Goal: Task Accomplishment & Management: Use online tool/utility

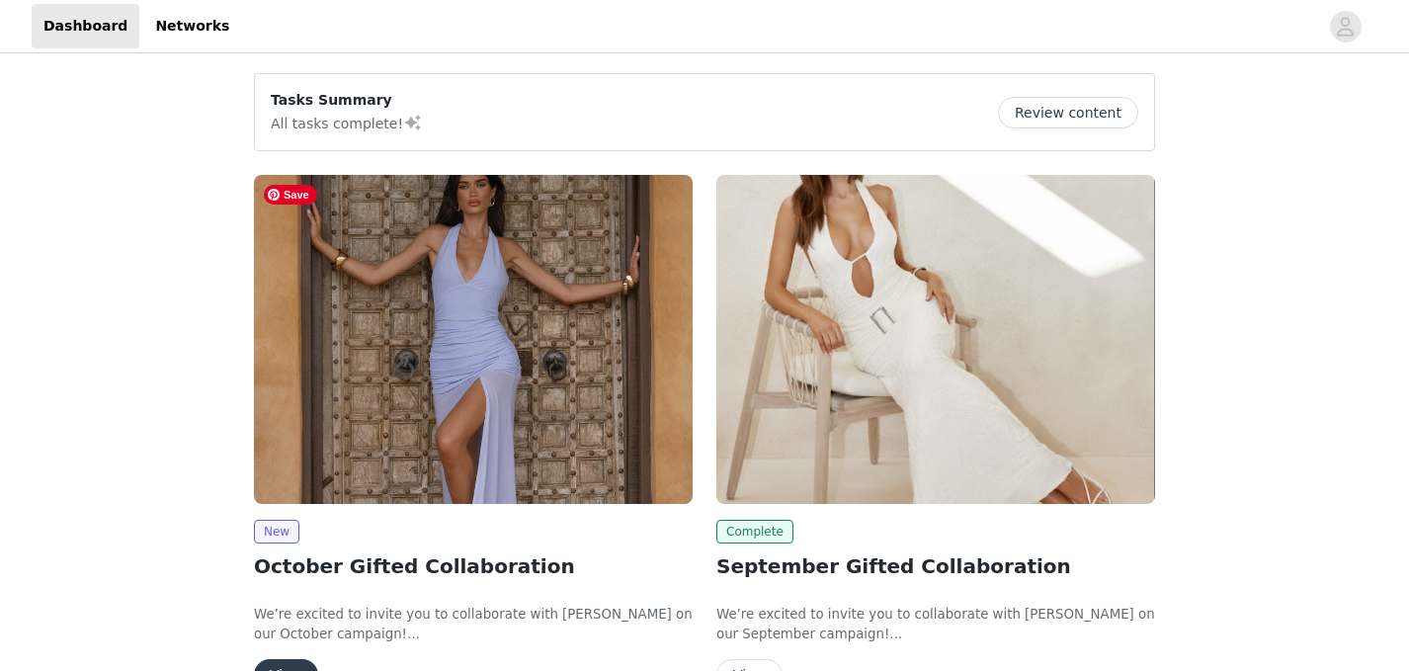
click at [612, 384] on img at bounding box center [473, 339] width 439 height 329
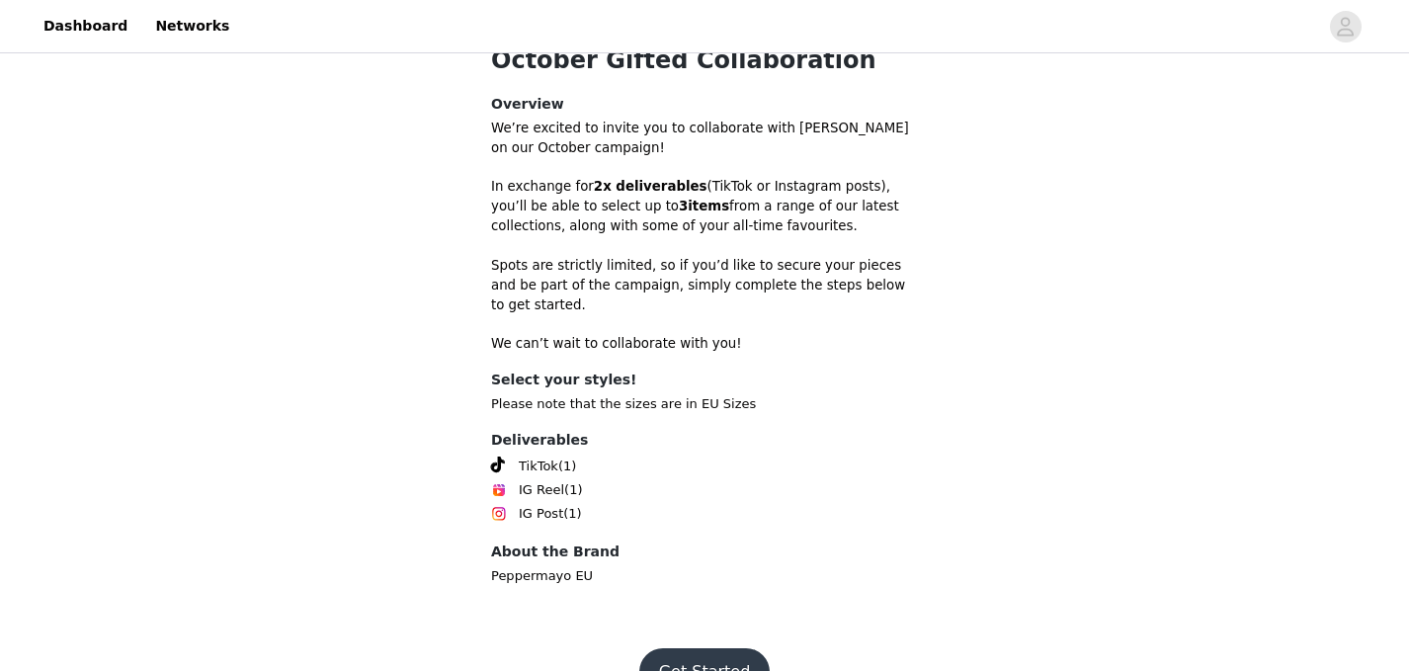
scroll to position [593, 0]
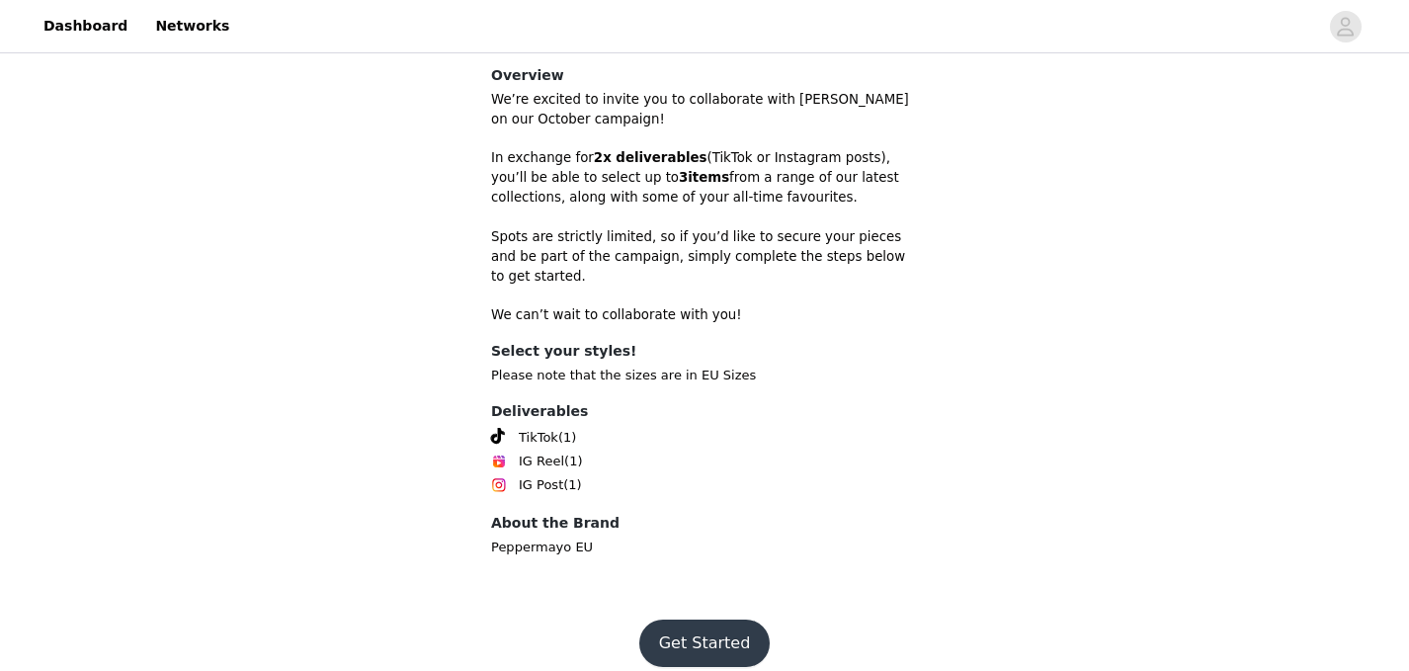
click at [706, 619] on button "Get Started" at bounding box center [704, 642] width 131 height 47
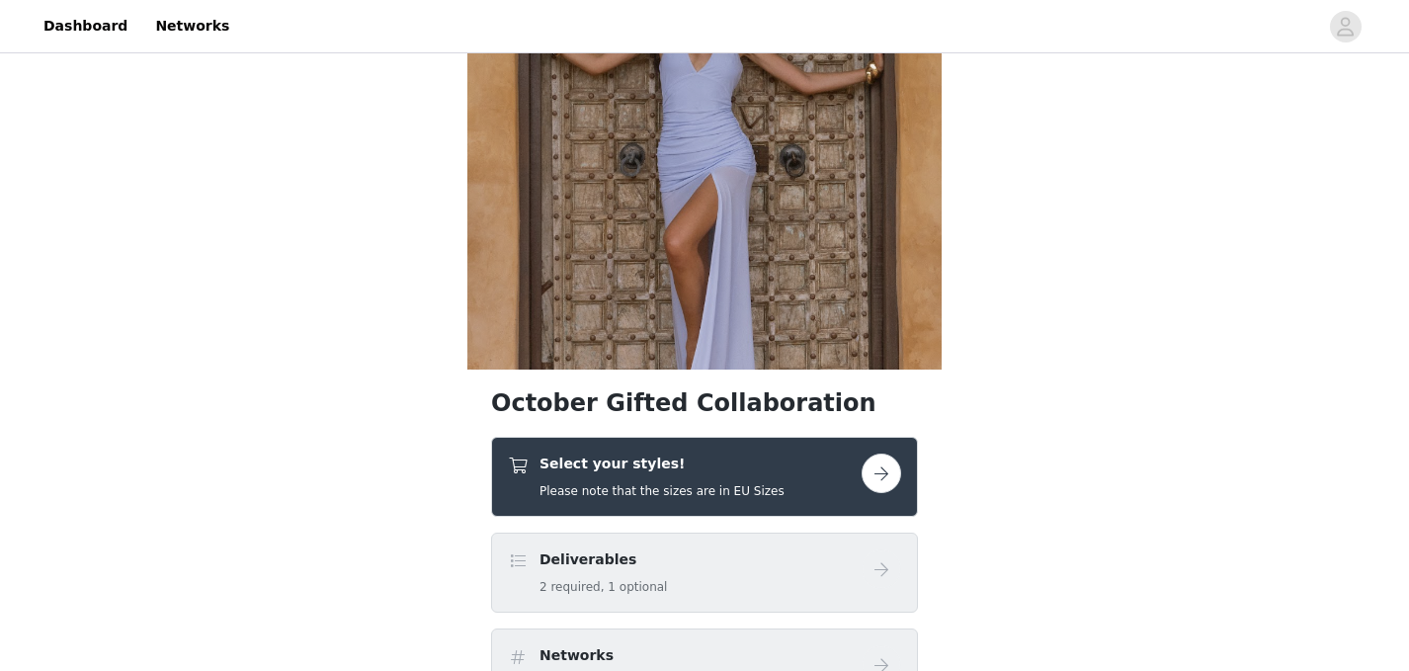
scroll to position [182, 0]
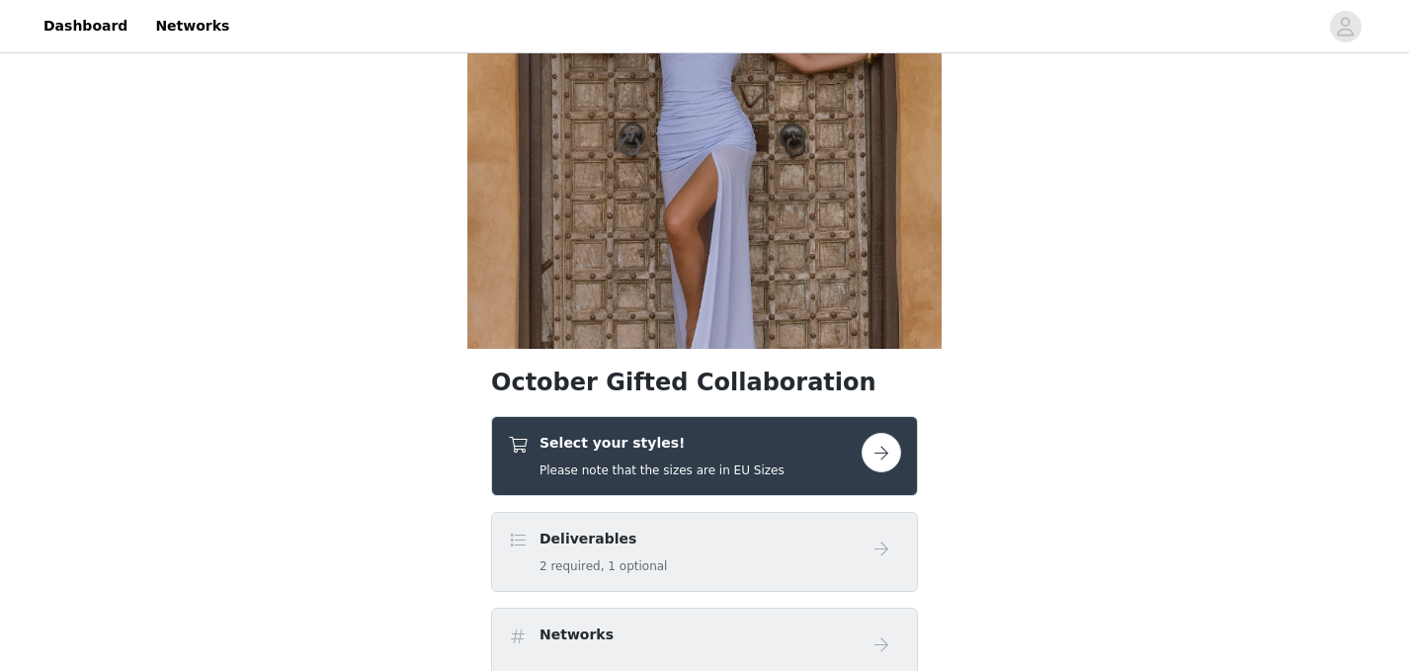
click at [881, 464] on button "button" at bounding box center [881, 453] width 40 height 40
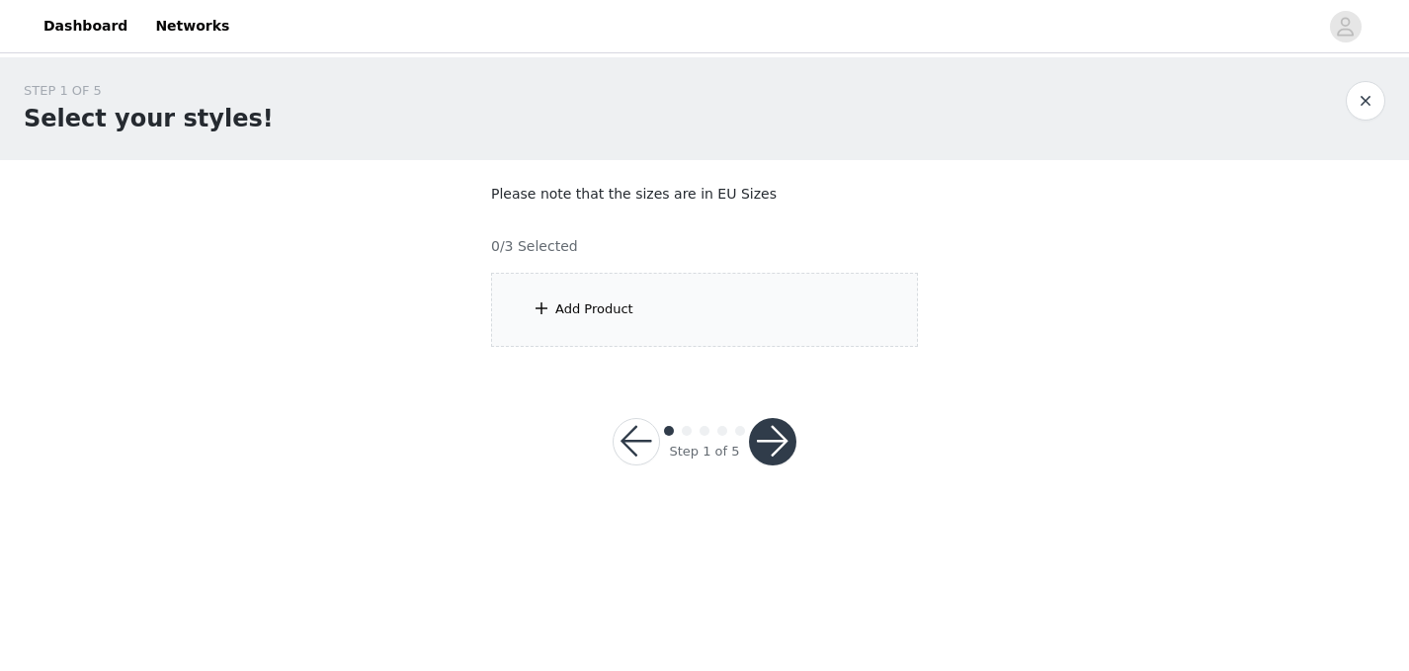
click at [767, 341] on div "Add Product" at bounding box center [704, 310] width 427 height 74
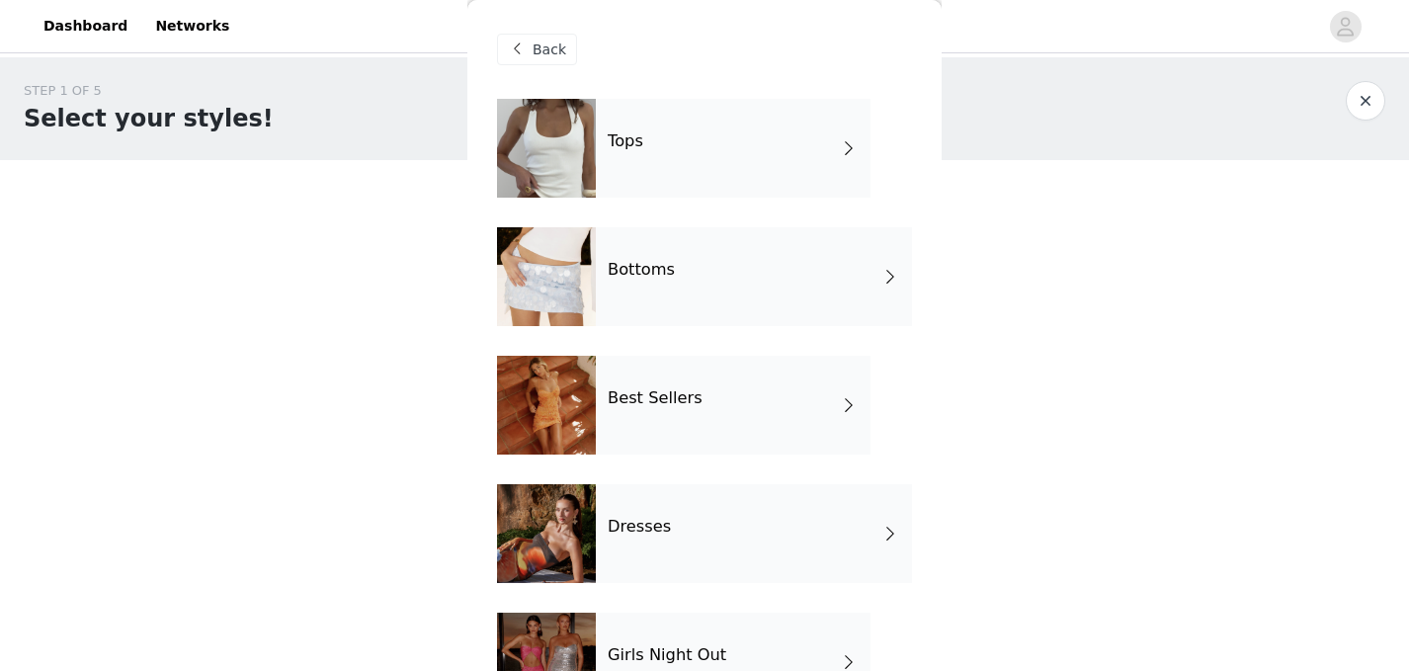
click at [680, 406] on h4 "Best Sellers" at bounding box center [654, 398] width 95 height 18
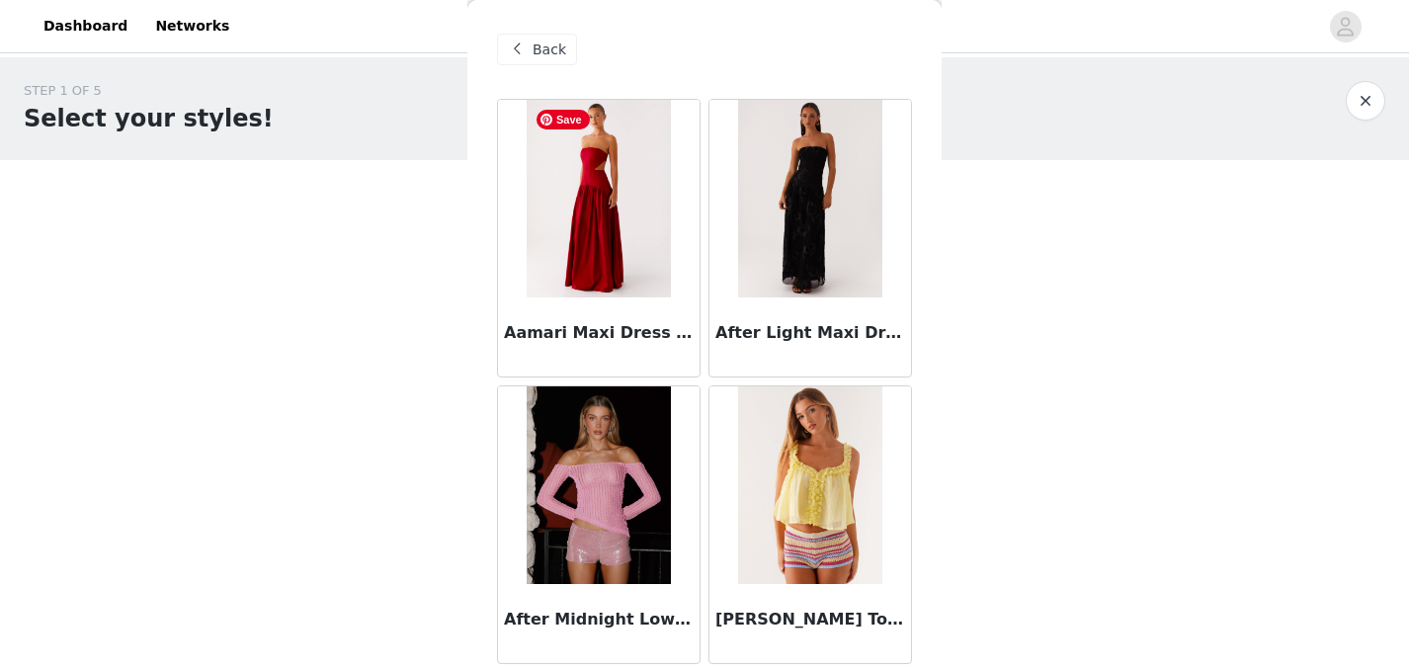
click at [558, 43] on span "Back" at bounding box center [549, 50] width 34 height 21
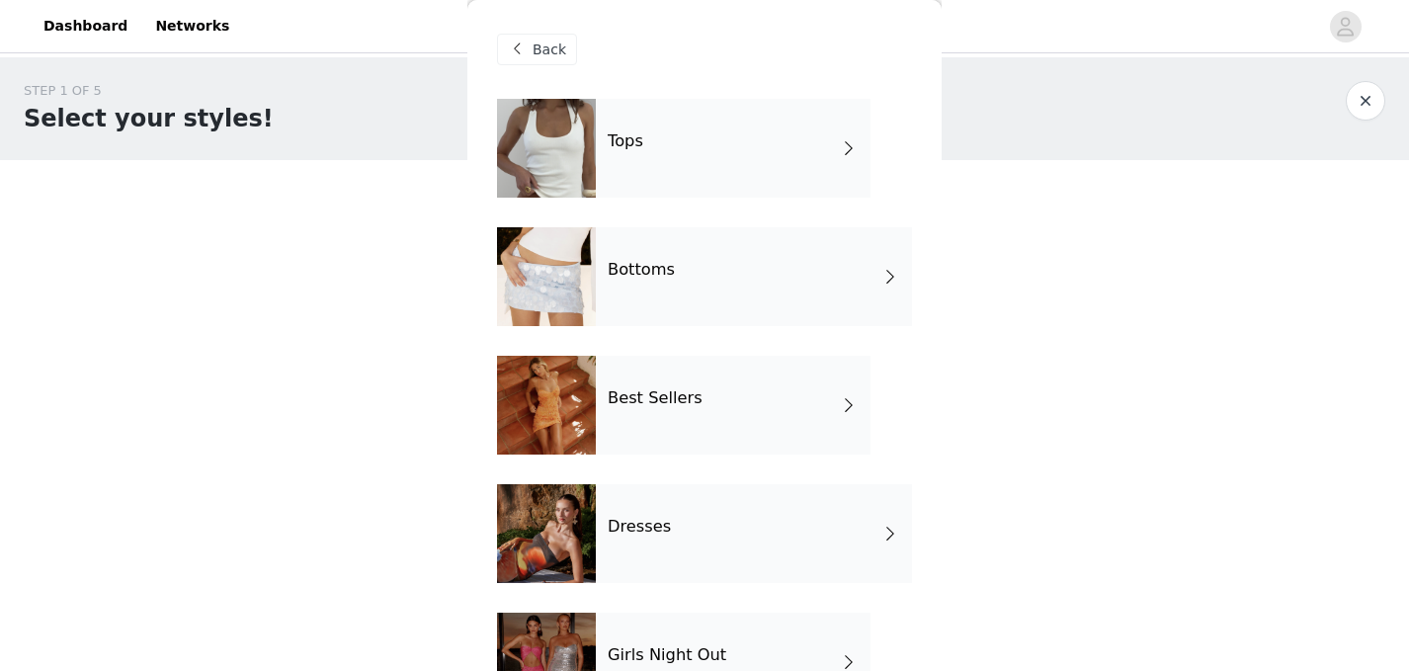
click at [628, 141] on h4 "Tops" at bounding box center [625, 141] width 36 height 18
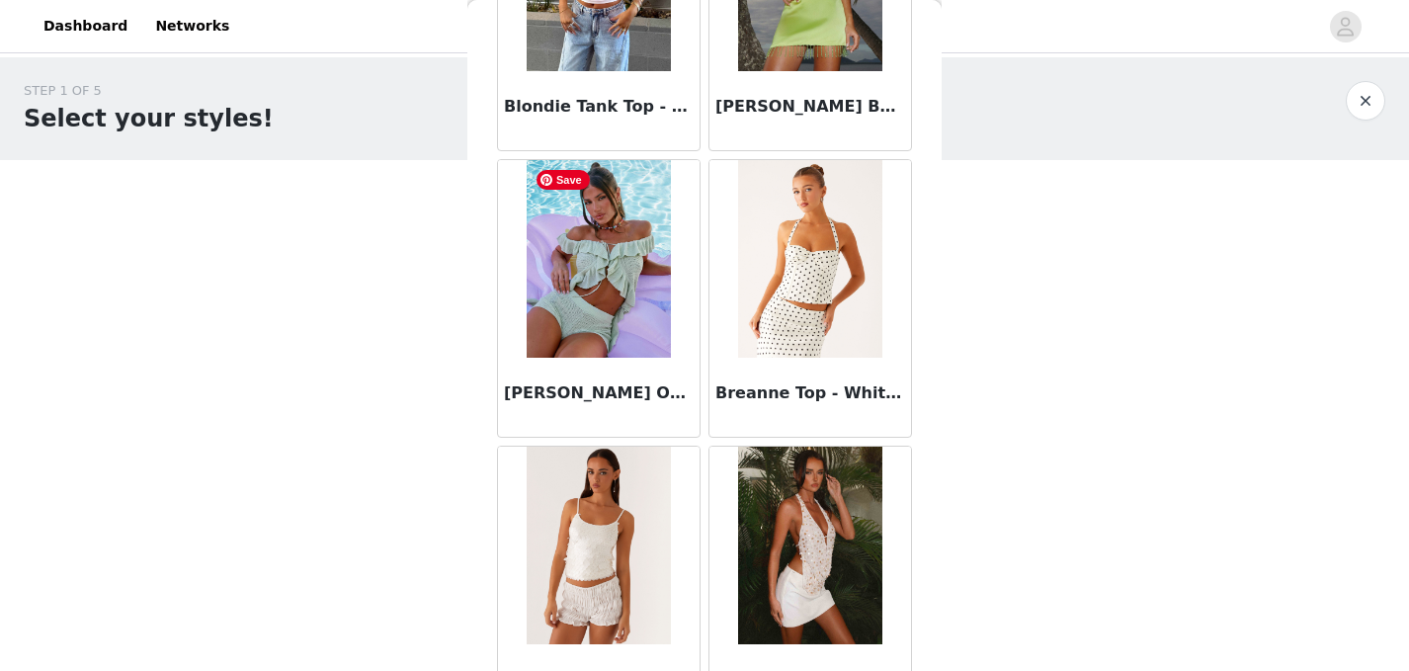
scroll to position [2352, 0]
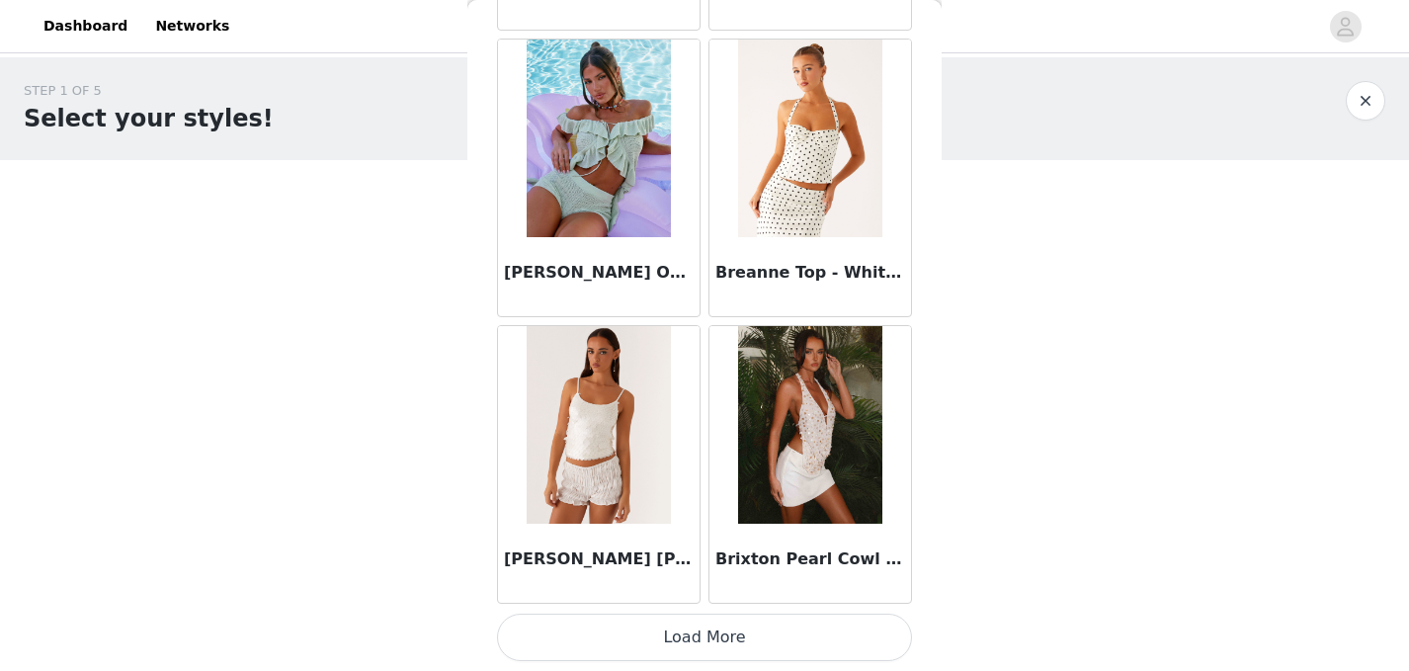
click at [666, 627] on button "Load More" at bounding box center [704, 636] width 415 height 47
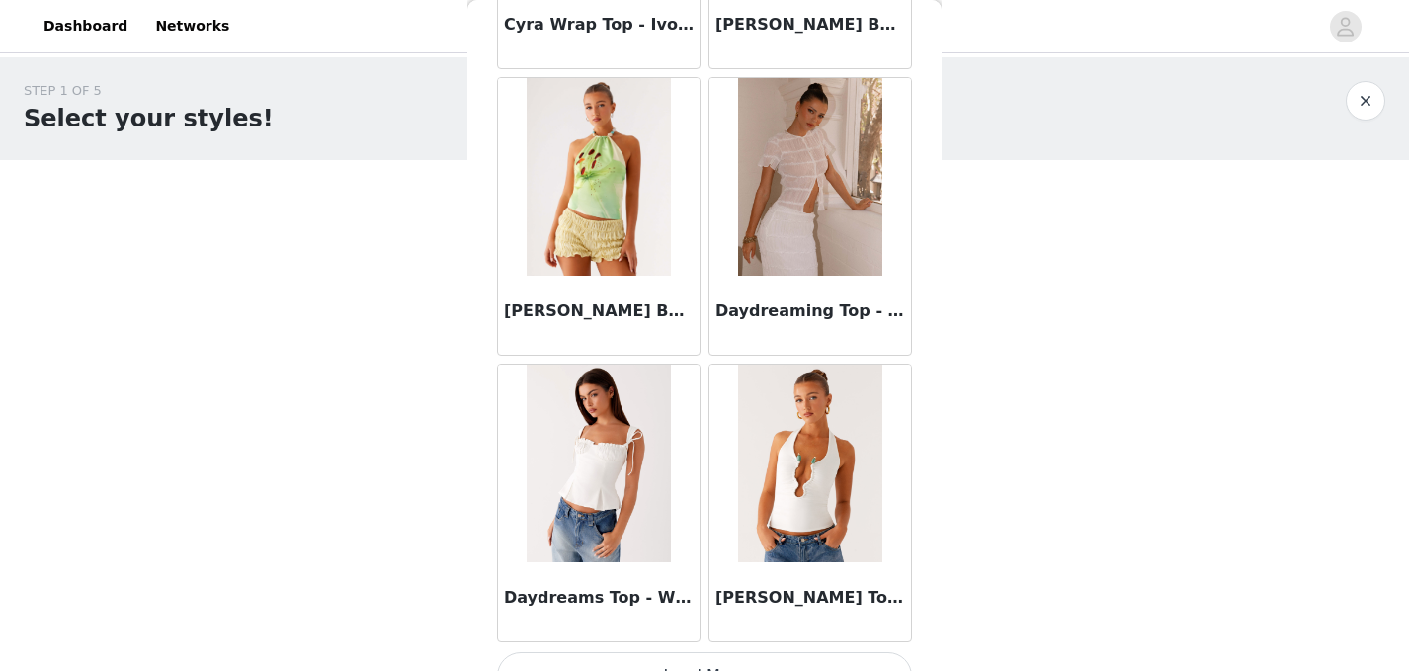
scroll to position [5217, 0]
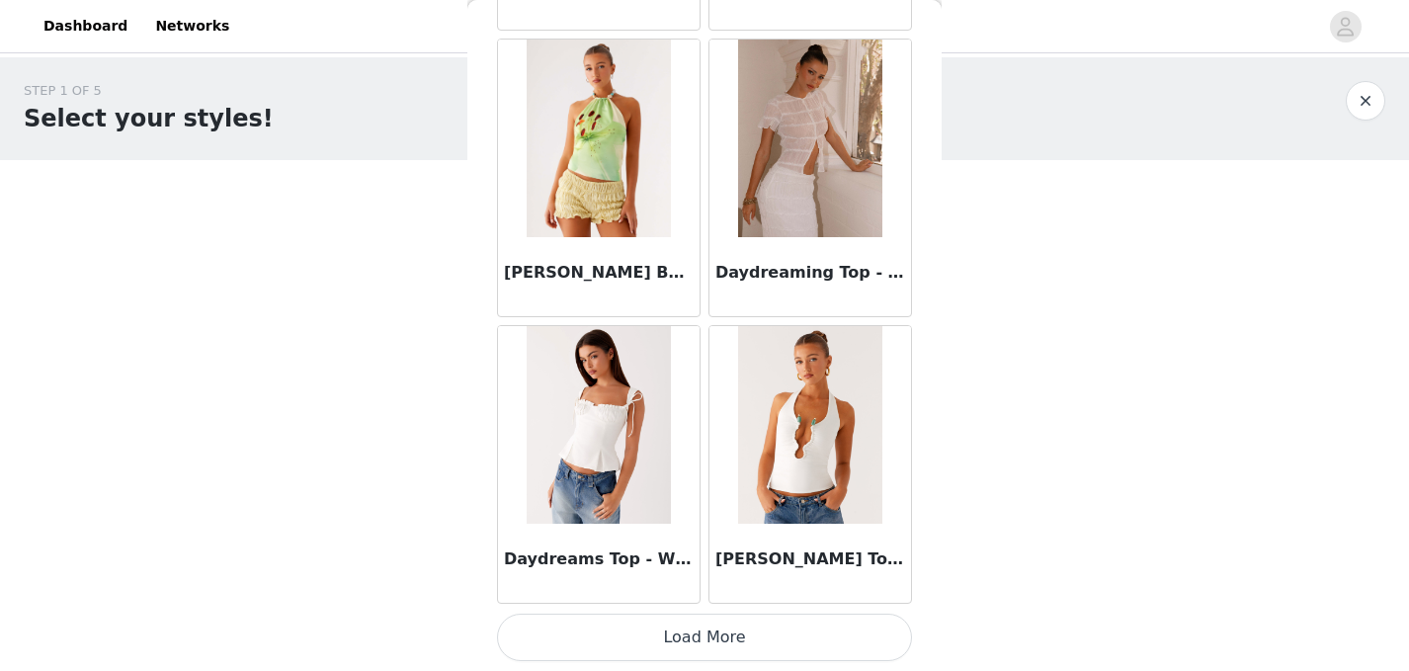
click at [701, 640] on button "Load More" at bounding box center [704, 636] width 415 height 47
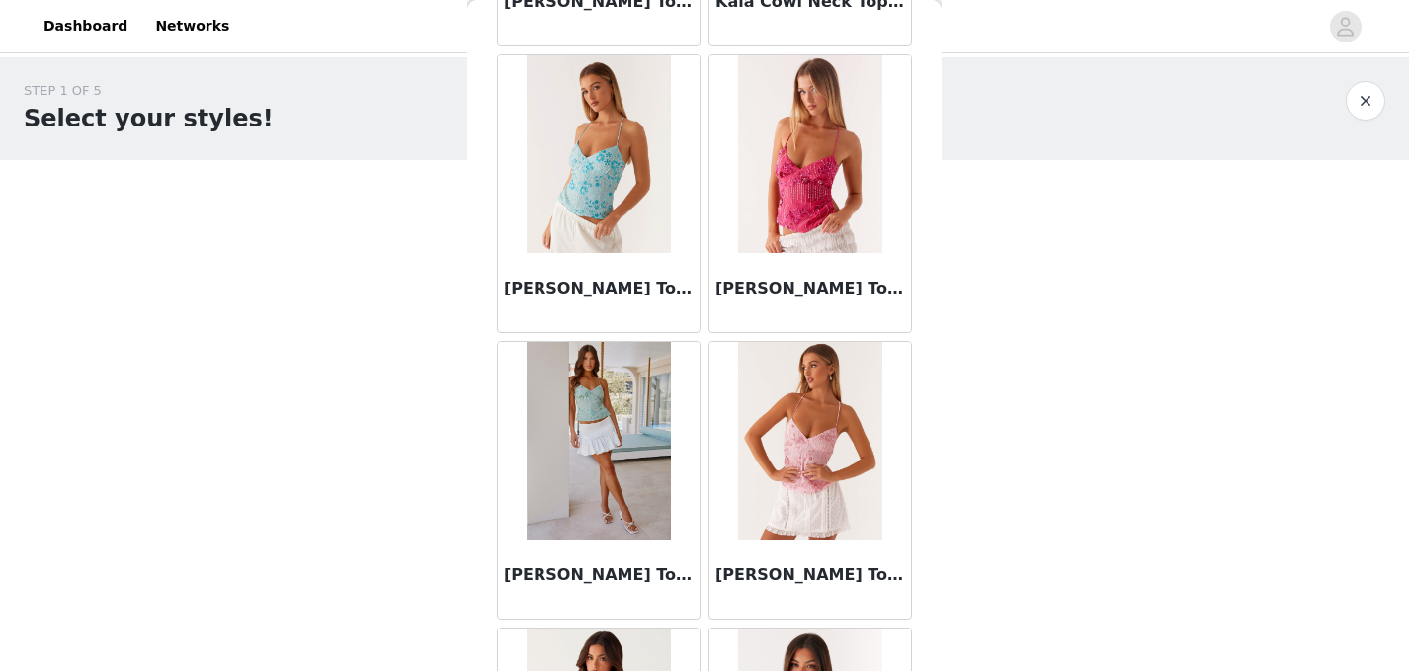
scroll to position [8081, 0]
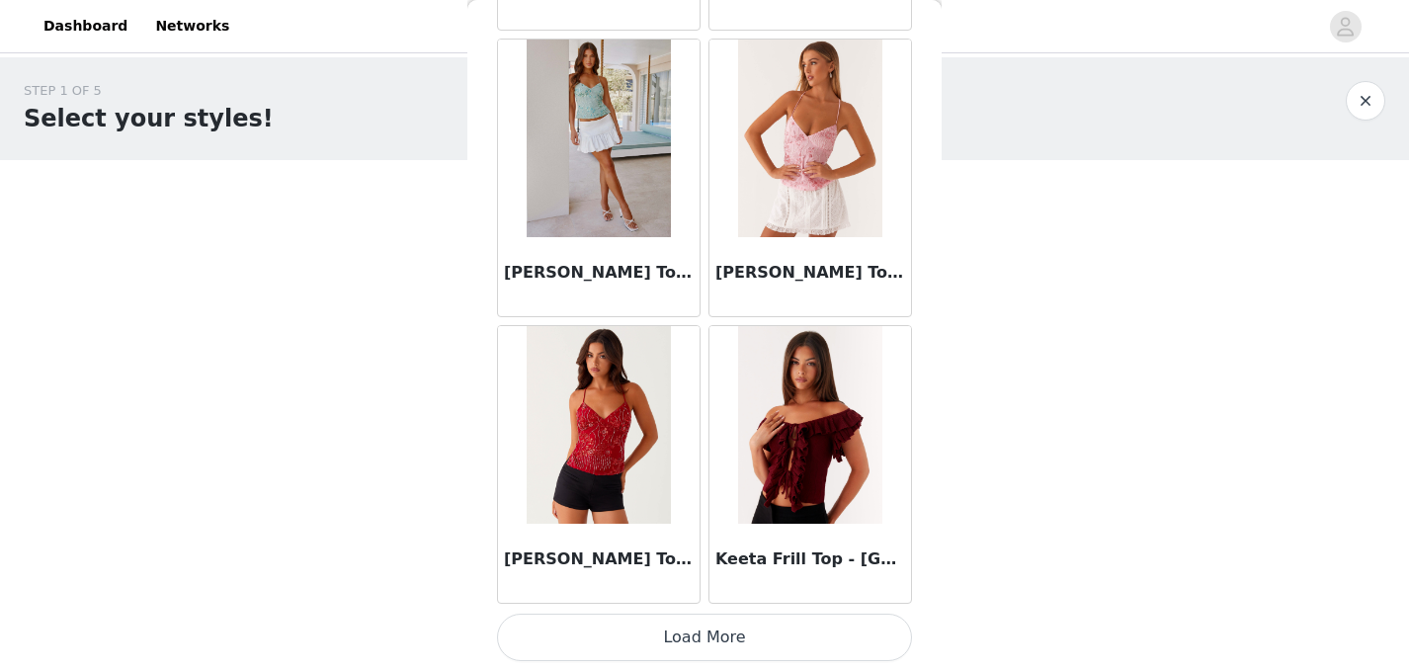
click at [721, 634] on button "Load More" at bounding box center [704, 636] width 415 height 47
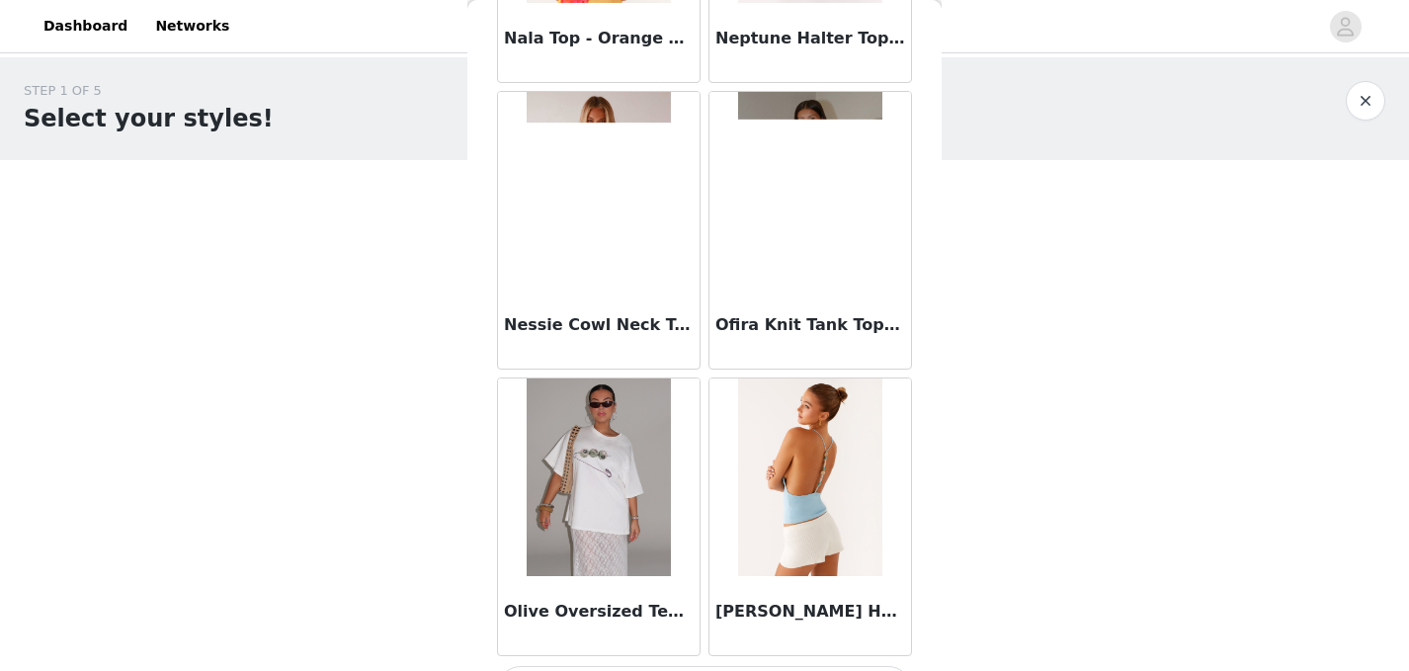
scroll to position [10946, 0]
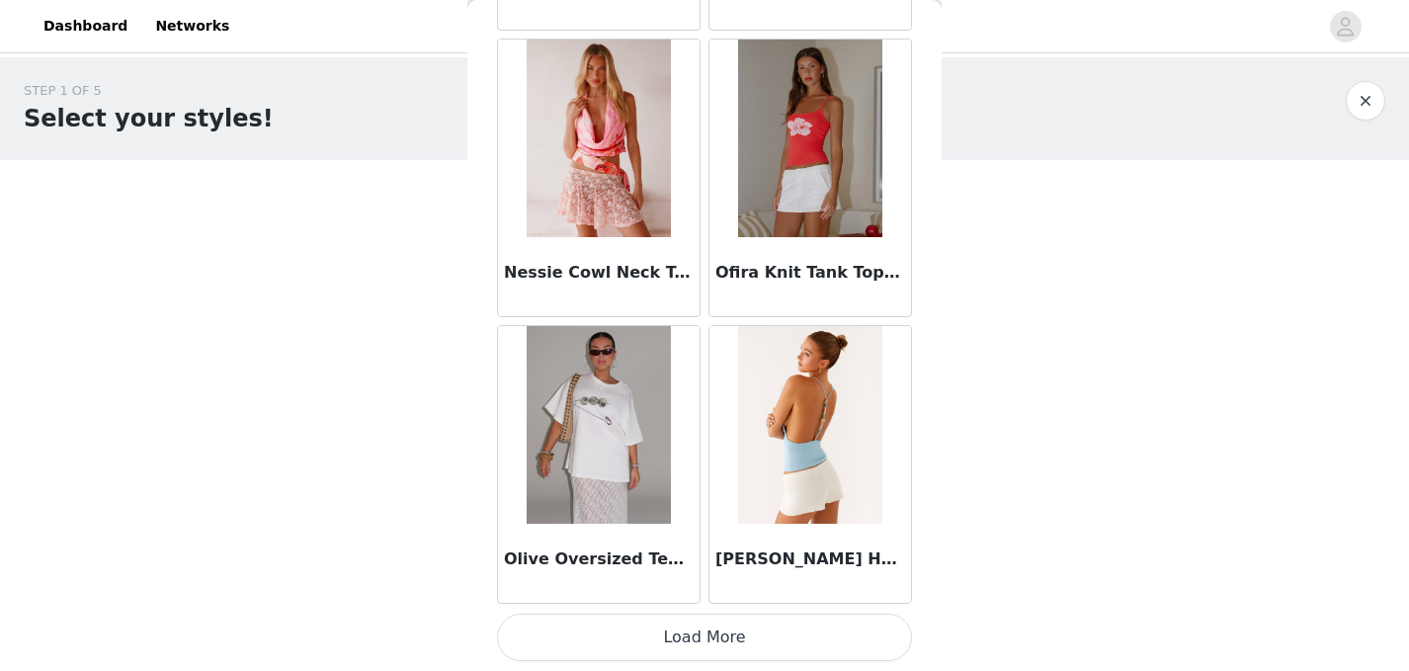
click at [677, 639] on button "Load More" at bounding box center [704, 636] width 415 height 47
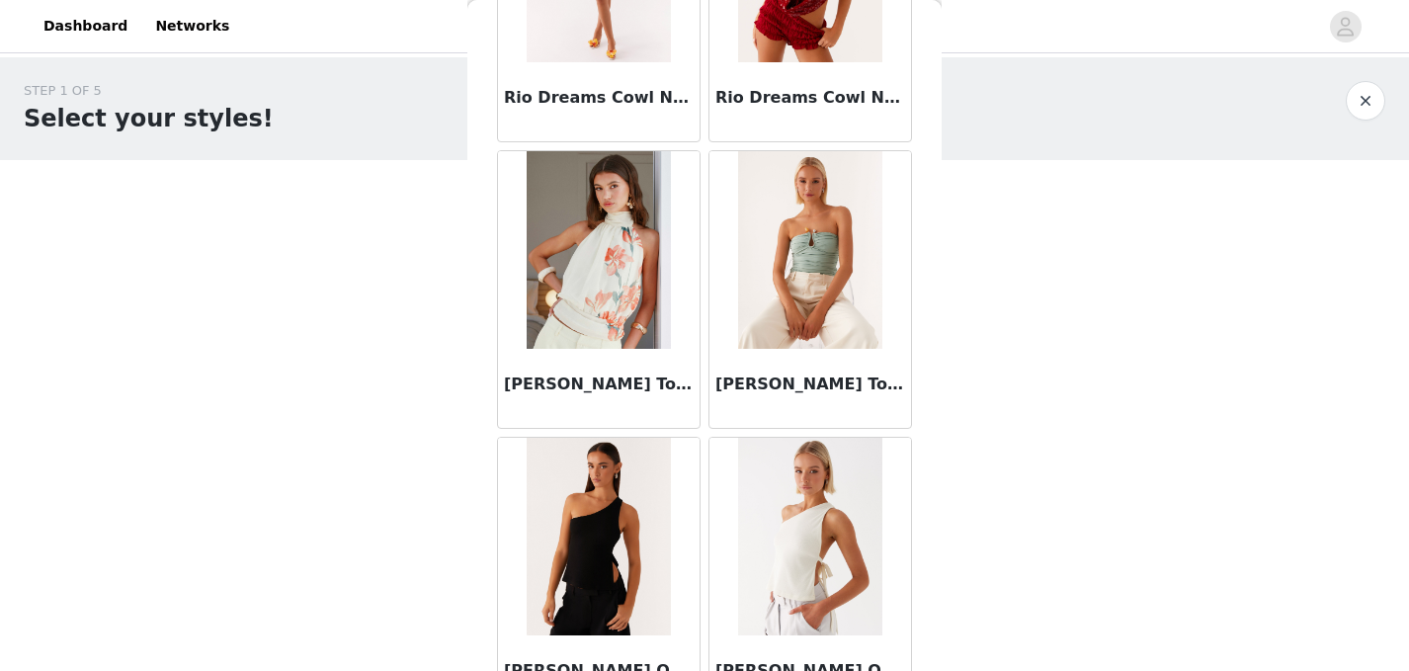
scroll to position [13810, 0]
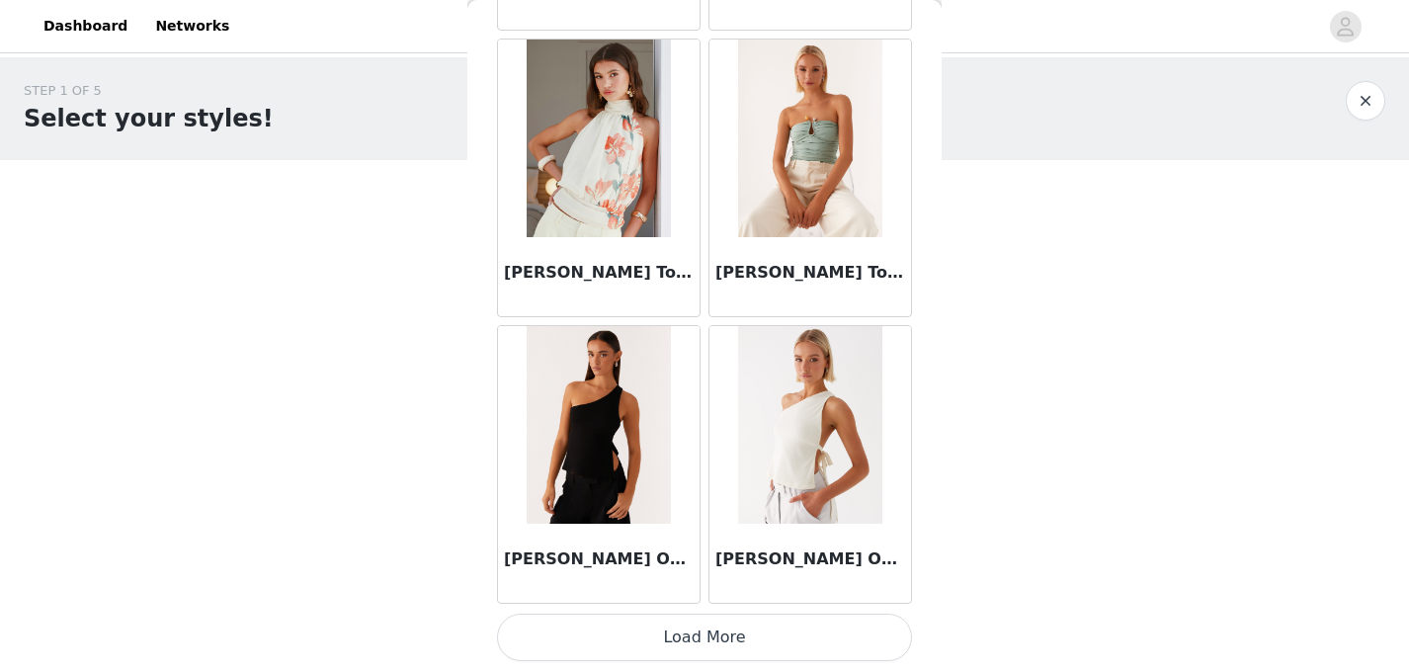
click at [704, 628] on button "Load More" at bounding box center [704, 636] width 415 height 47
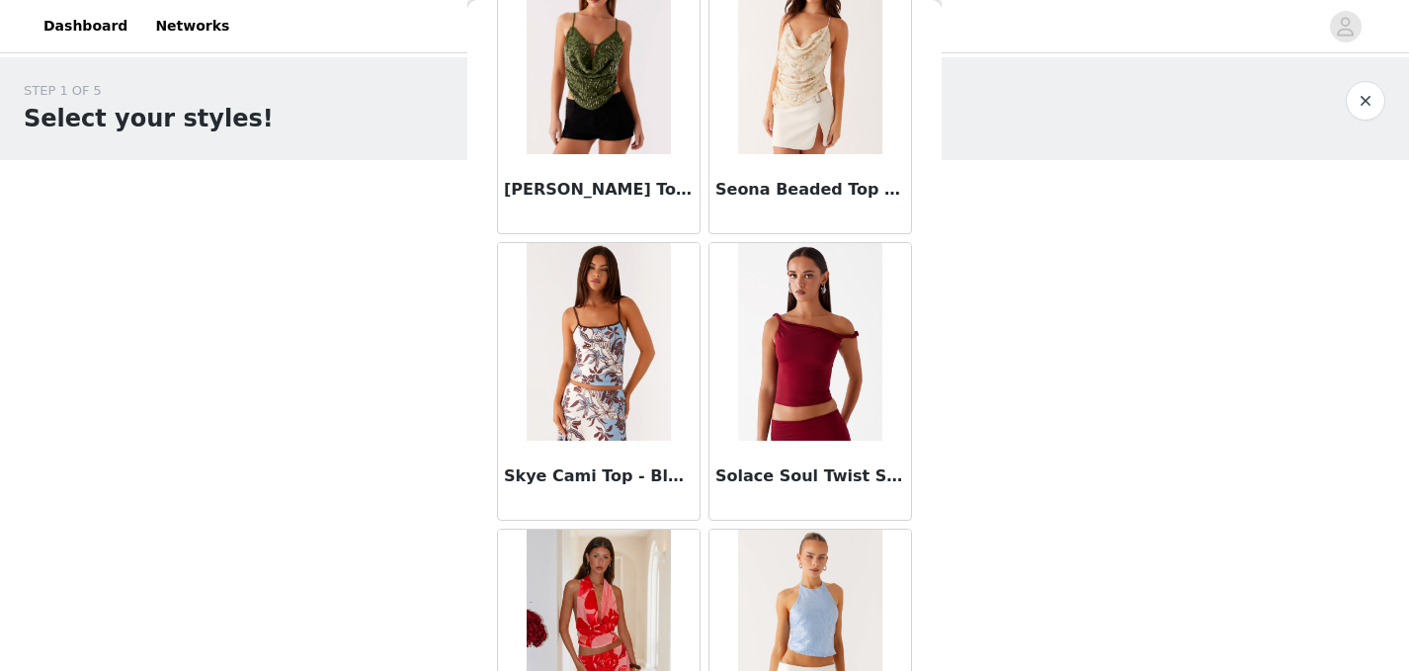
scroll to position [14336, 0]
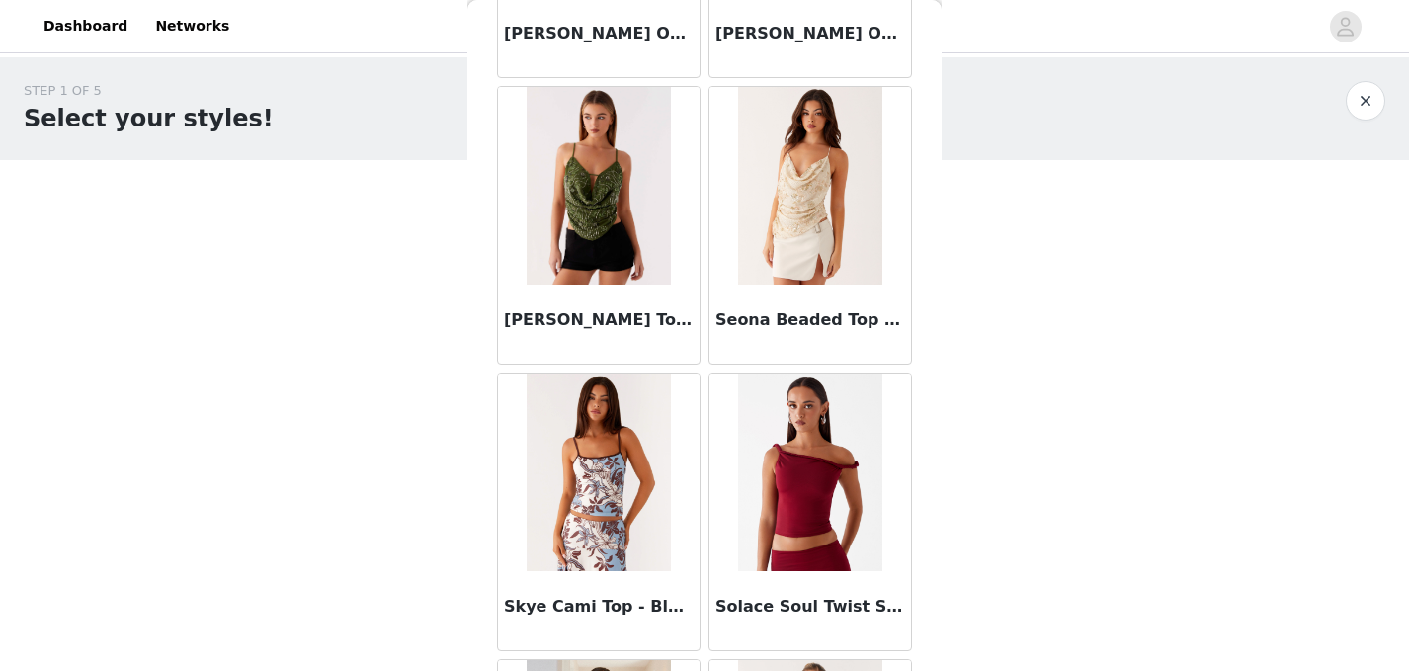
click at [1371, 106] on button "button" at bounding box center [1365, 101] width 40 height 40
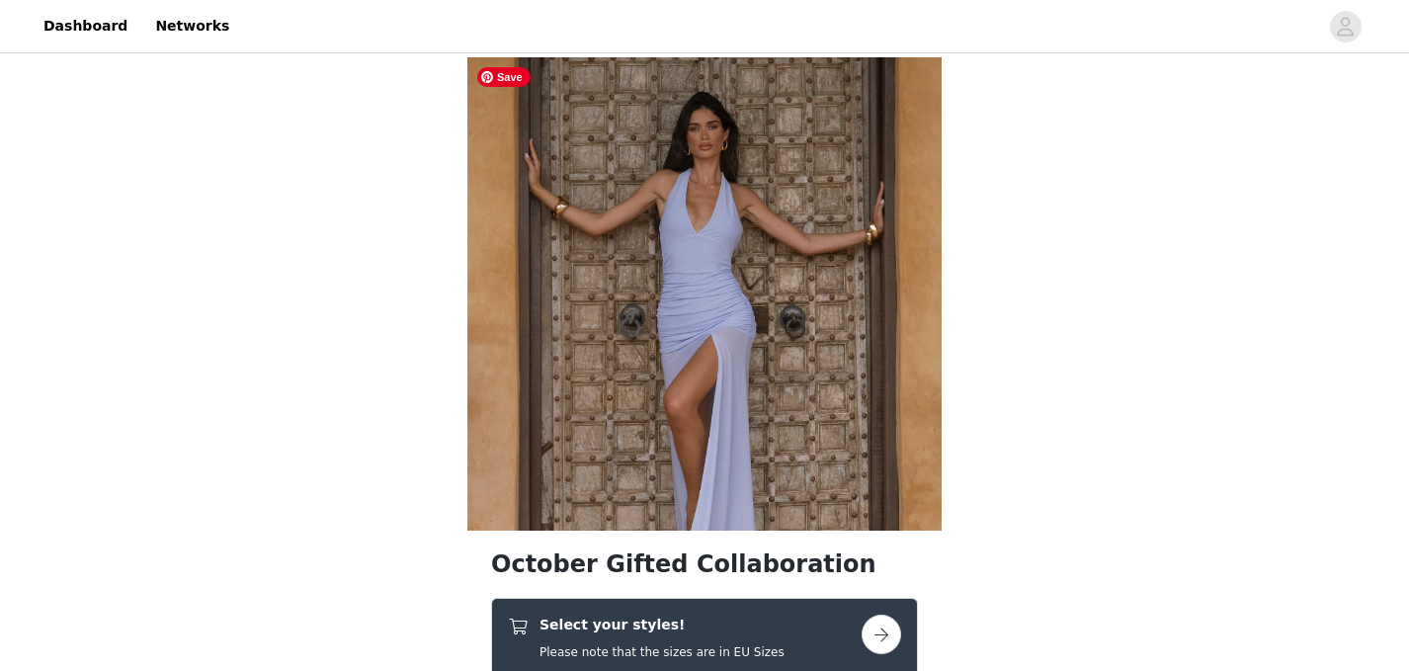
scroll to position [371, 0]
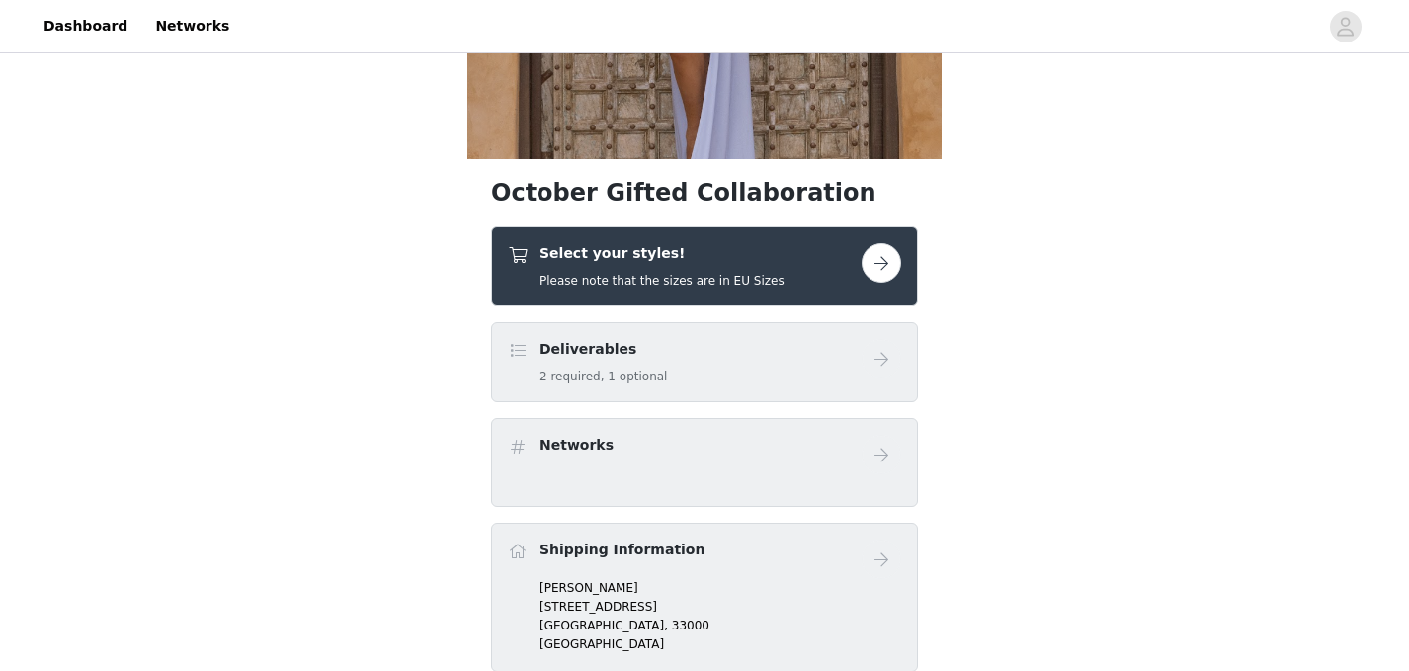
click at [706, 248] on h4 "Select your styles!" at bounding box center [661, 253] width 245 height 21
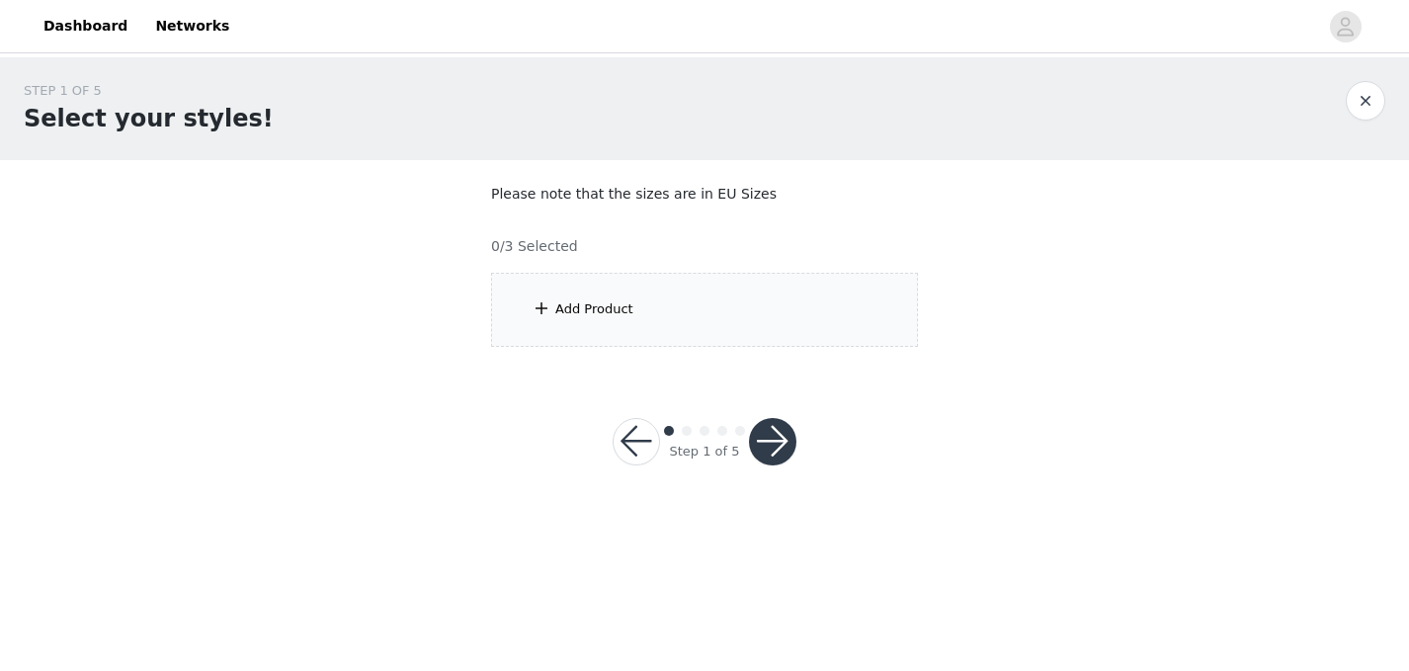
click at [682, 314] on div "Add Product" at bounding box center [704, 310] width 427 height 74
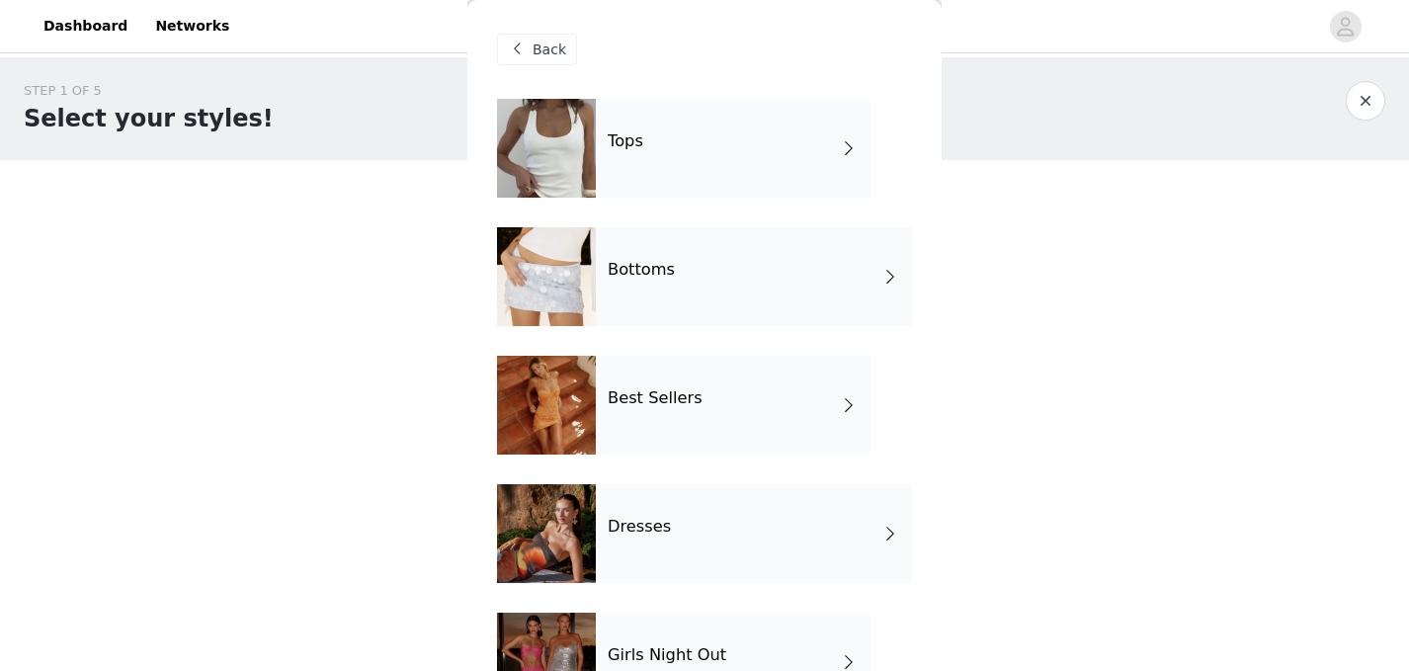
click at [699, 270] on div "Bottoms" at bounding box center [754, 276] width 316 height 99
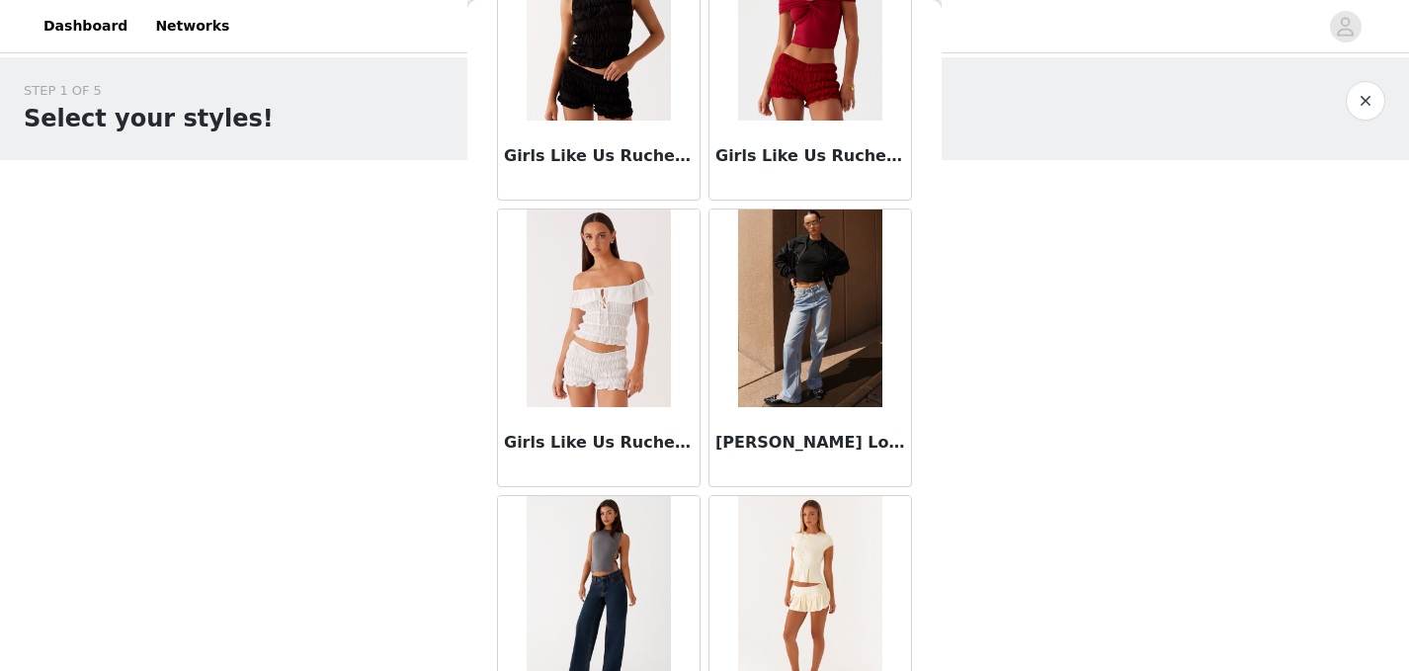
scroll to position [2352, 0]
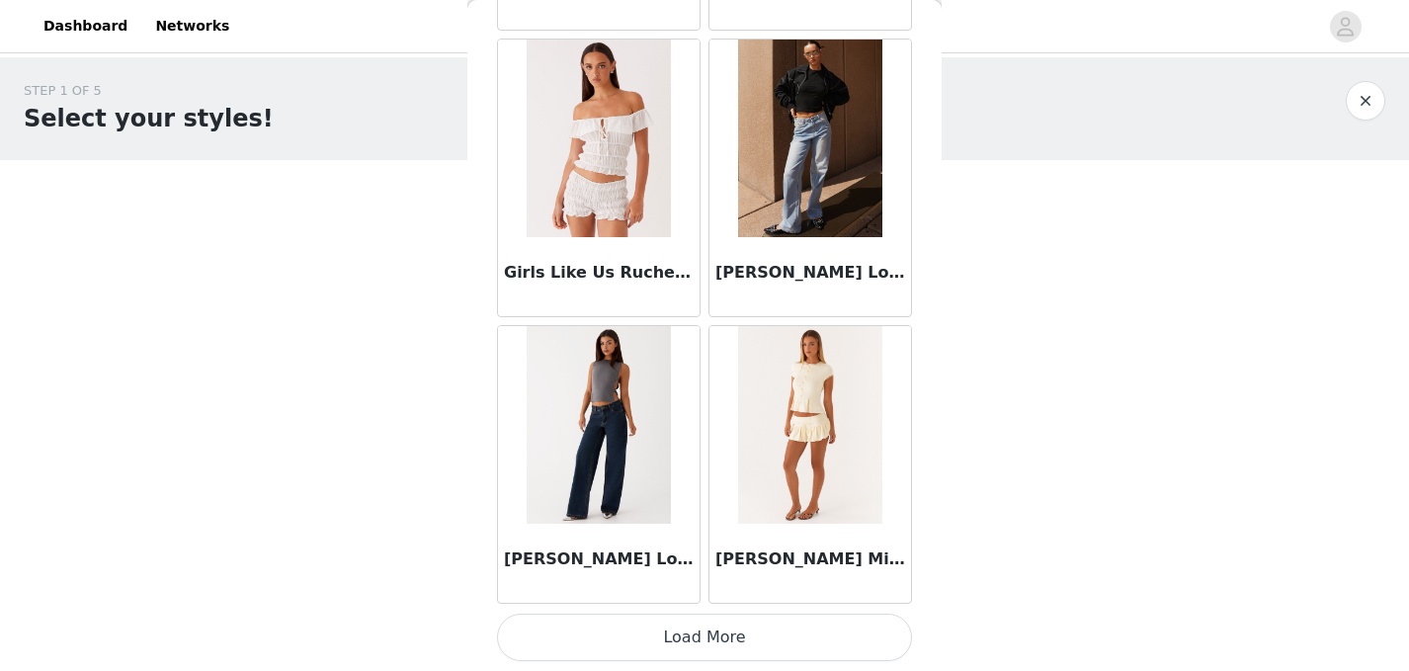
click at [673, 645] on button "Load More" at bounding box center [704, 636] width 415 height 47
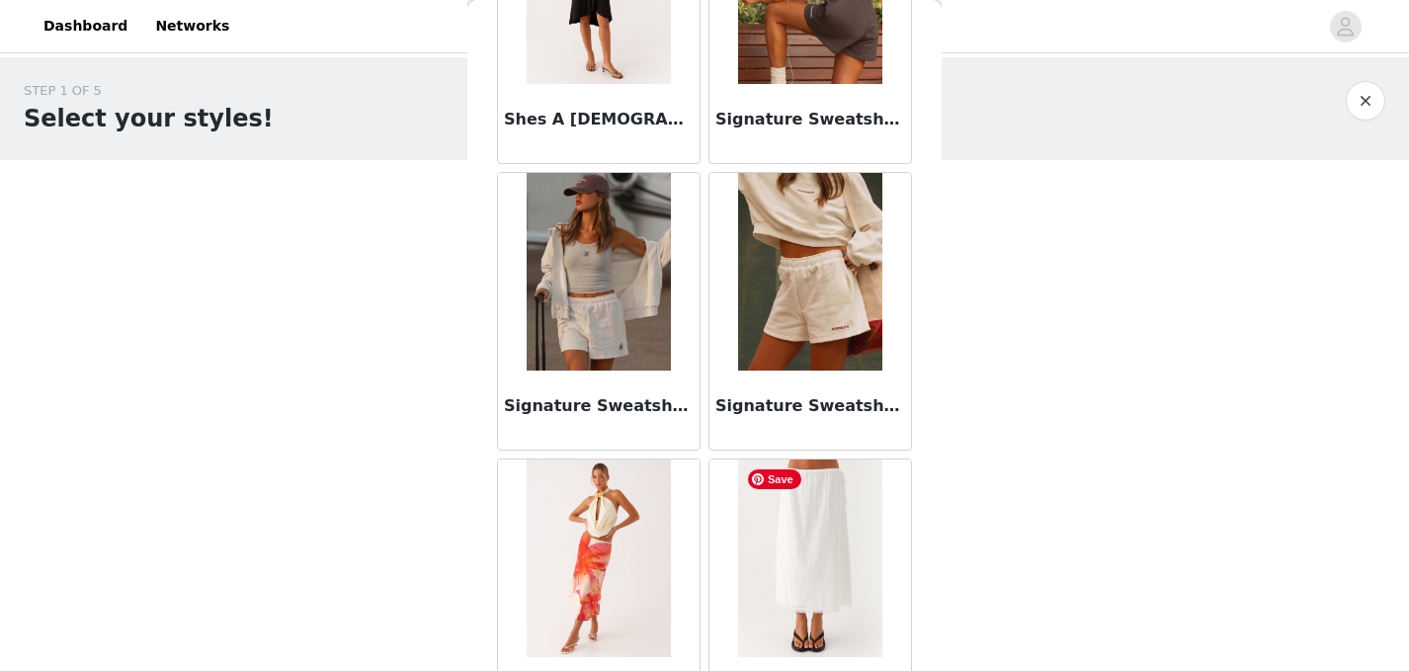
scroll to position [5217, 0]
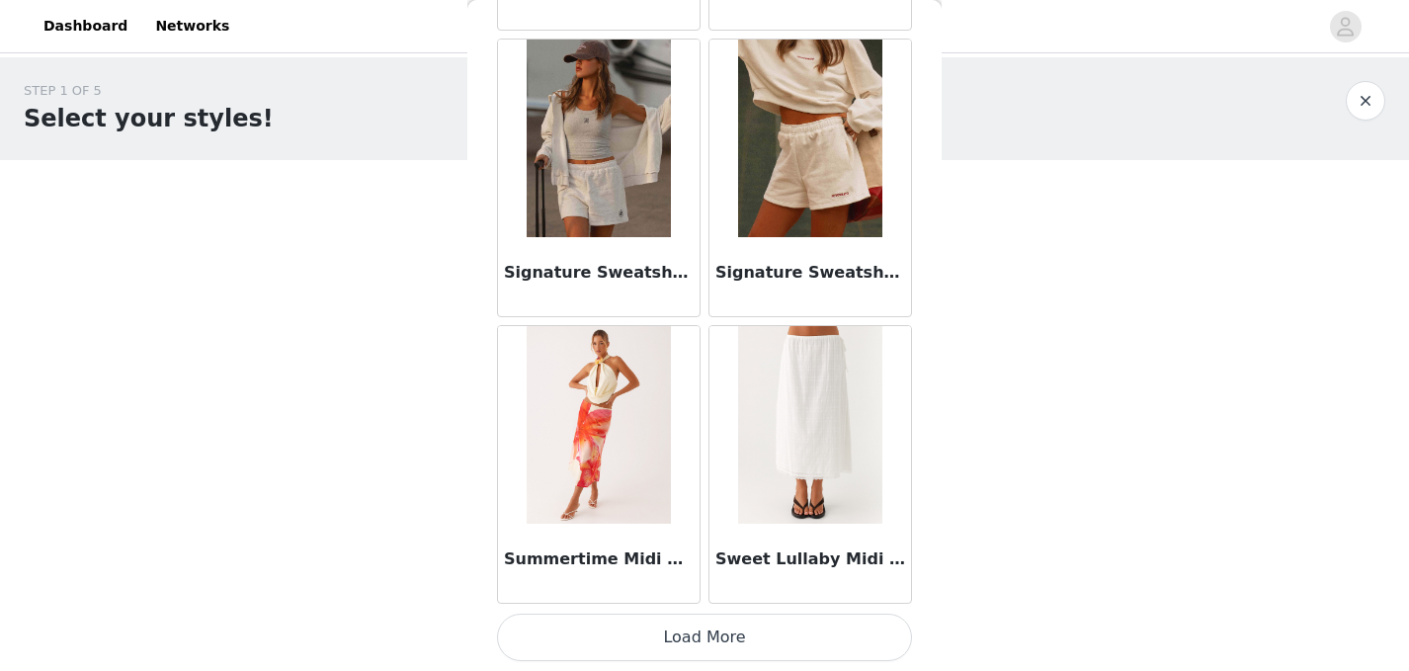
click at [711, 640] on button "Load More" at bounding box center [704, 636] width 415 height 47
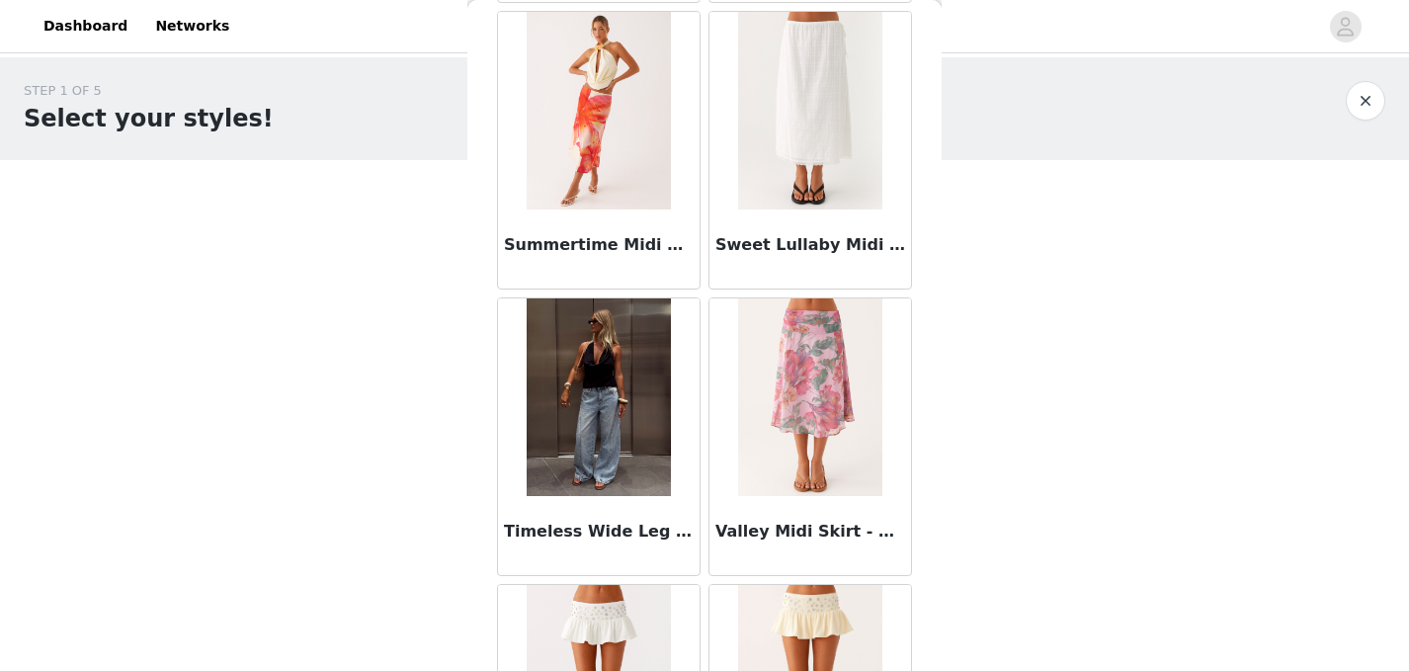
scroll to position [5726, 0]
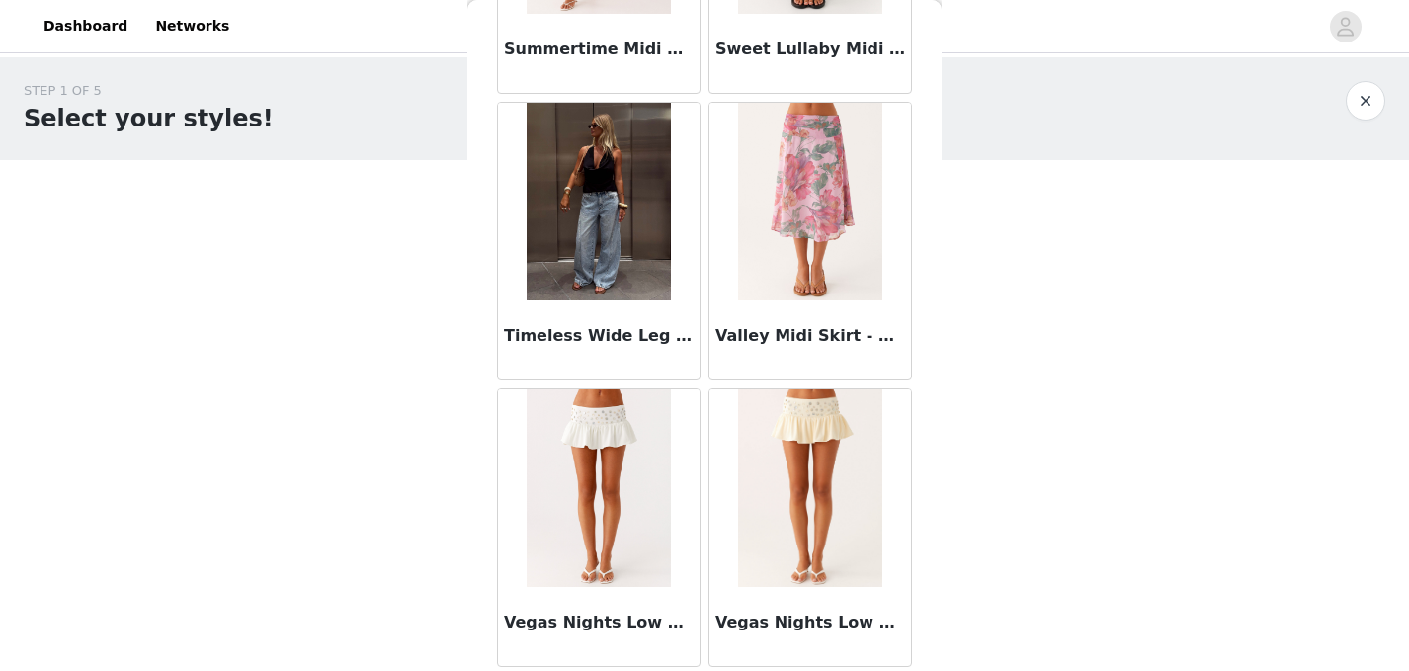
click at [1372, 98] on button "button" at bounding box center [1365, 101] width 40 height 40
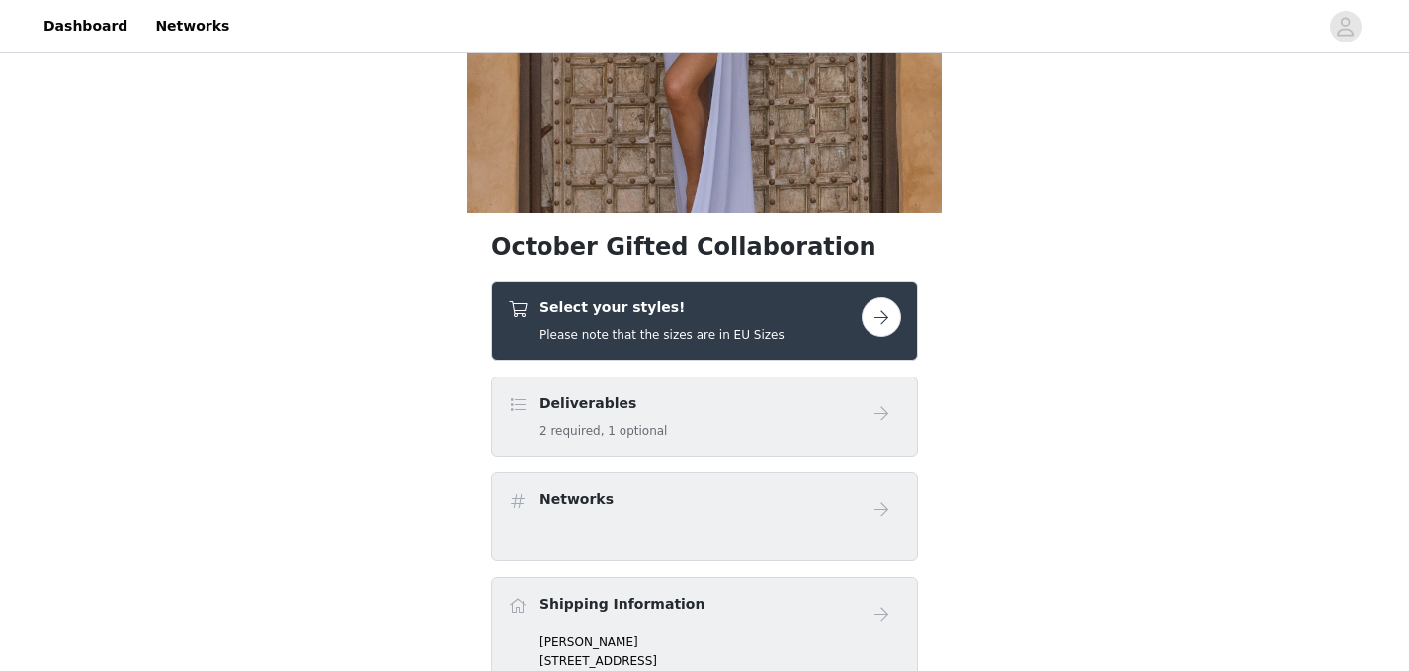
scroll to position [392, 0]
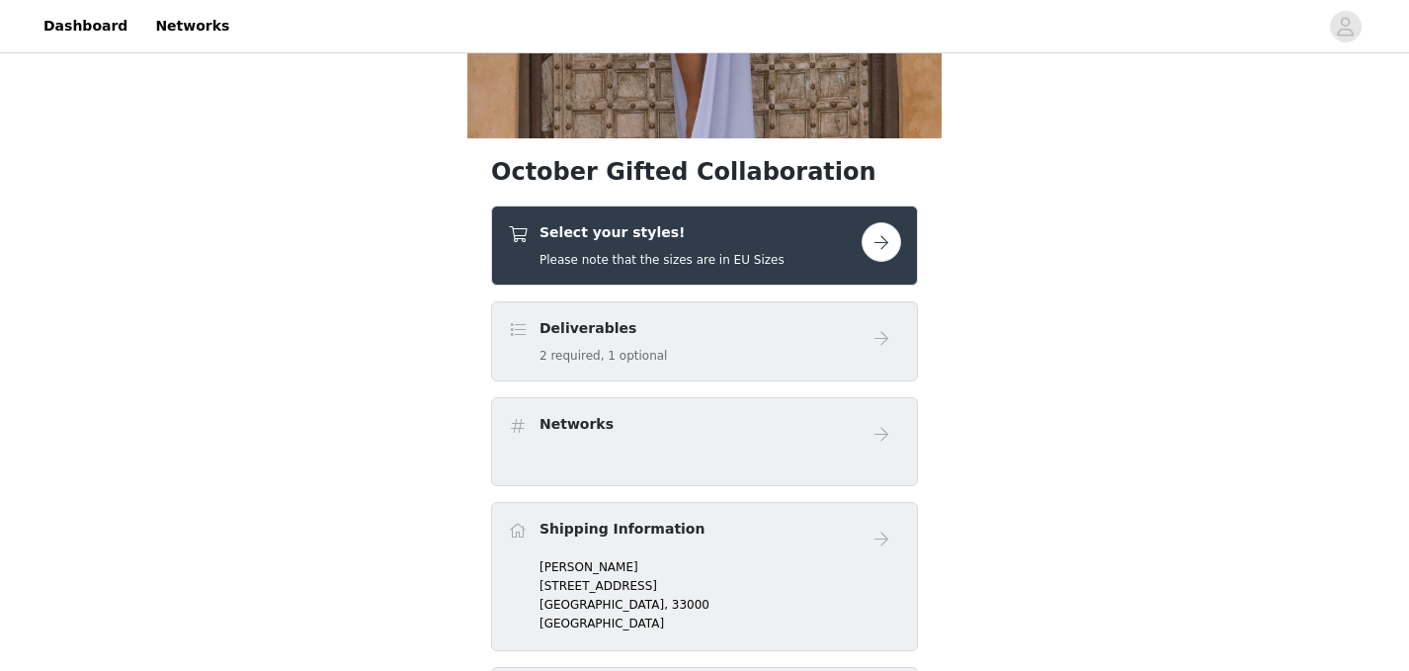
click at [757, 252] on h5 "Please note that the sizes are in EU Sizes" at bounding box center [661, 260] width 245 height 18
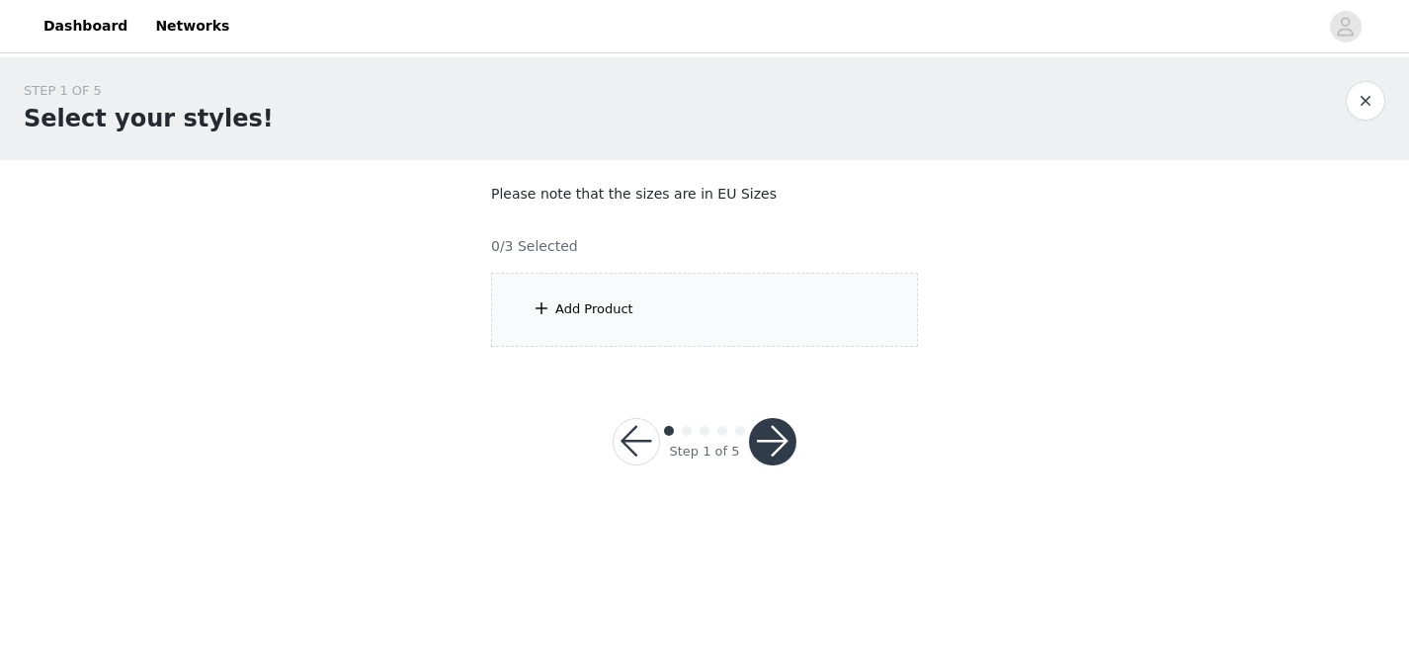
click at [733, 294] on div "Add Product" at bounding box center [704, 310] width 427 height 74
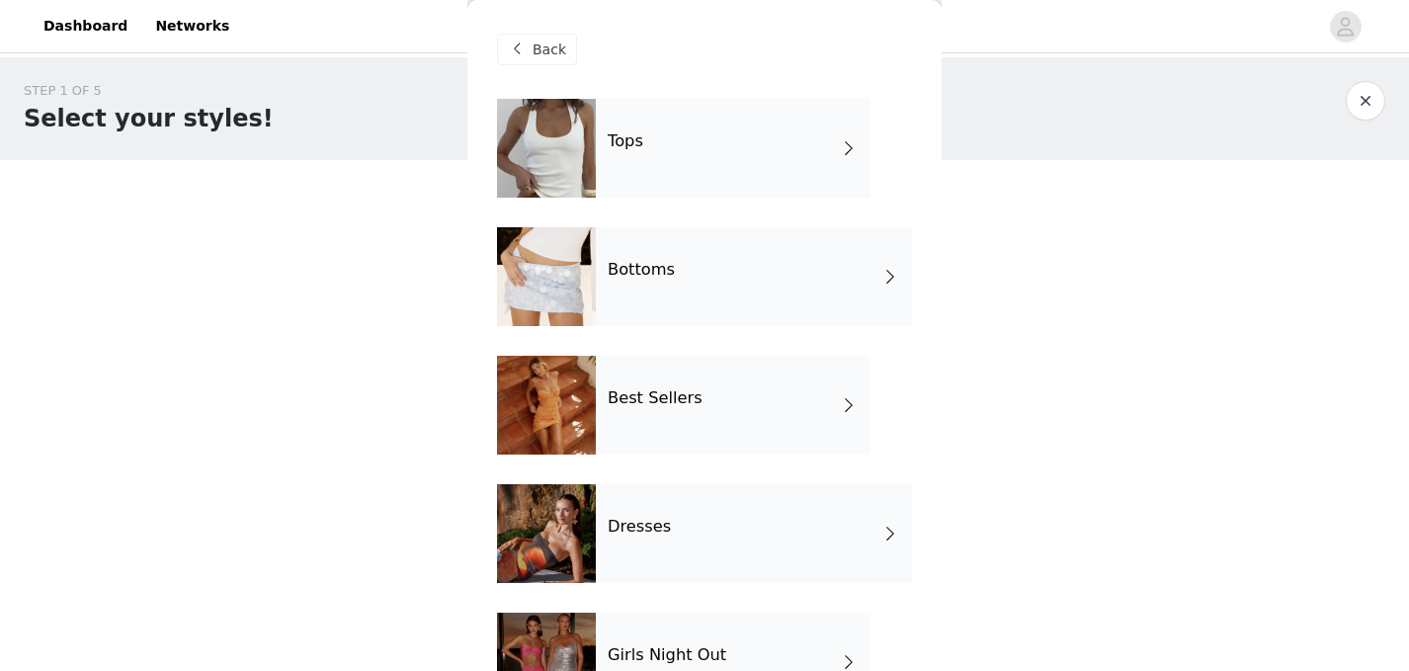
click at [678, 396] on h4 "Best Sellers" at bounding box center [654, 398] width 95 height 18
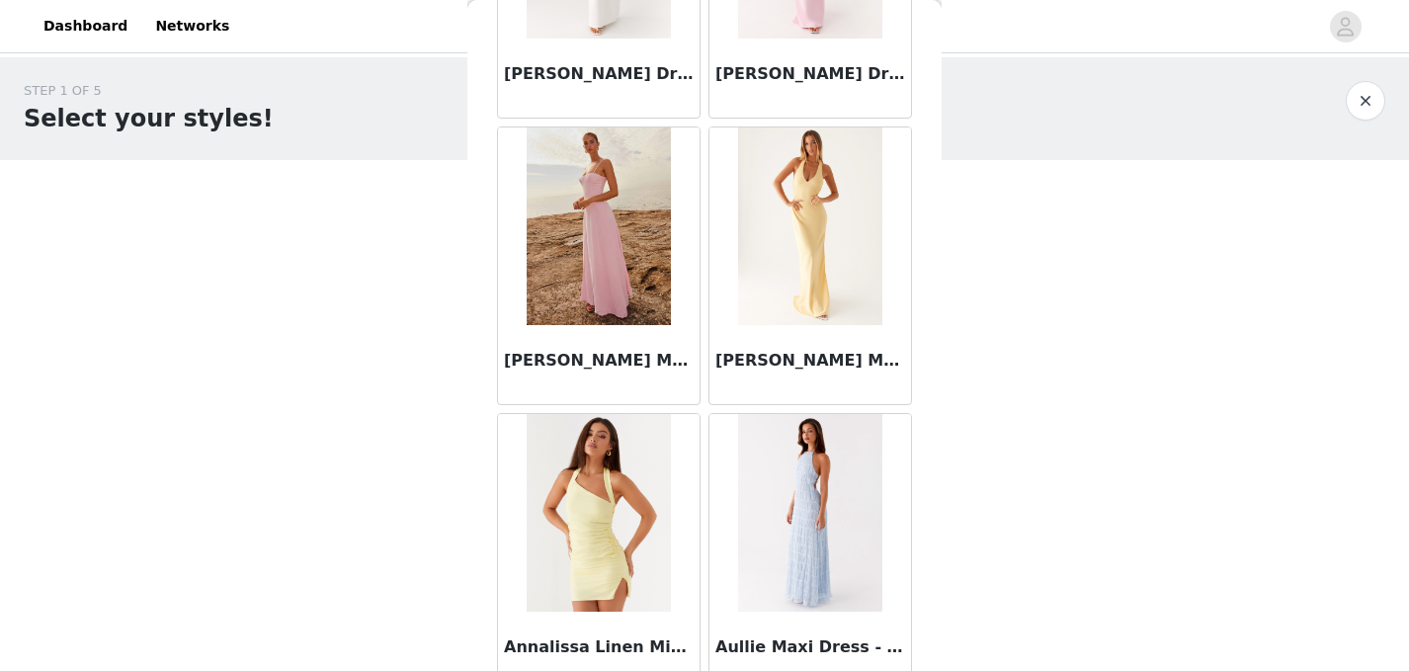
scroll to position [2352, 0]
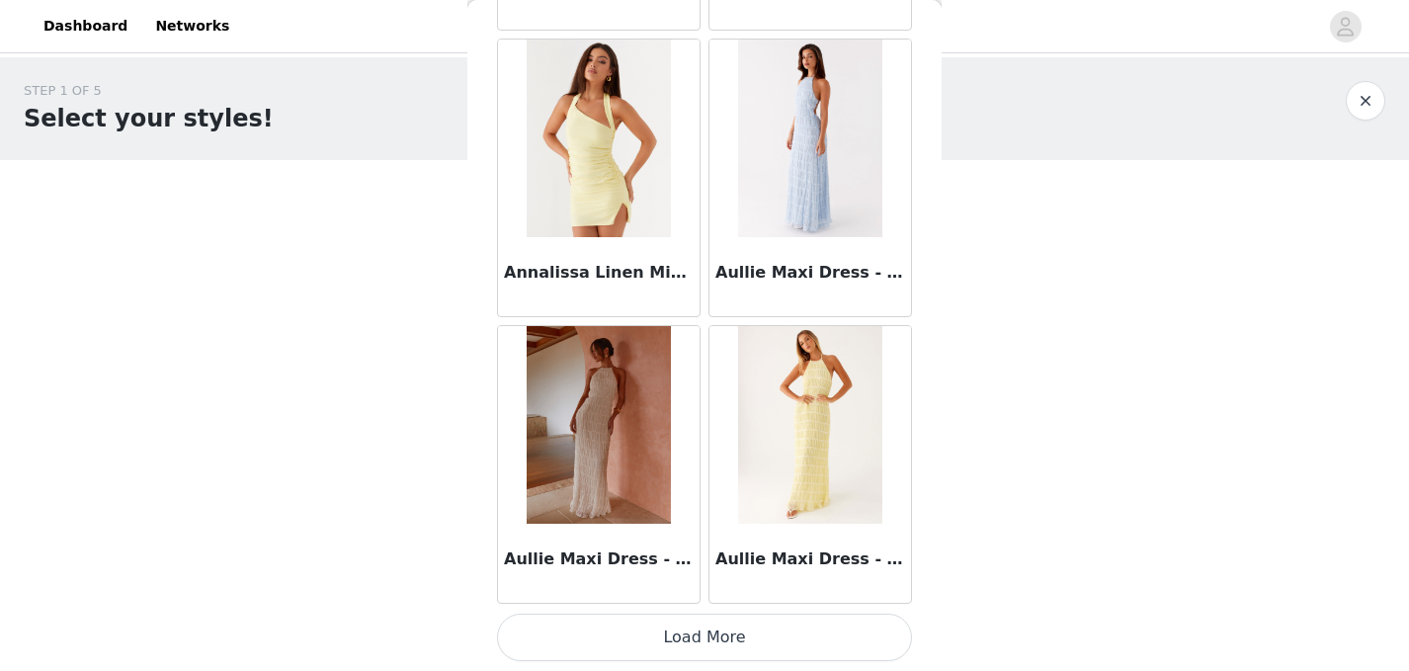
click at [672, 631] on button "Load More" at bounding box center [704, 636] width 415 height 47
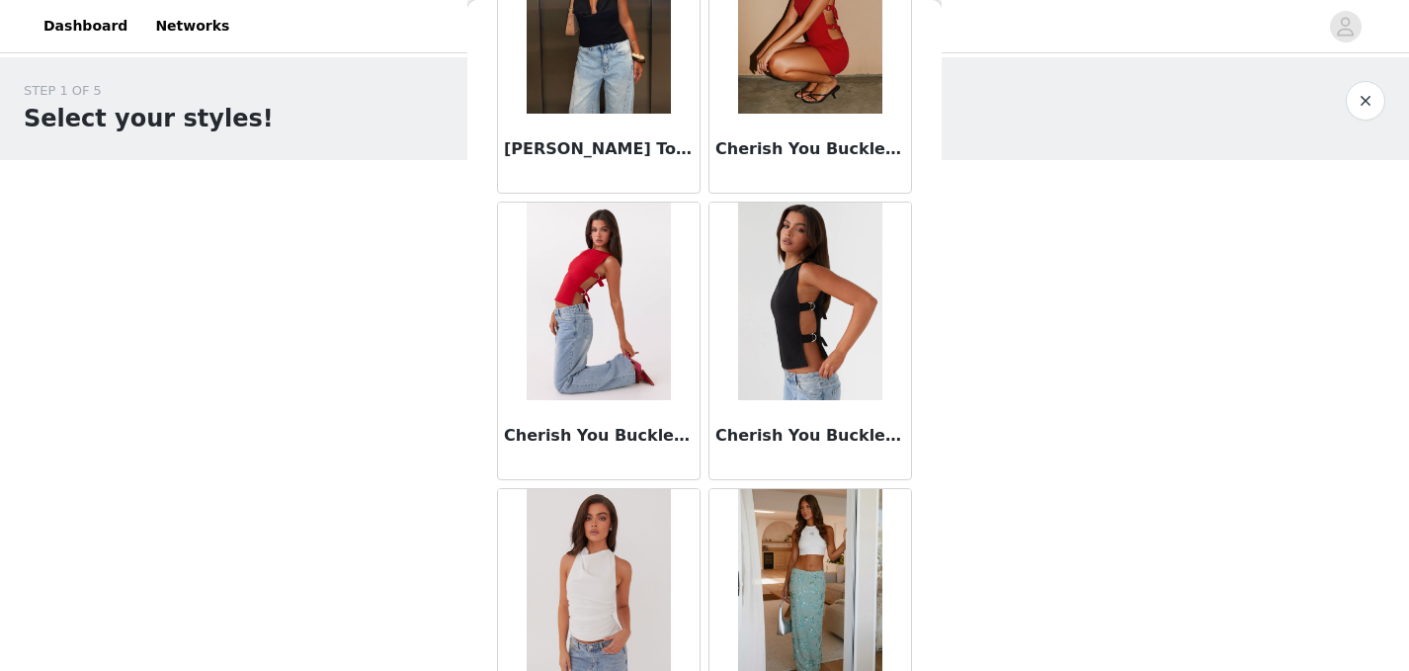
scroll to position [5217, 0]
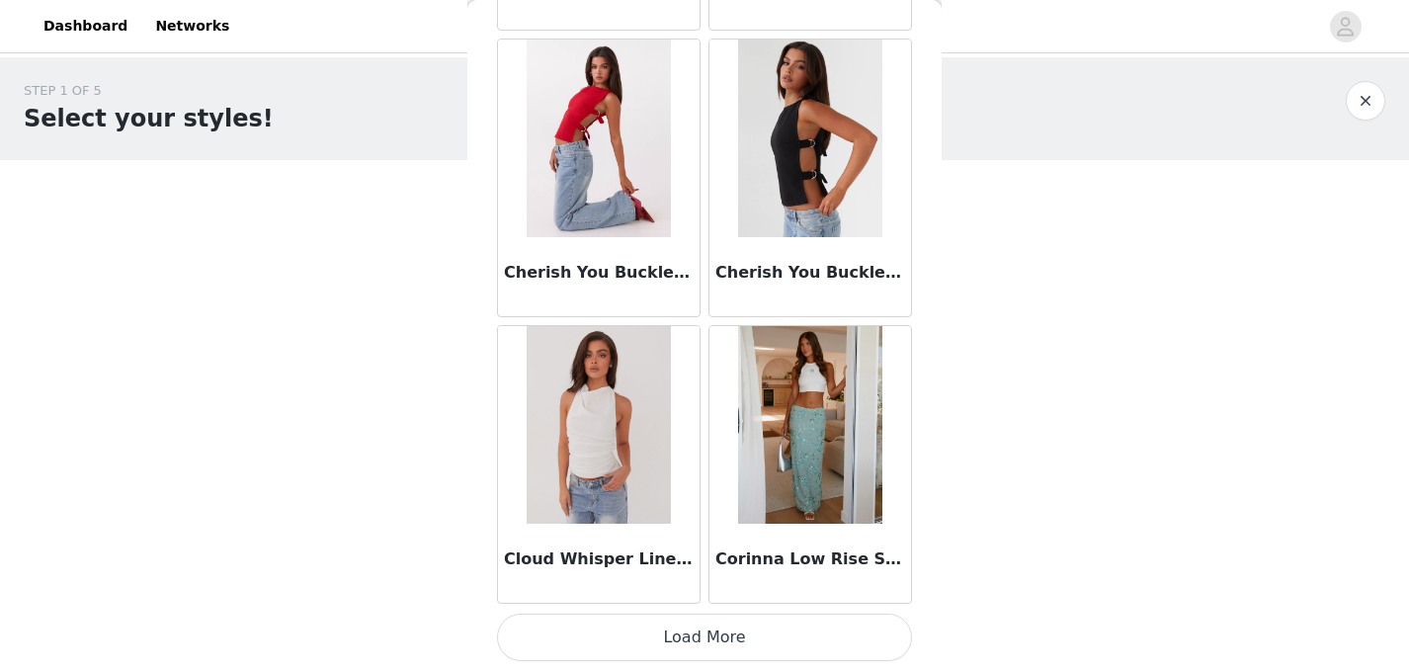
click at [701, 634] on button "Load More" at bounding box center [704, 636] width 415 height 47
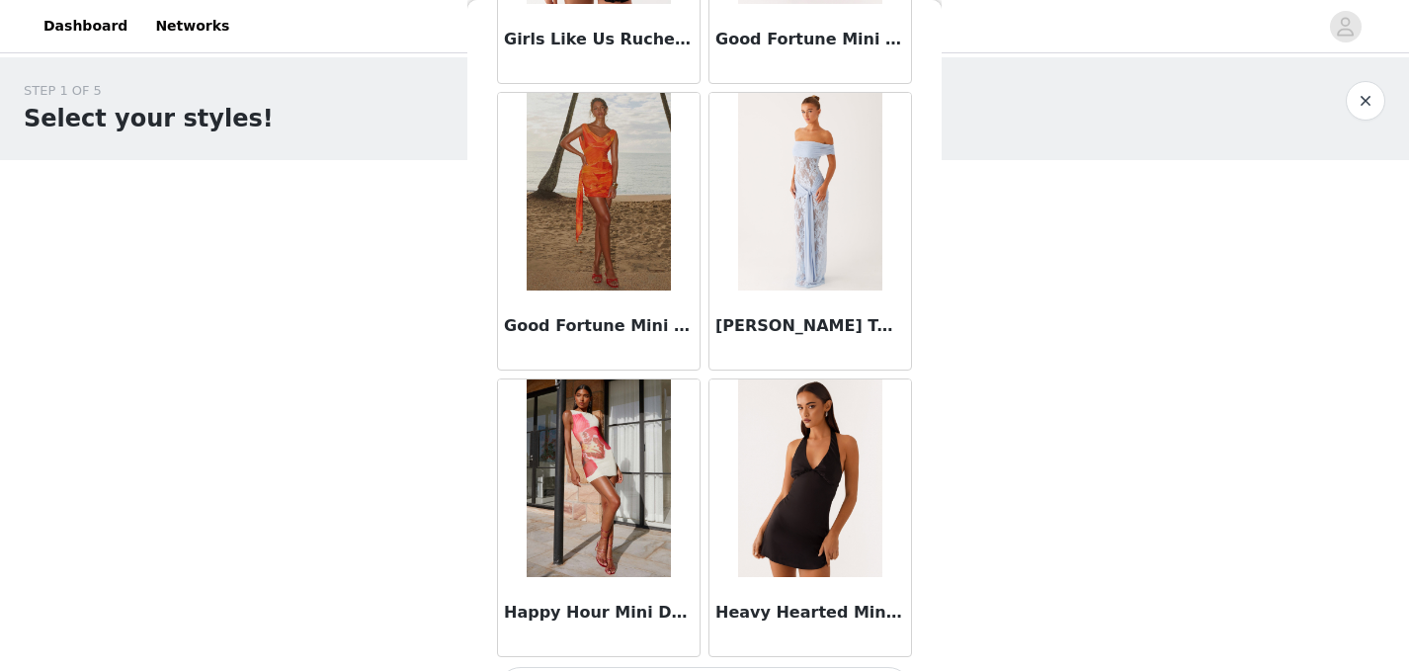
scroll to position [8081, 0]
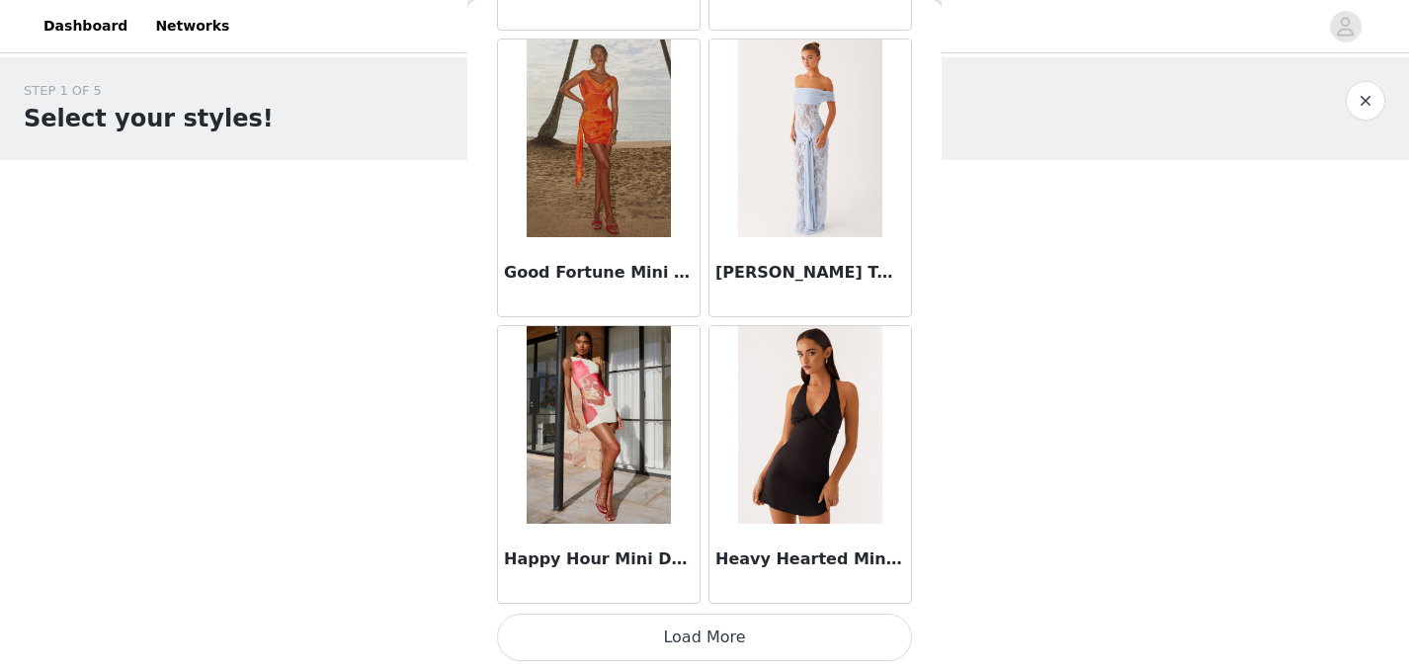
click at [713, 649] on button "Load More" at bounding box center [704, 636] width 415 height 47
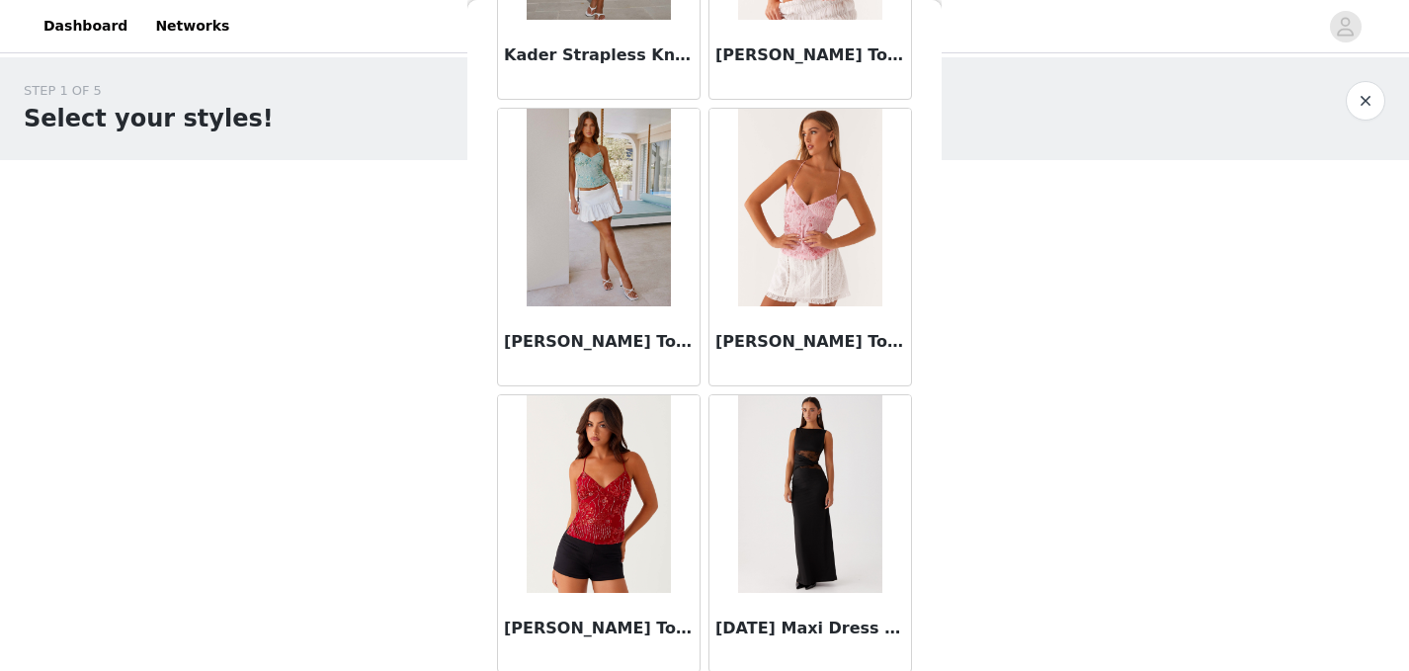
scroll to position [10040, 0]
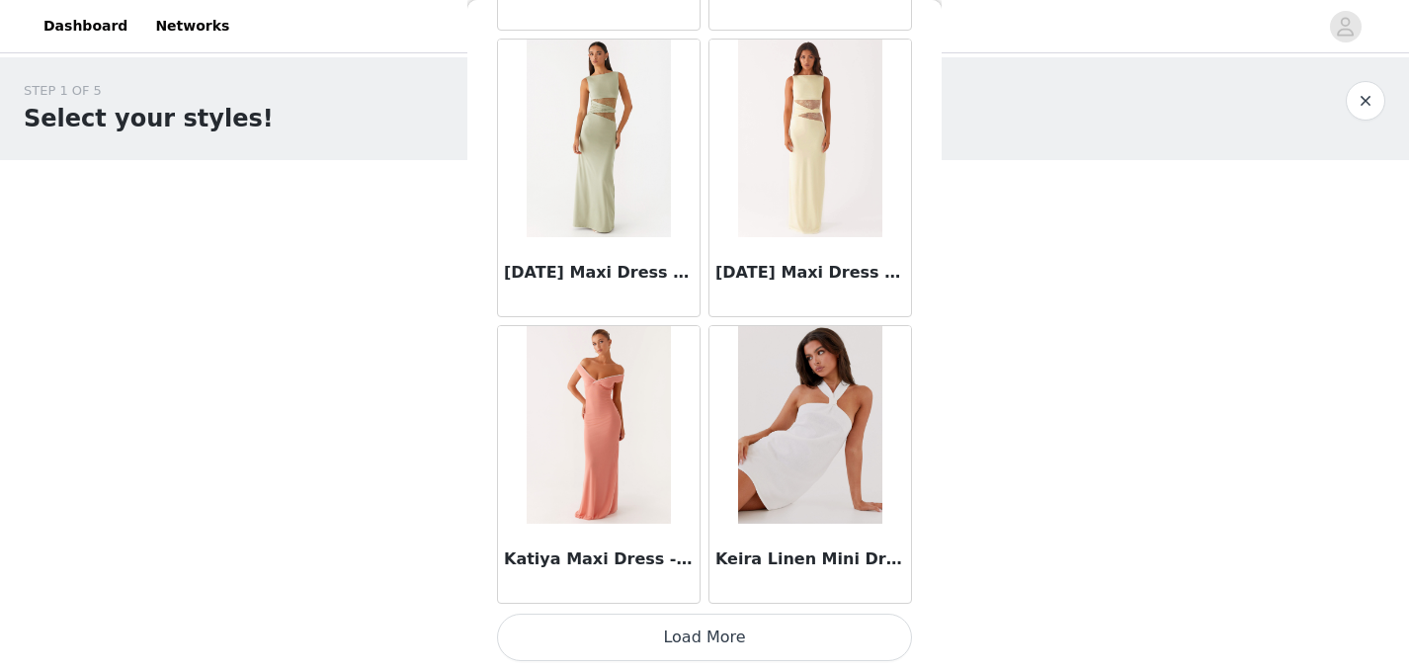
click at [706, 650] on button "Load More" at bounding box center [704, 636] width 415 height 47
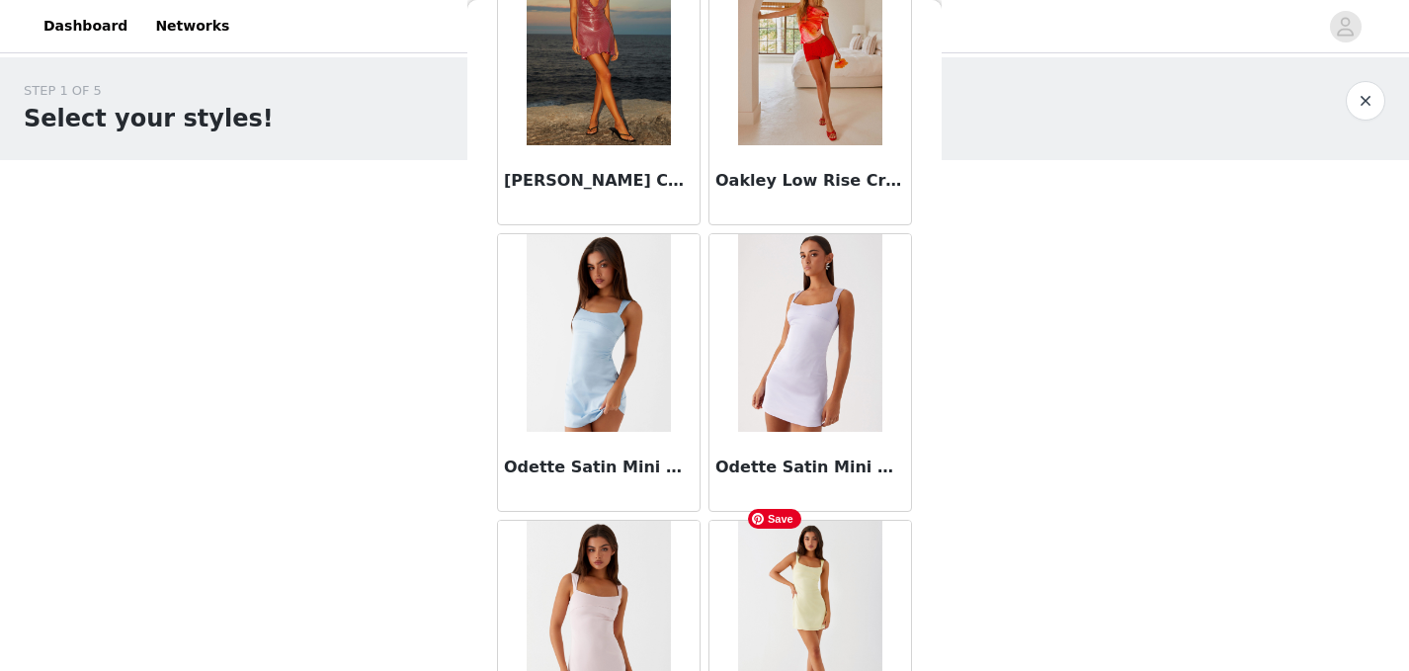
scroll to position [13810, 0]
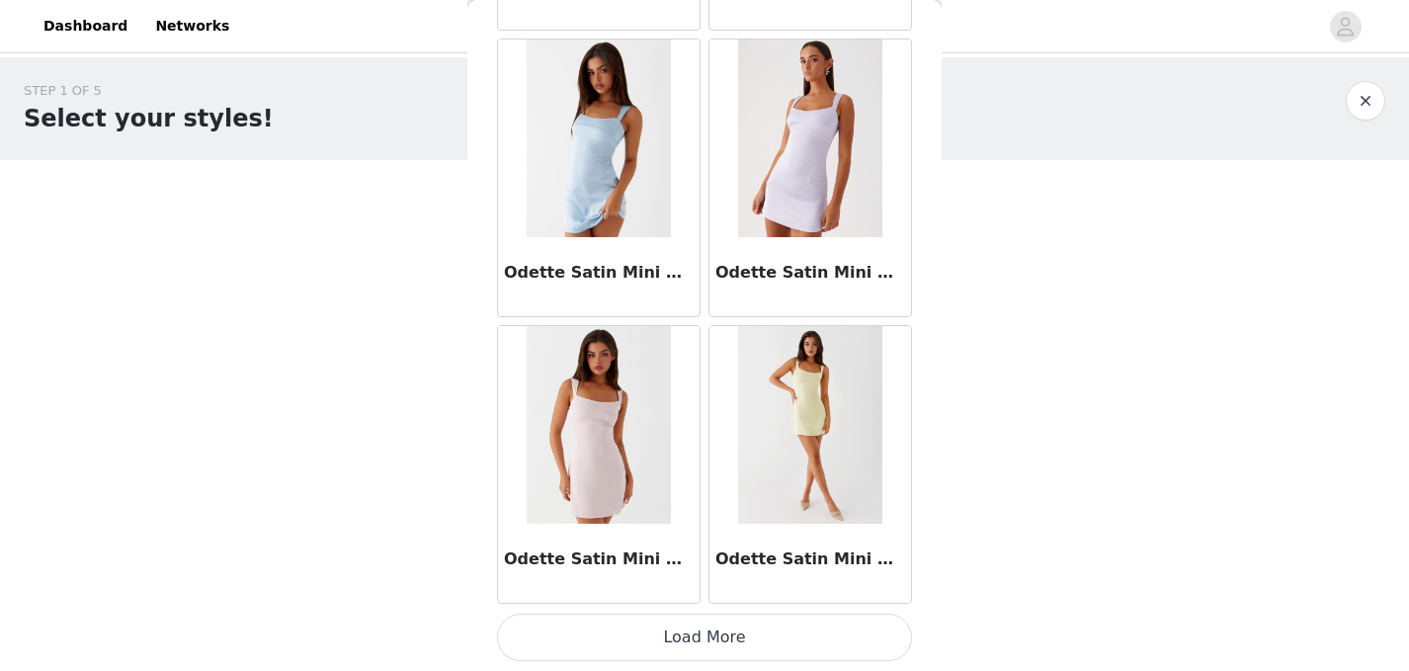
click at [739, 627] on button "Load More" at bounding box center [704, 636] width 415 height 47
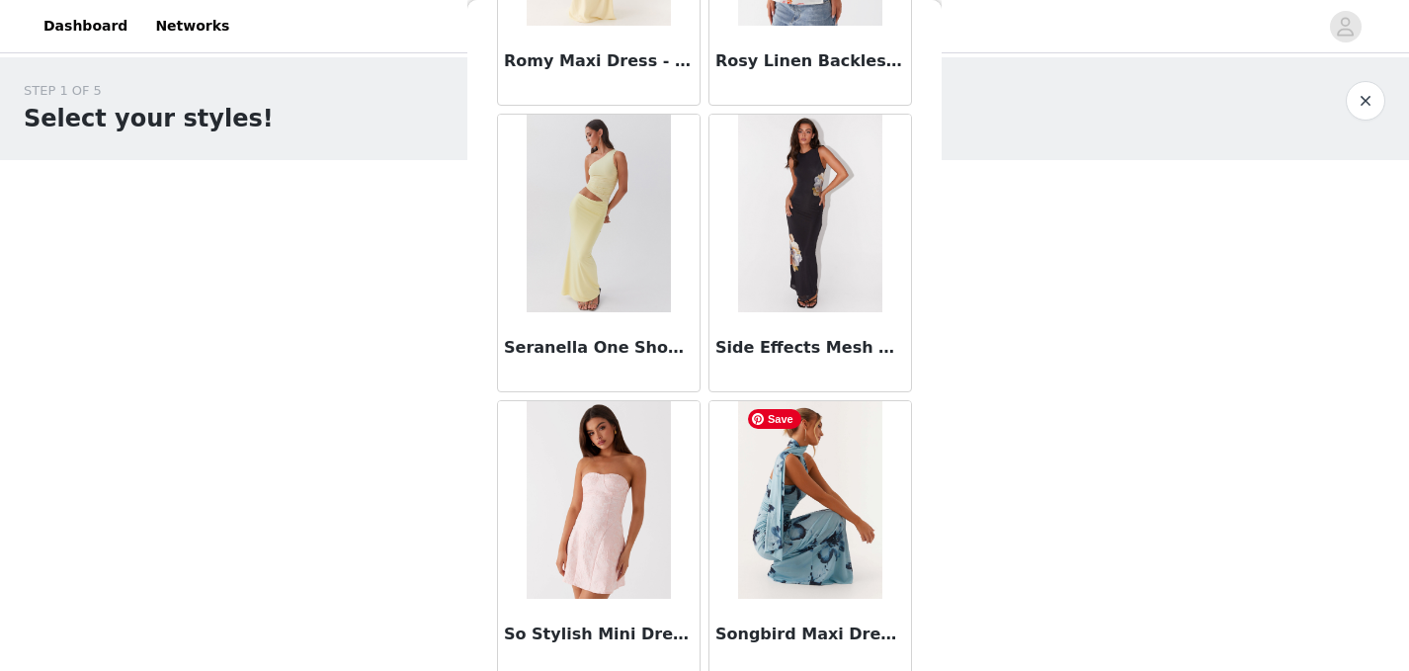
scroll to position [16675, 0]
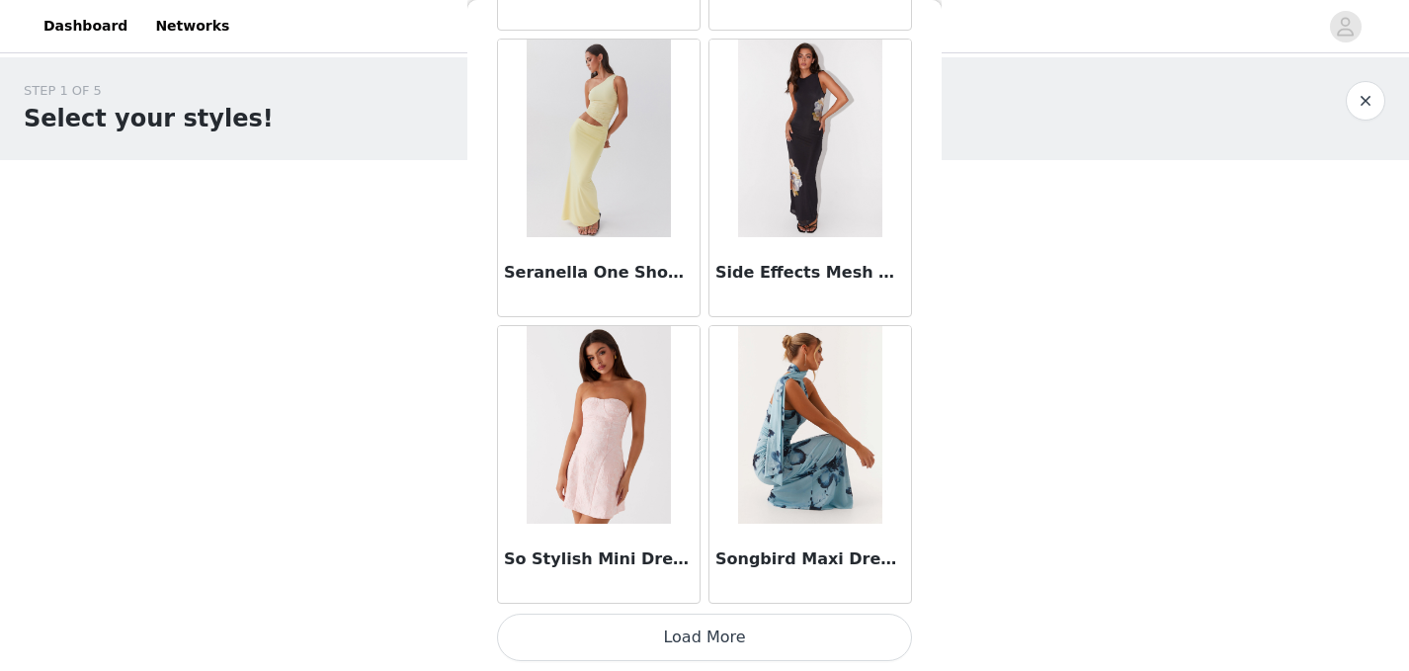
click at [781, 637] on button "Load More" at bounding box center [704, 636] width 415 height 47
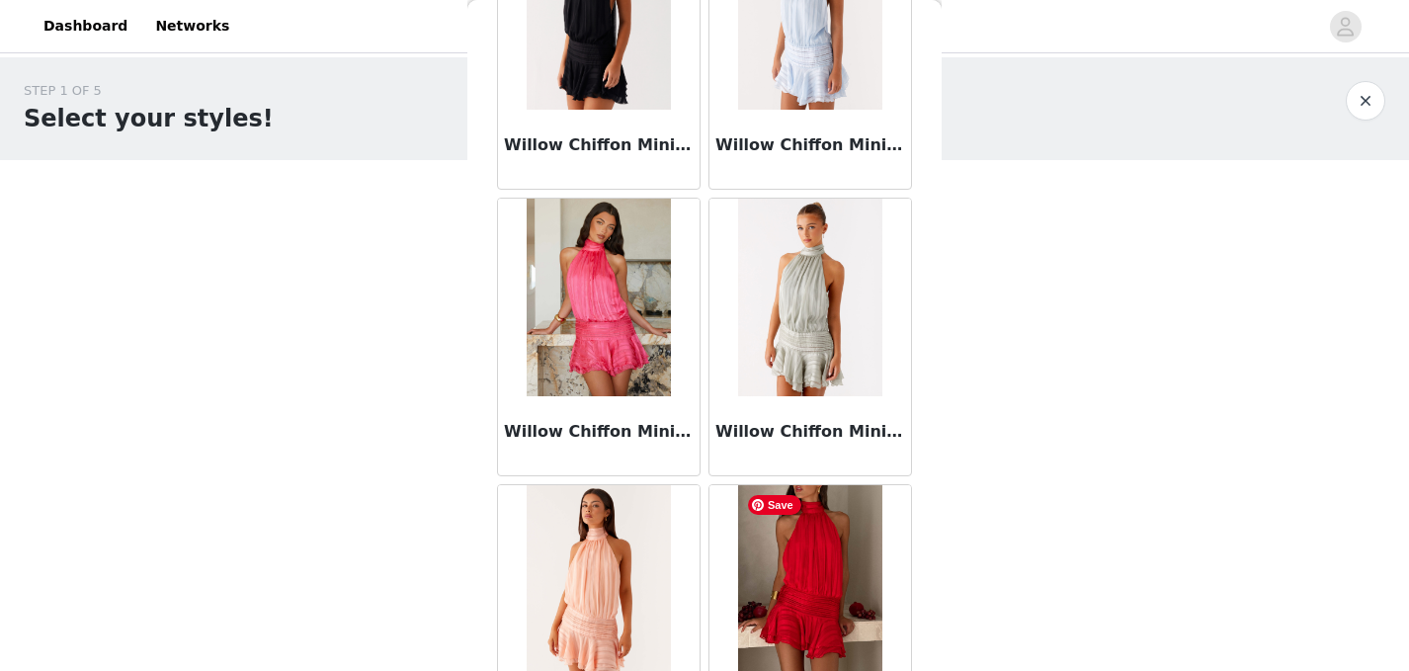
scroll to position [19476, 0]
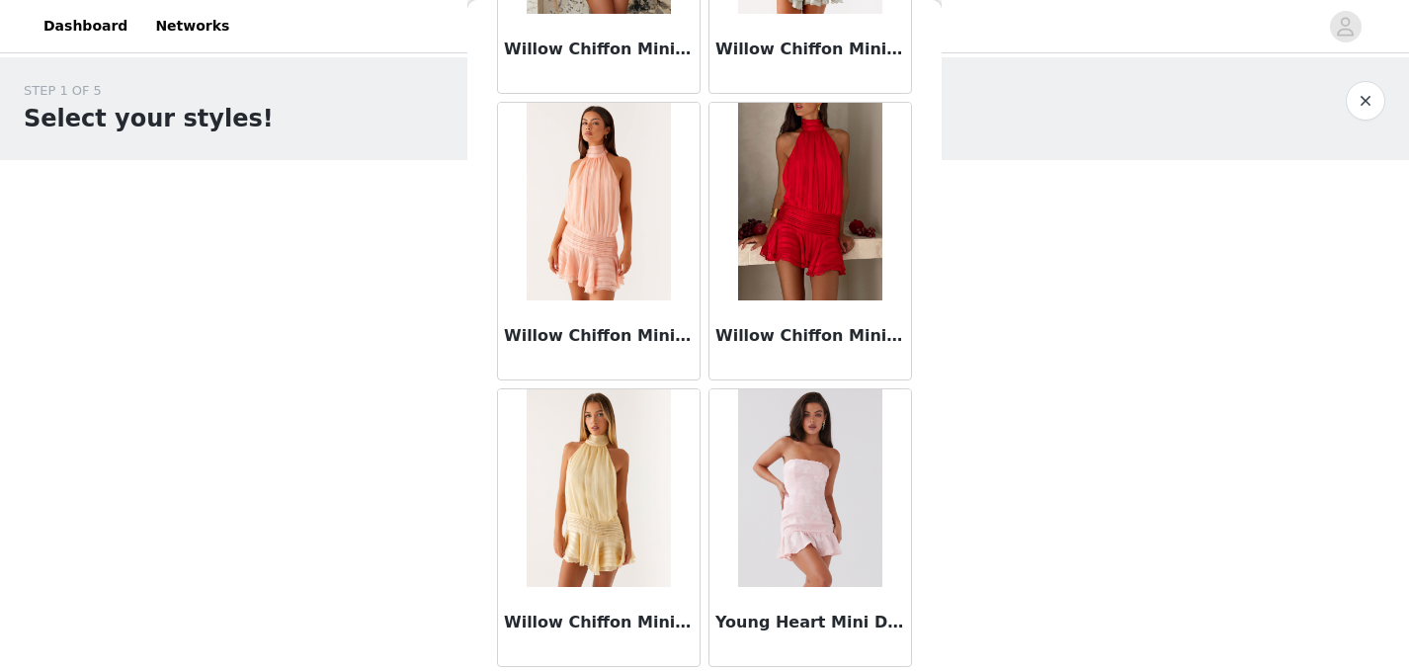
click at [1365, 103] on button "button" at bounding box center [1365, 101] width 40 height 40
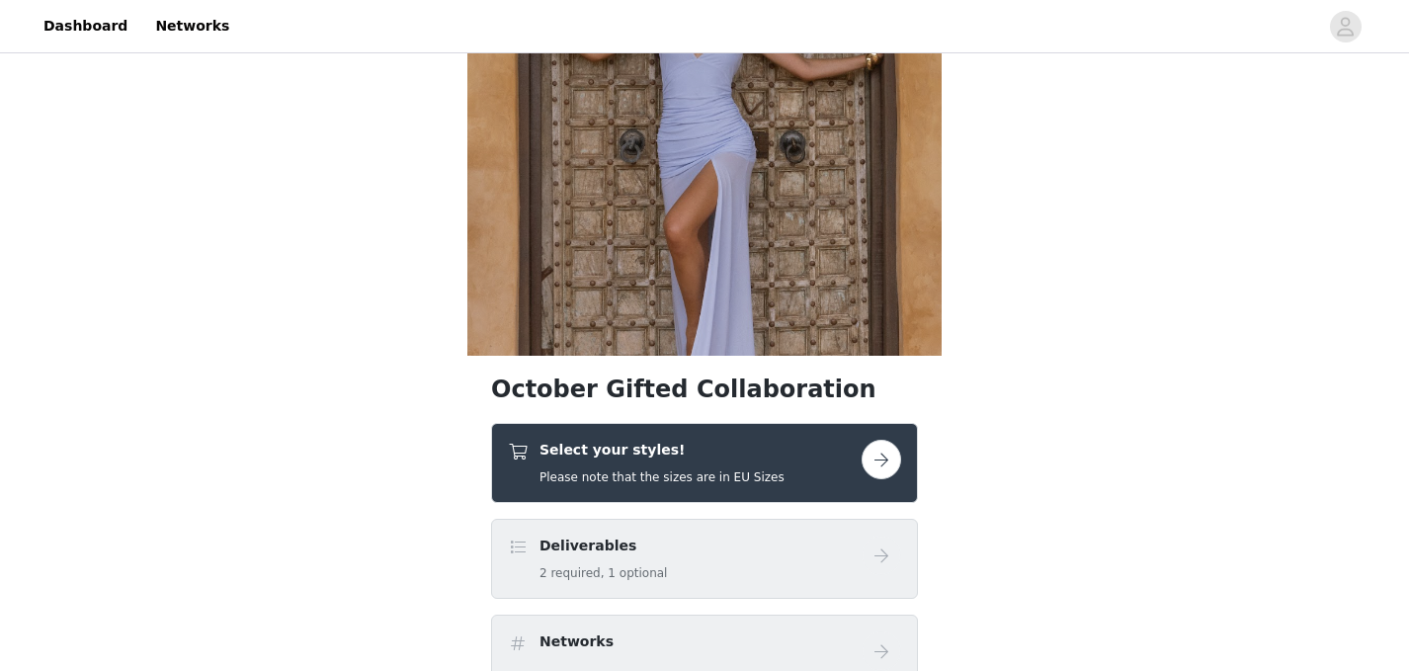
scroll to position [422, 0]
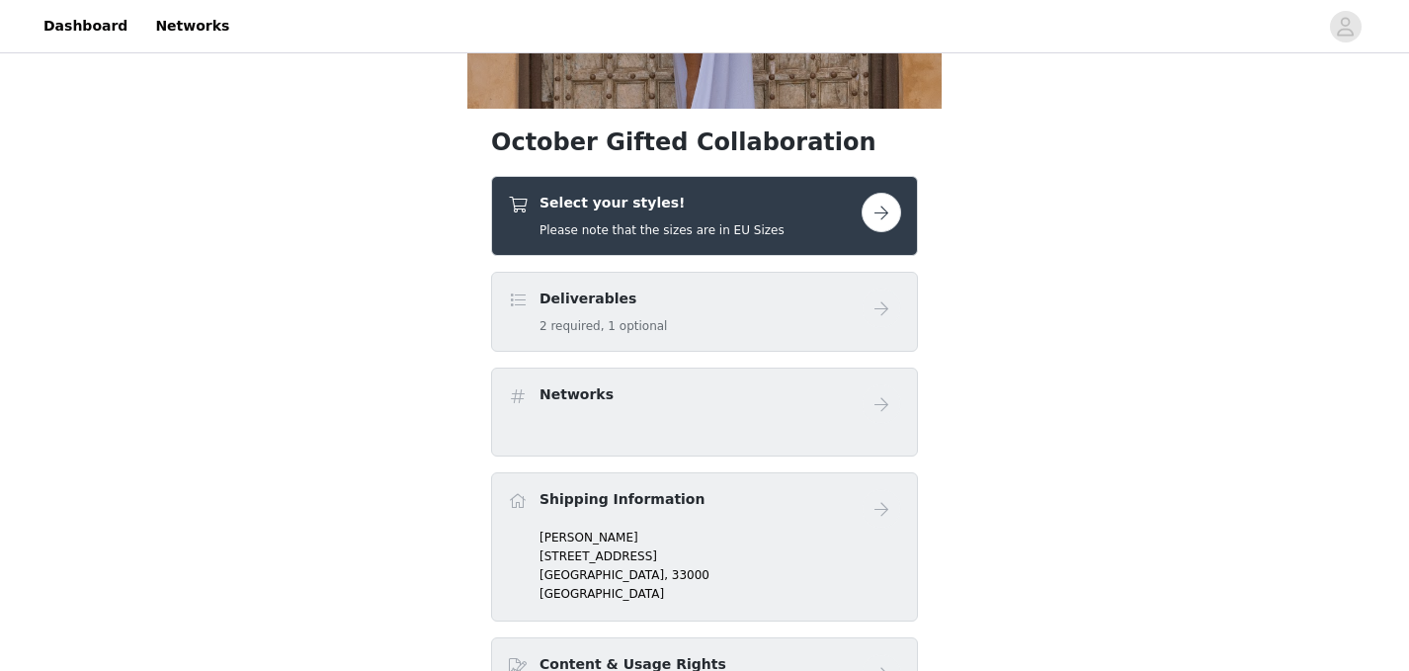
click at [735, 180] on div "Select your styles! Please note that the sizes are in EU Sizes" at bounding box center [704, 216] width 427 height 80
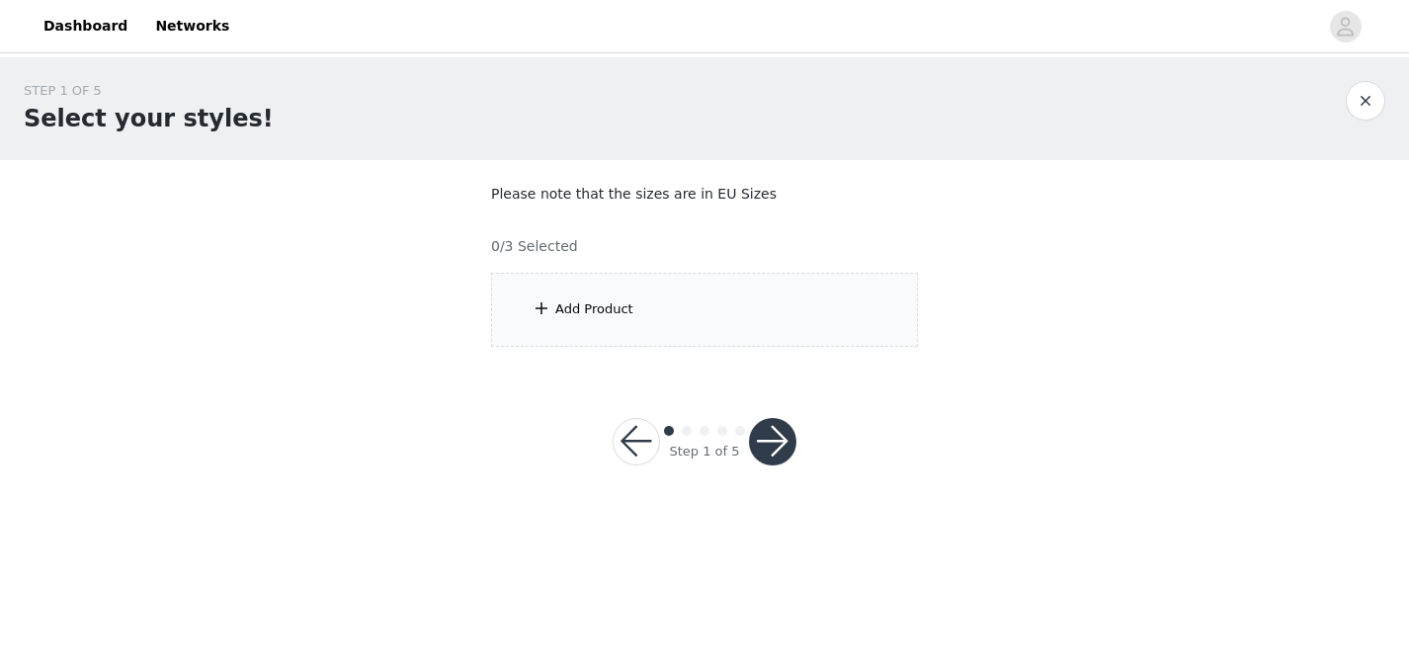
click at [693, 299] on div "Add Product" at bounding box center [704, 310] width 427 height 74
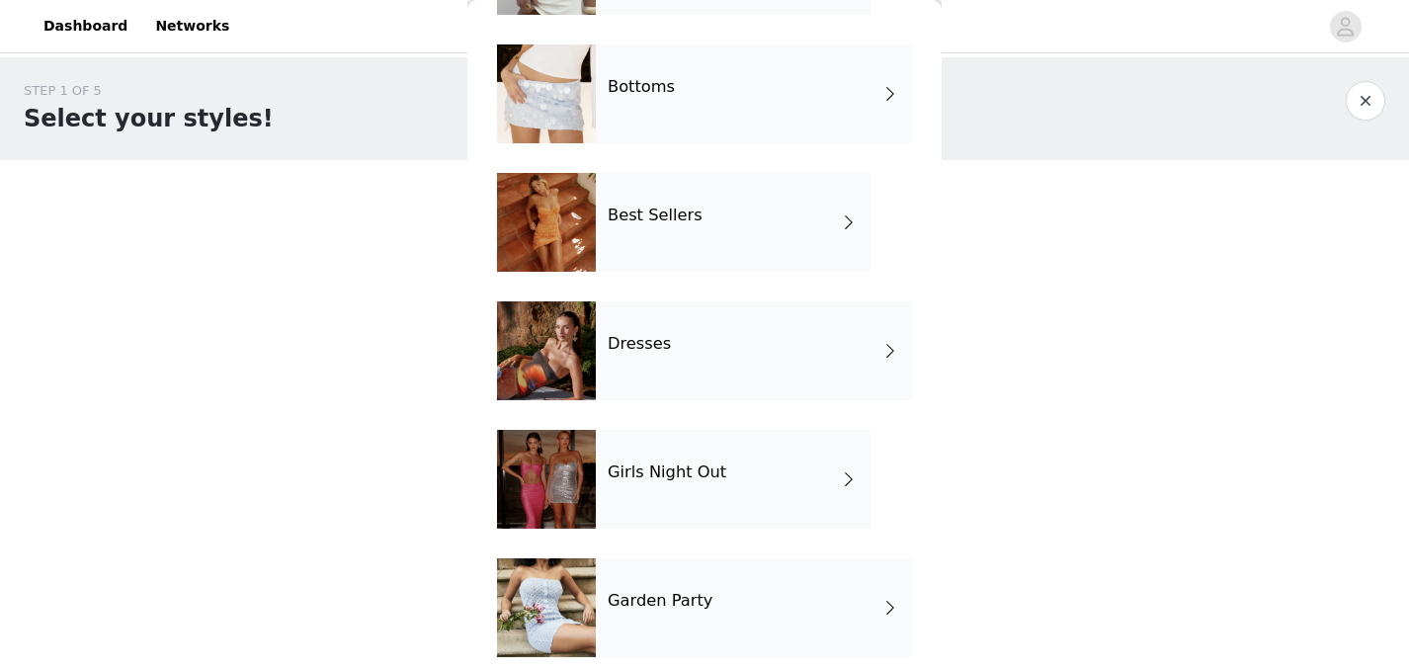
scroll to position [184, 0]
click at [702, 479] on h4 "Girls Night Out" at bounding box center [666, 471] width 119 height 18
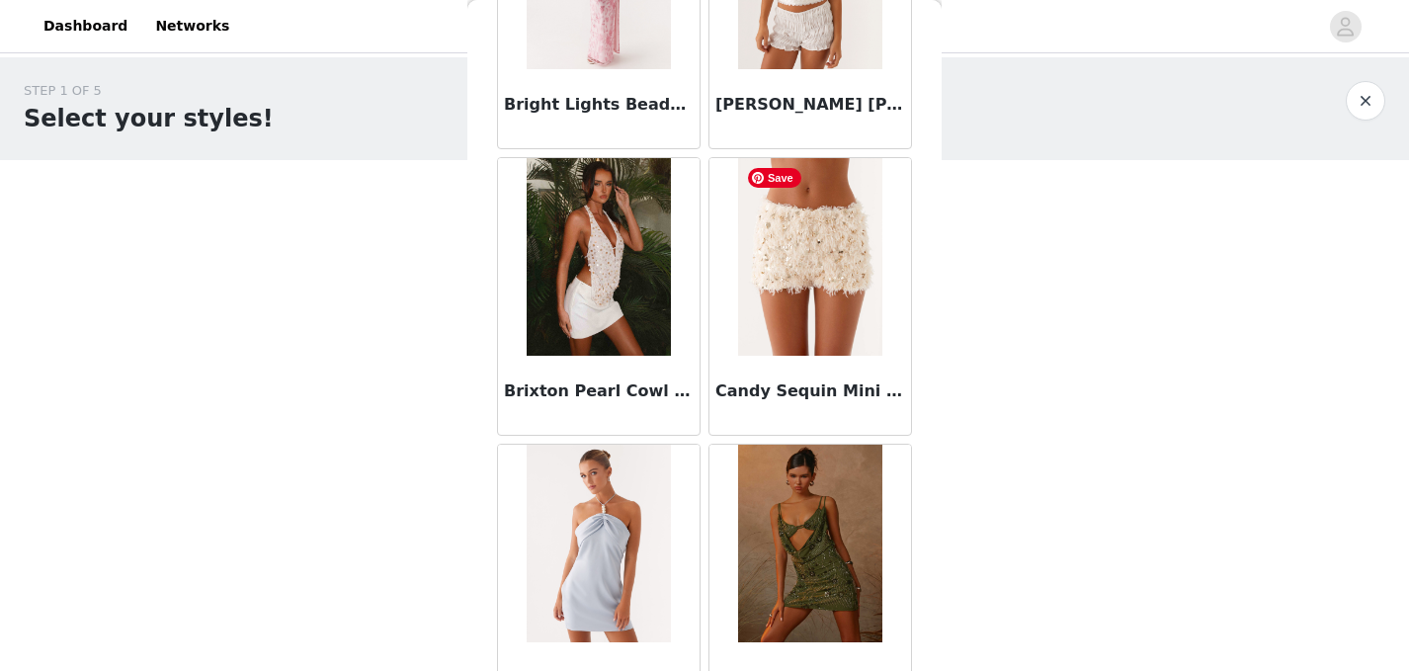
scroll to position [2352, 0]
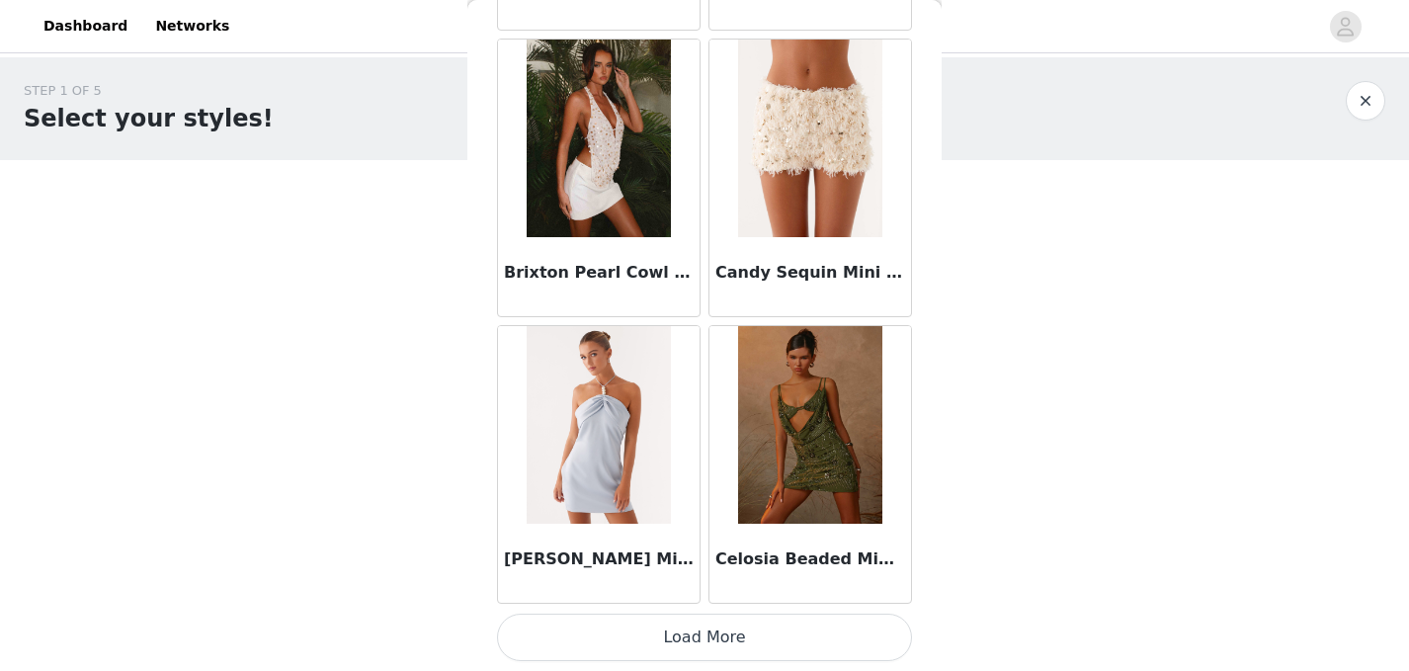
click at [722, 634] on button "Load More" at bounding box center [704, 636] width 415 height 47
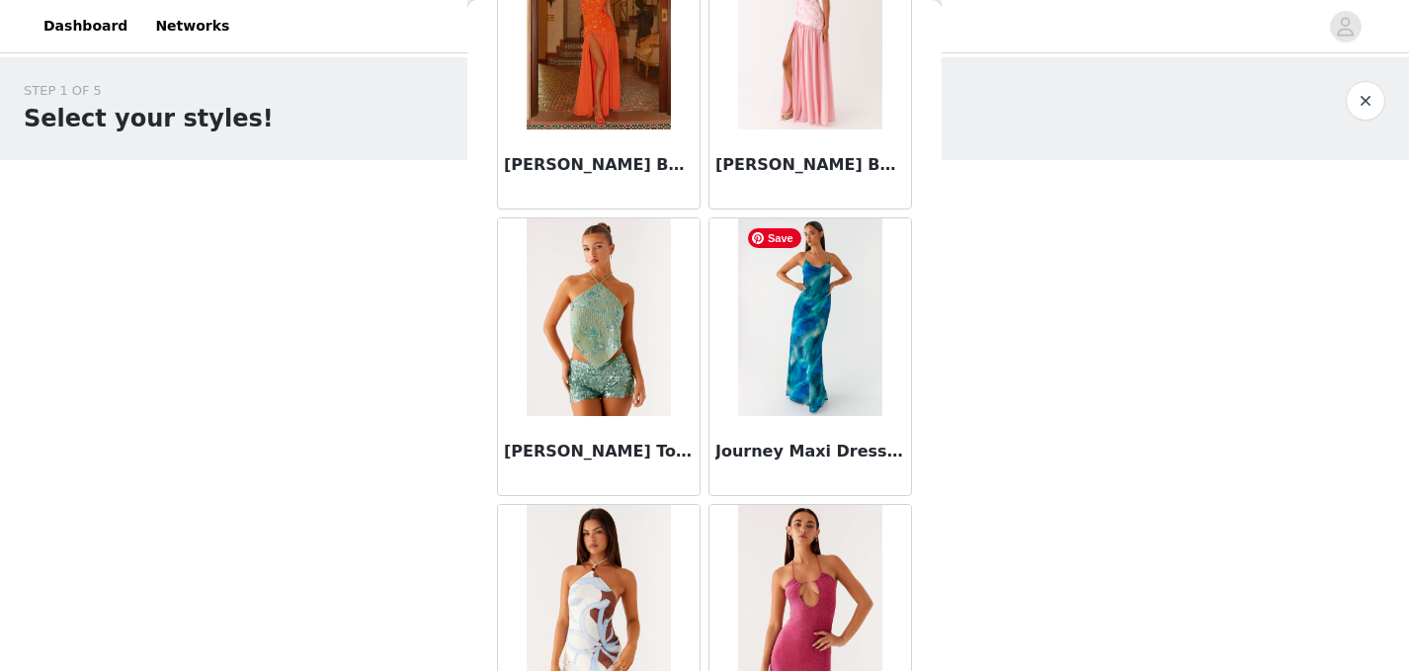
scroll to position [5217, 0]
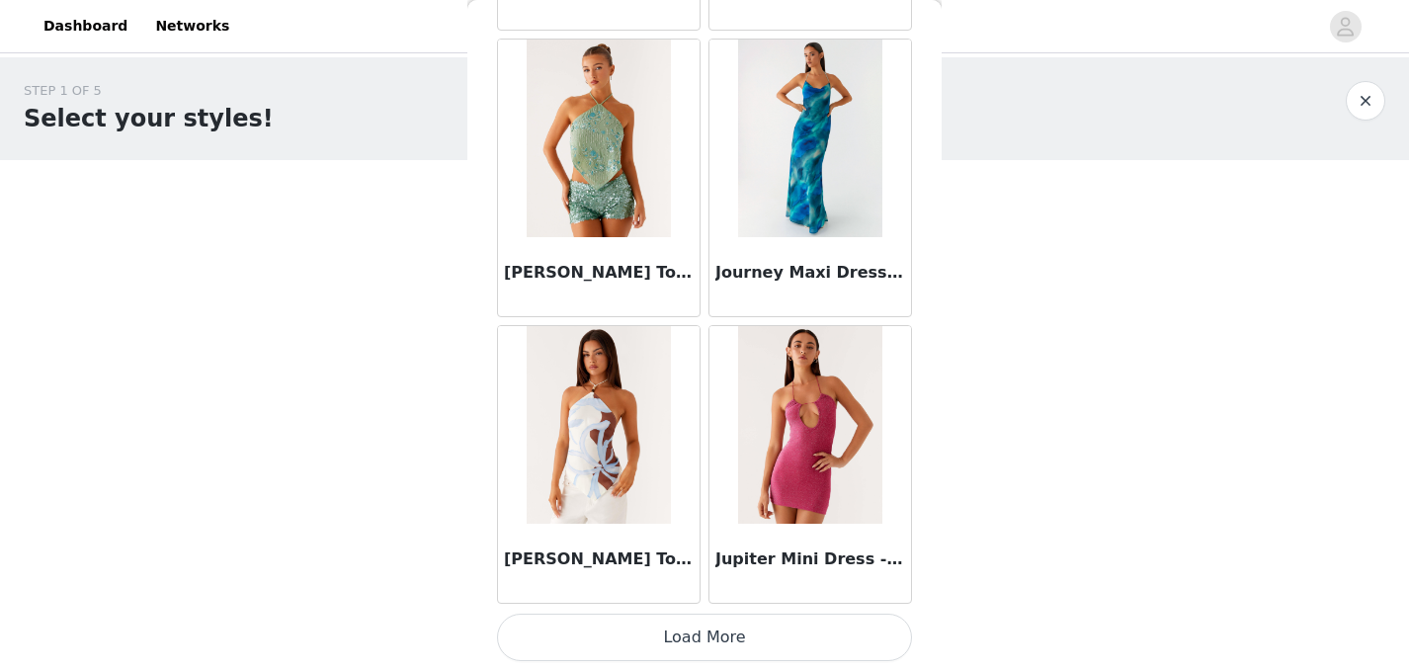
click at [744, 631] on button "Load More" at bounding box center [704, 636] width 415 height 47
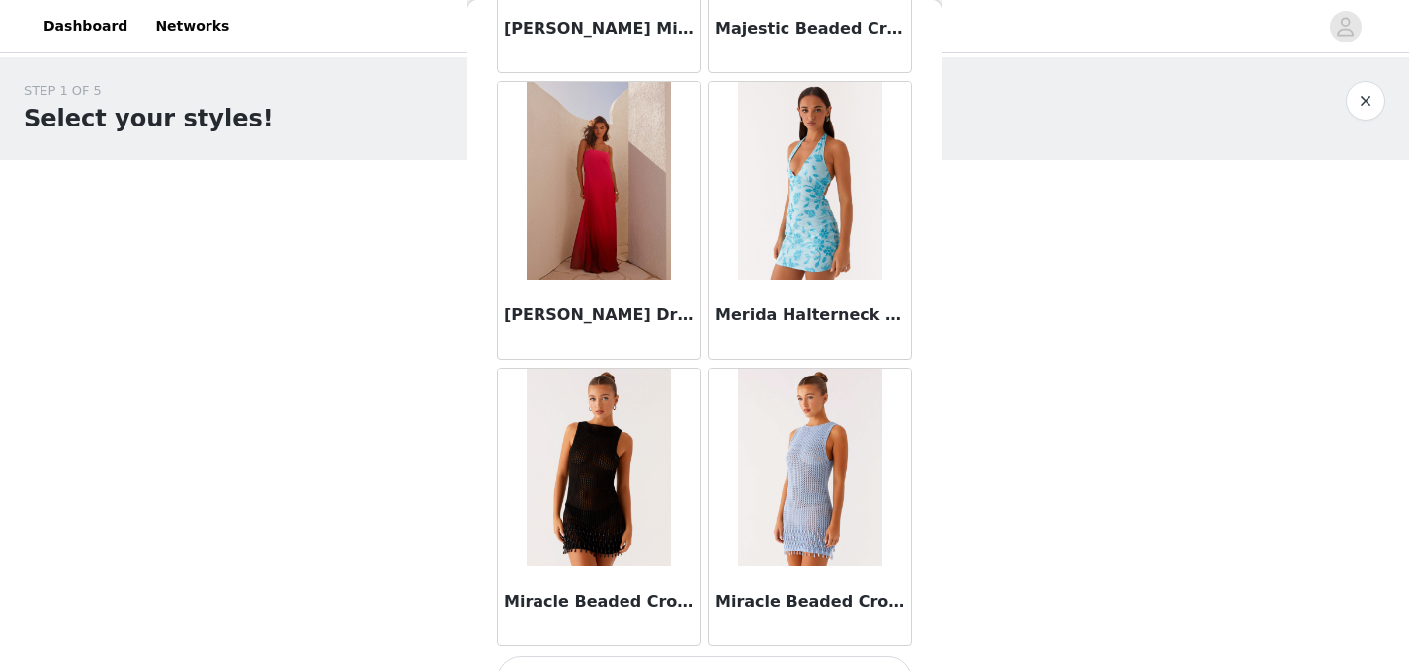
scroll to position [8081, 0]
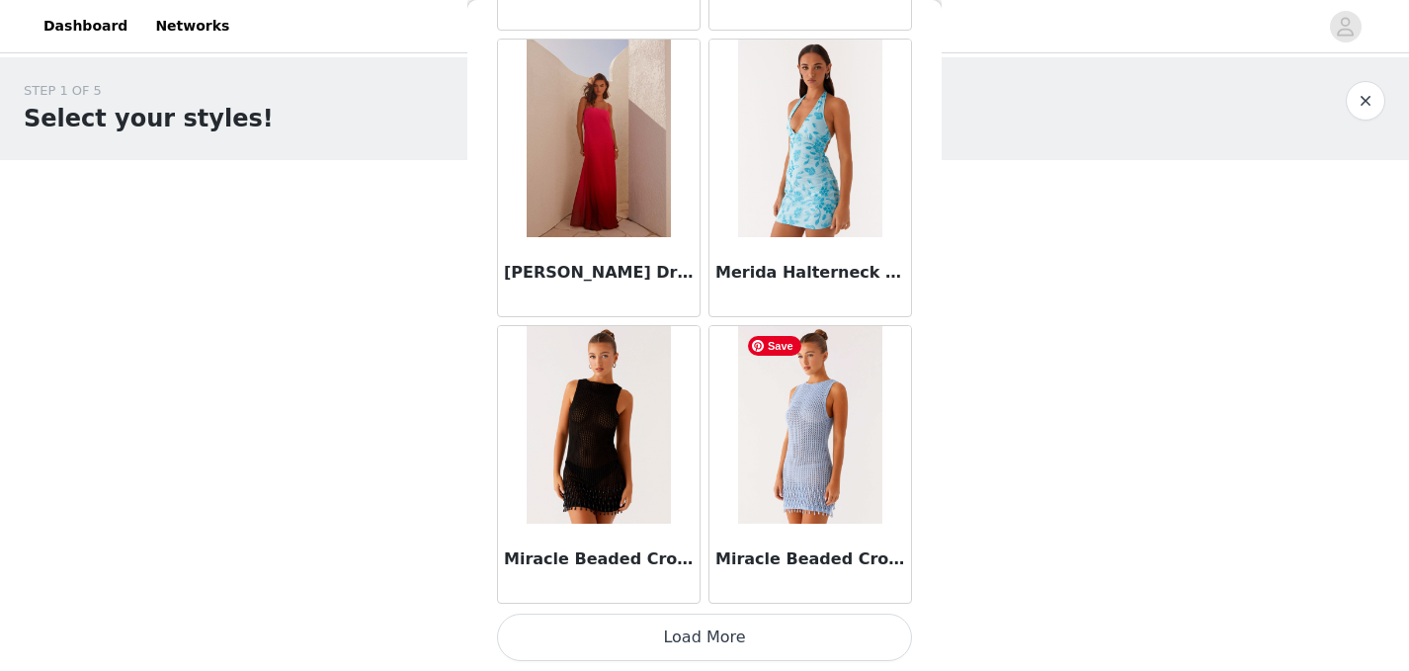
click at [753, 640] on button "Load More" at bounding box center [704, 636] width 415 height 47
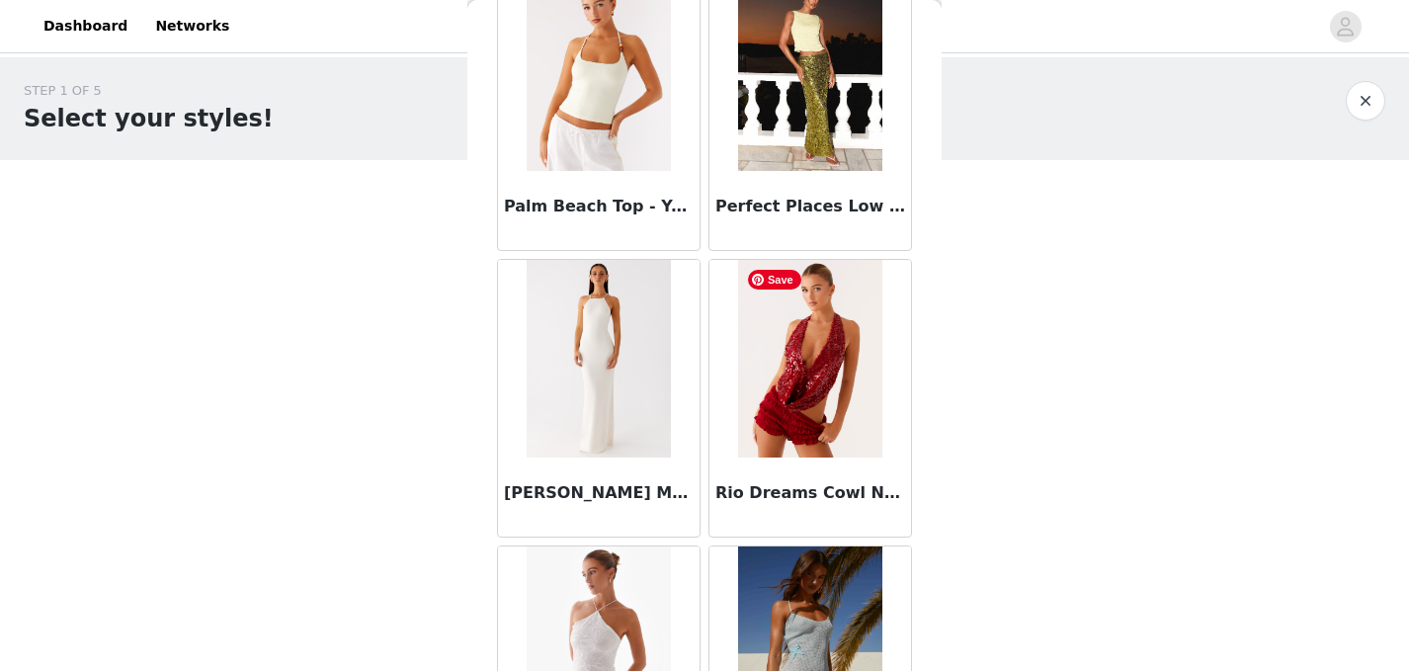
scroll to position [10946, 0]
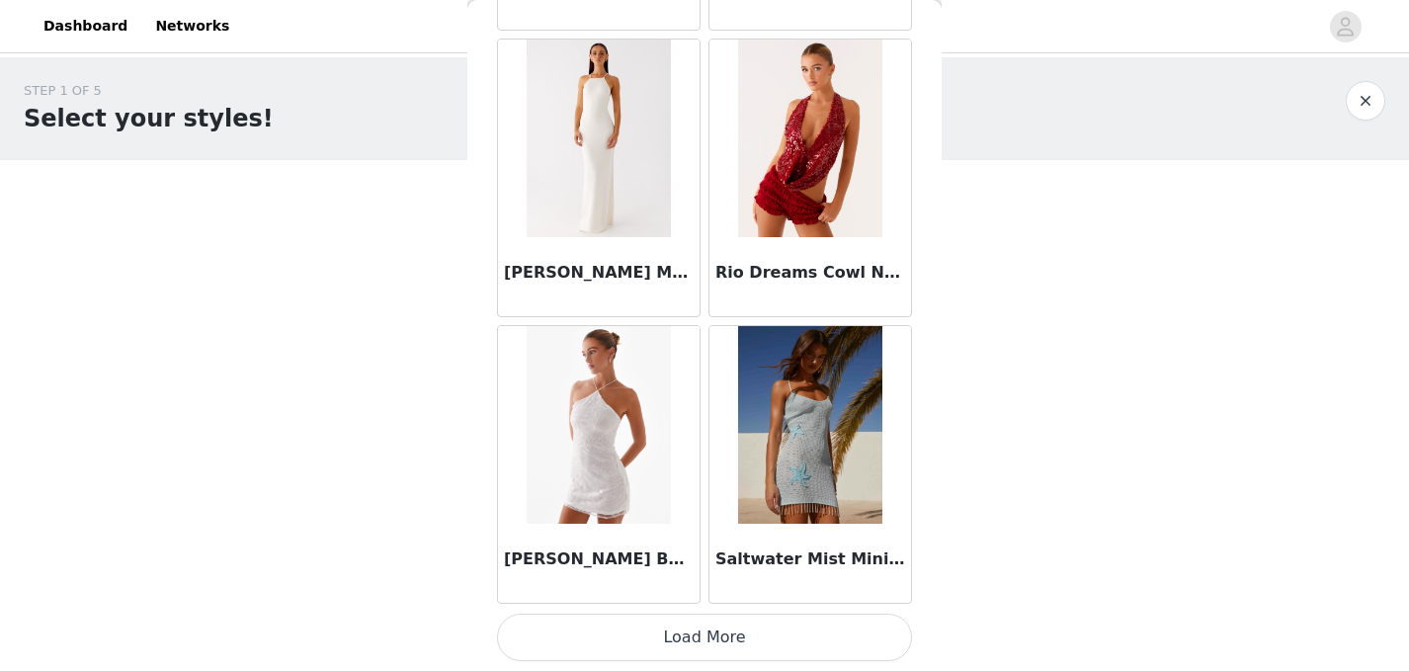
click at [699, 644] on button "Load More" at bounding box center [704, 636] width 415 height 47
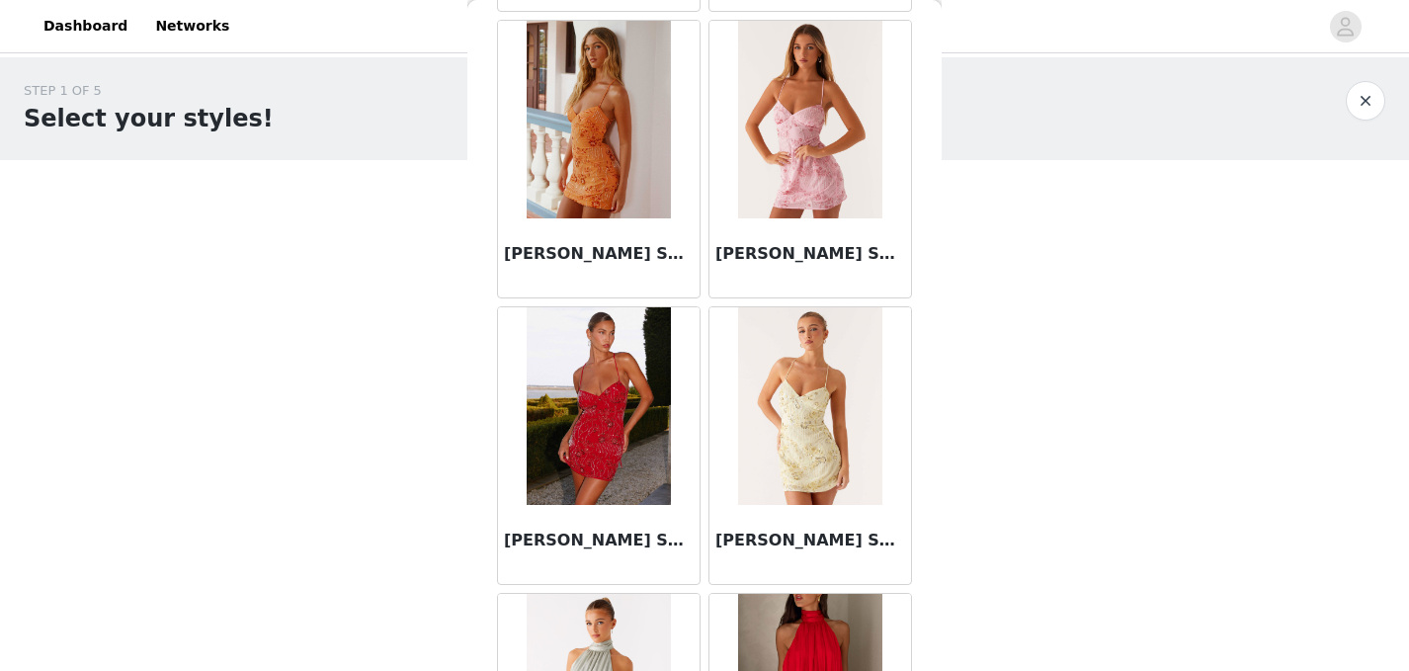
scroll to position [13174, 0]
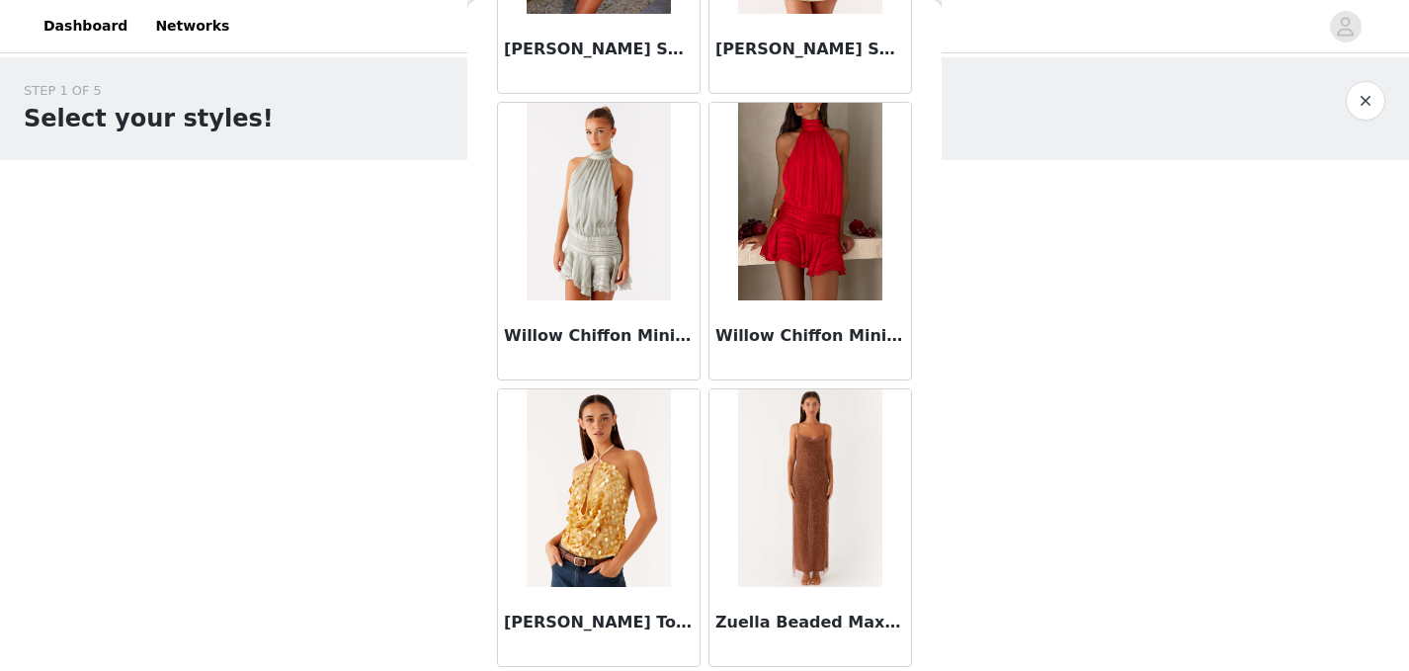
click at [1353, 105] on button "button" at bounding box center [1365, 101] width 40 height 40
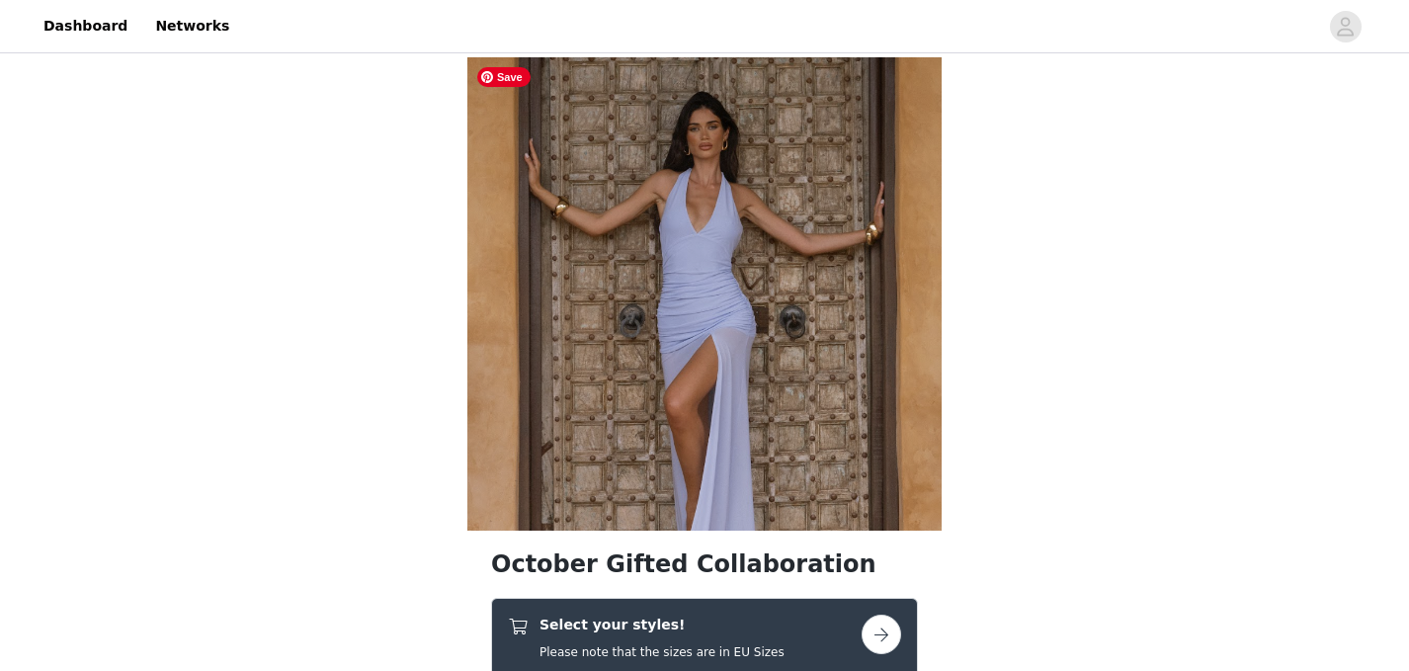
scroll to position [224, 0]
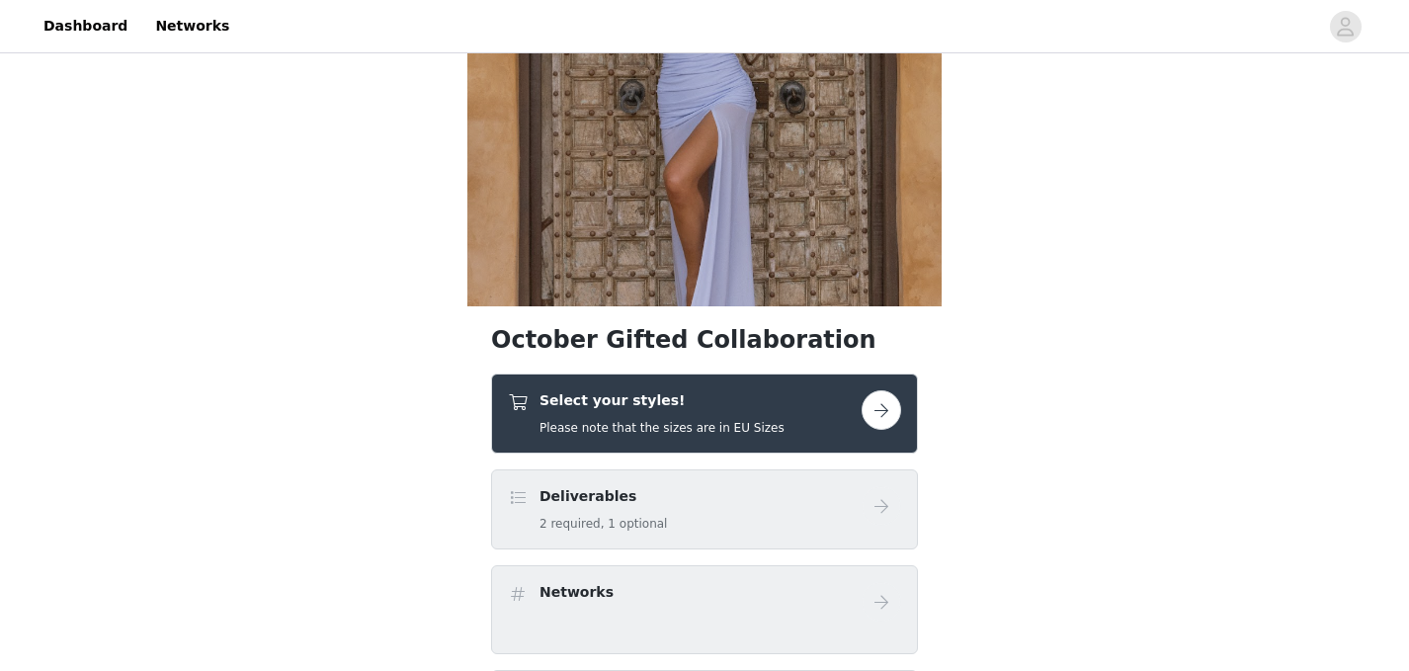
click at [612, 408] on h4 "Select your styles!" at bounding box center [661, 400] width 245 height 21
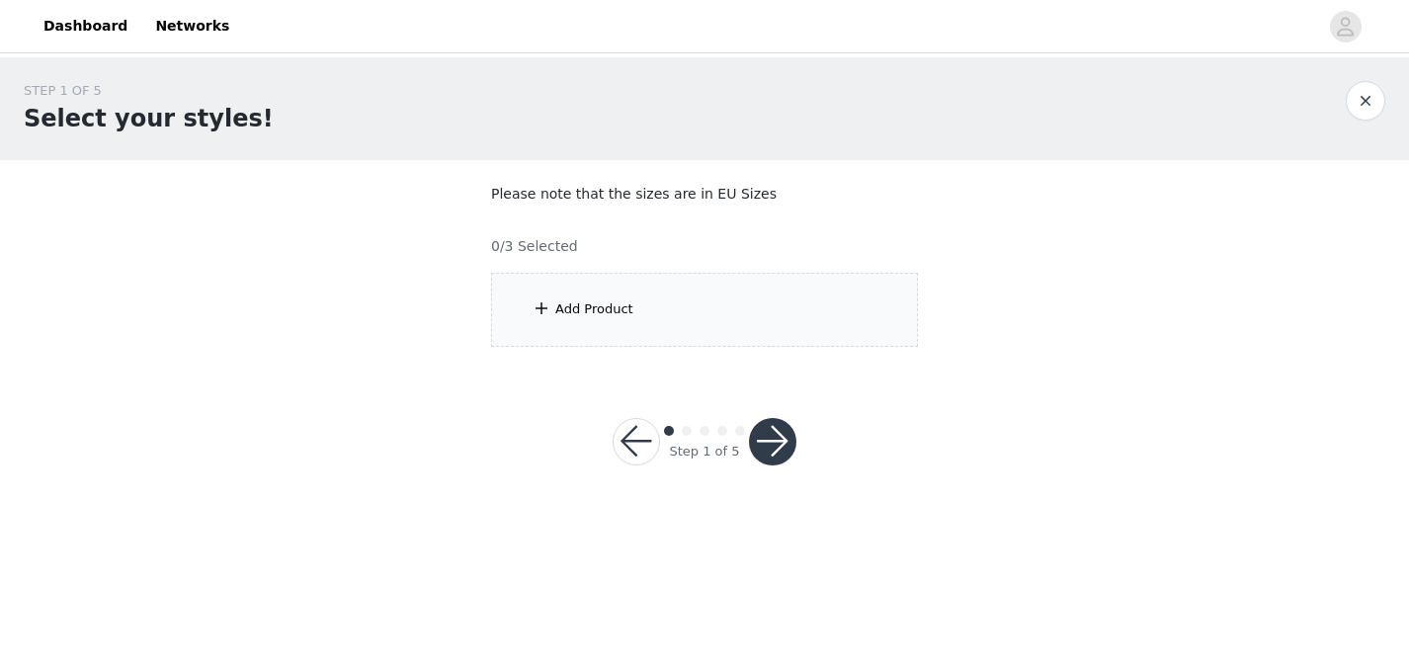
click at [721, 311] on div "Add Product" at bounding box center [704, 310] width 427 height 74
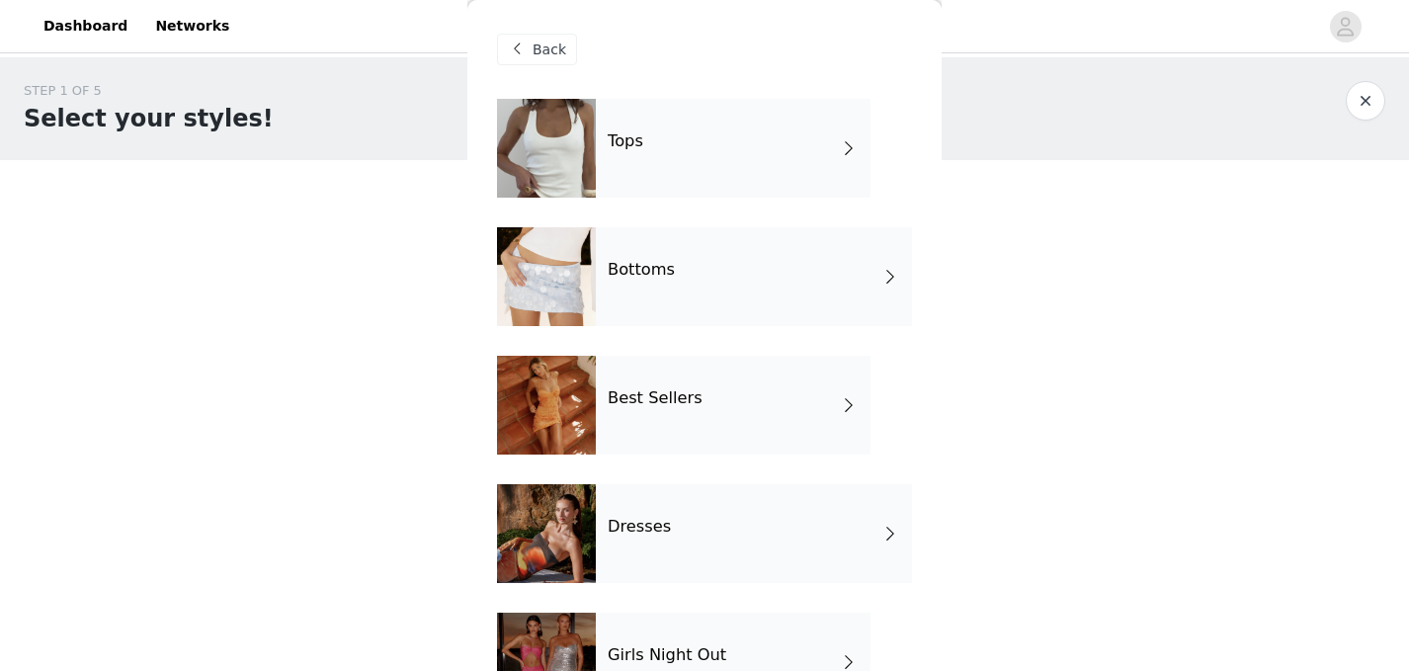
scroll to position [327, 0]
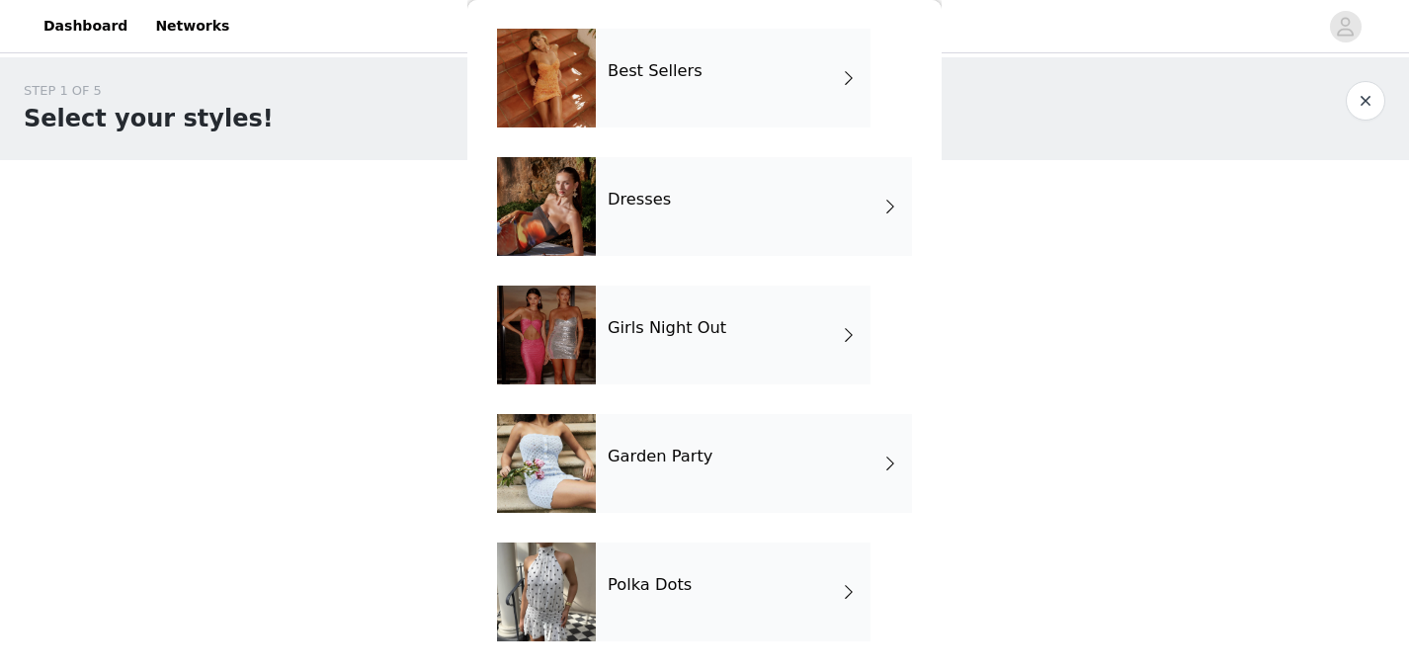
click at [667, 606] on div "Polka Dots" at bounding box center [733, 591] width 275 height 99
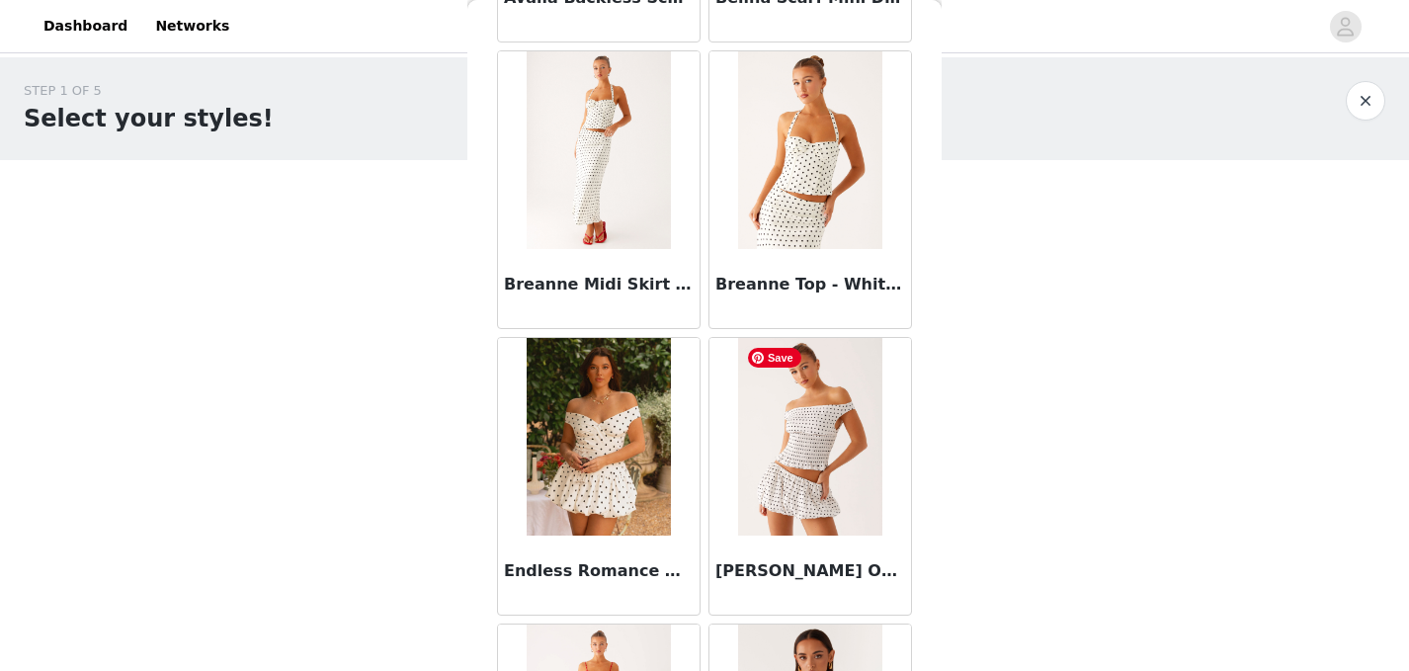
scroll to position [0, 0]
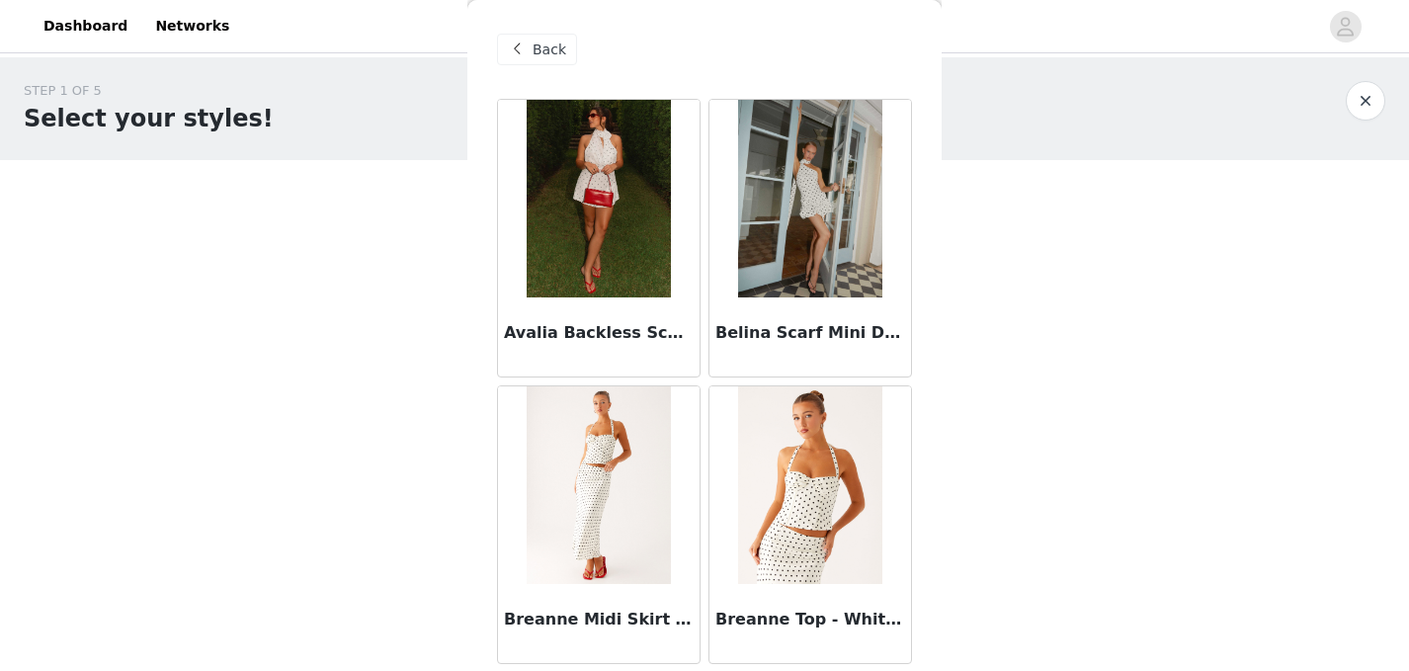
click at [1372, 101] on button "button" at bounding box center [1365, 101] width 40 height 40
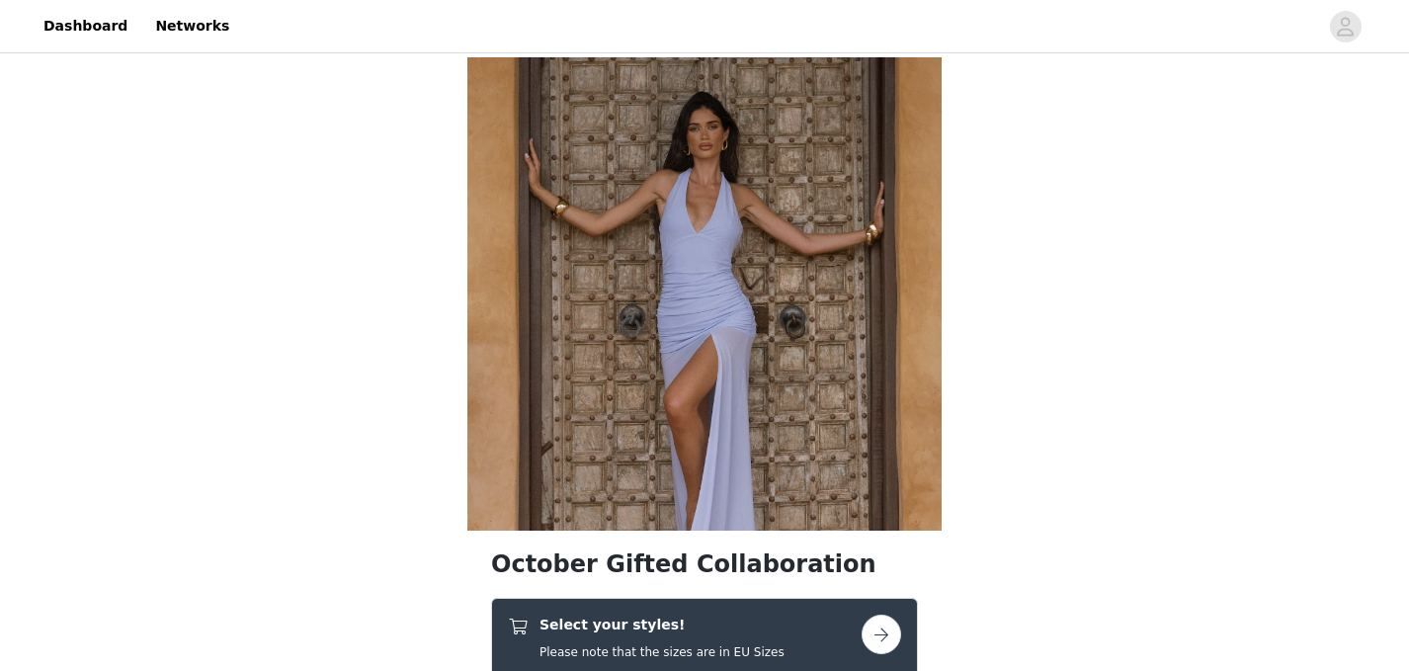
click at [710, 626] on h4 "Select your styles!" at bounding box center [661, 624] width 245 height 21
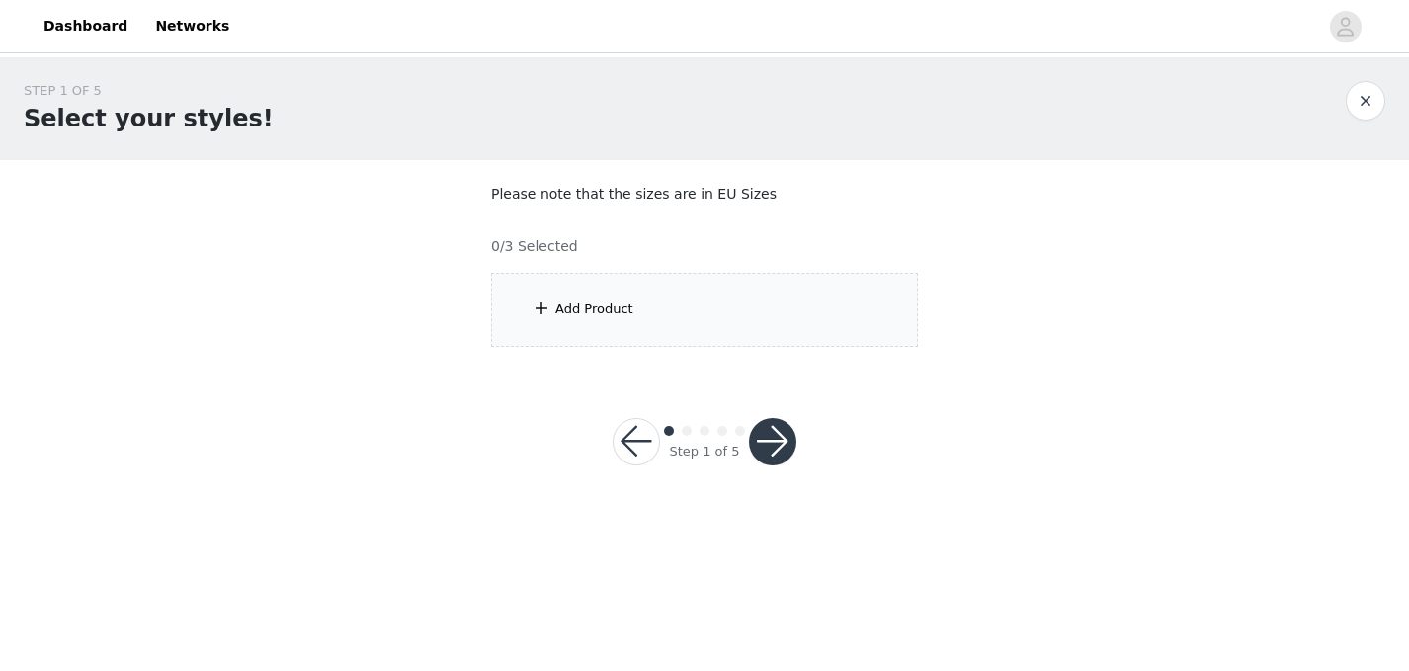
click at [780, 308] on div "Add Product" at bounding box center [704, 310] width 427 height 74
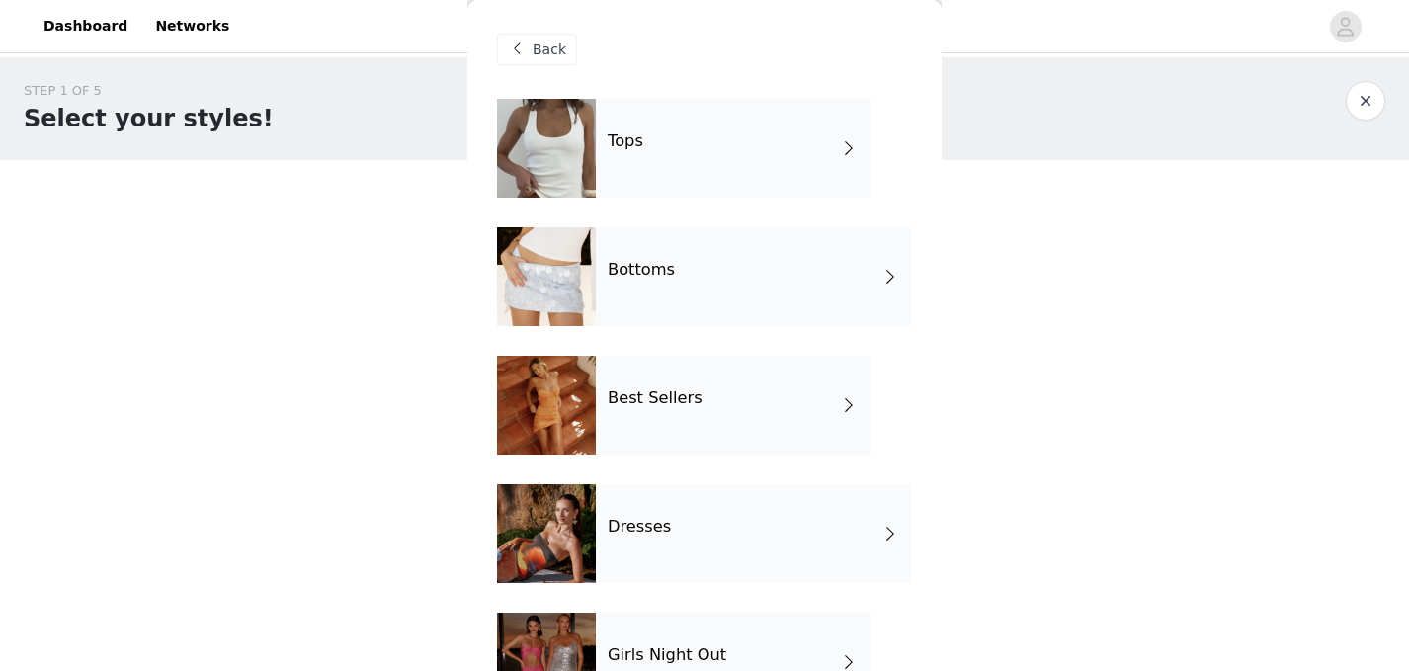
scroll to position [327, 0]
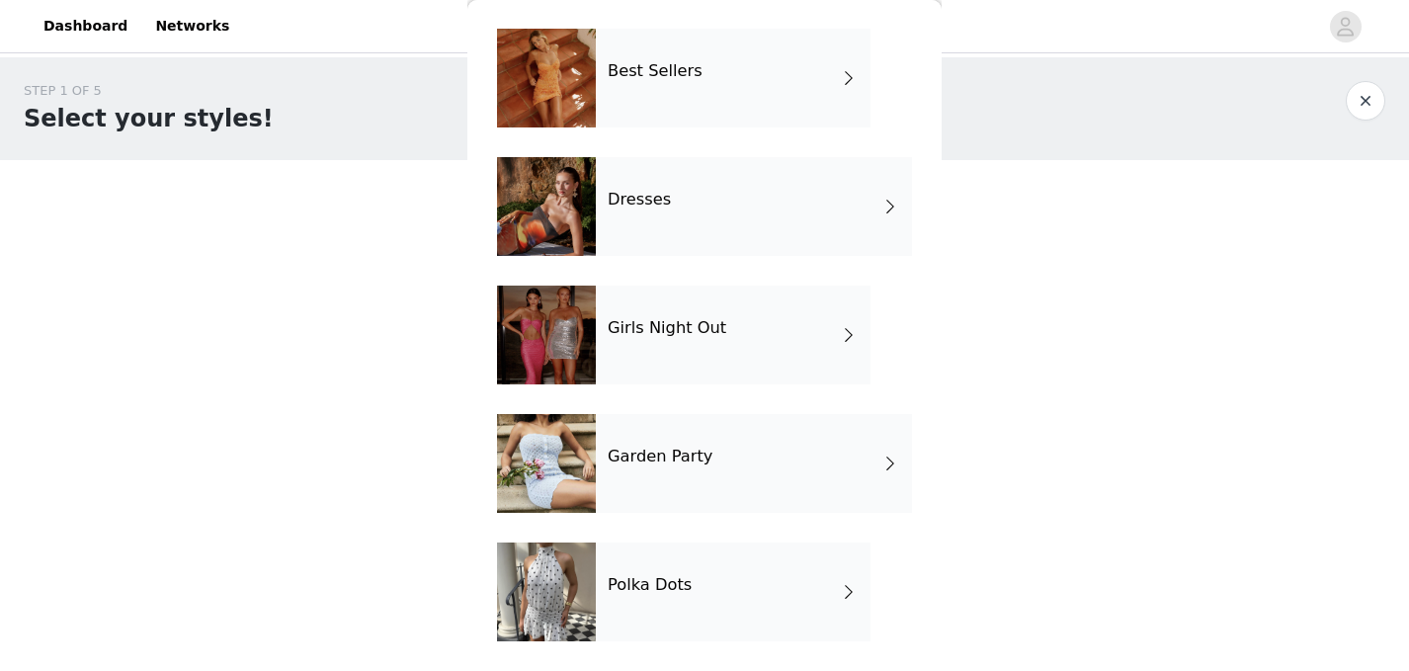
click at [714, 457] on div "Garden Party" at bounding box center [754, 463] width 316 height 99
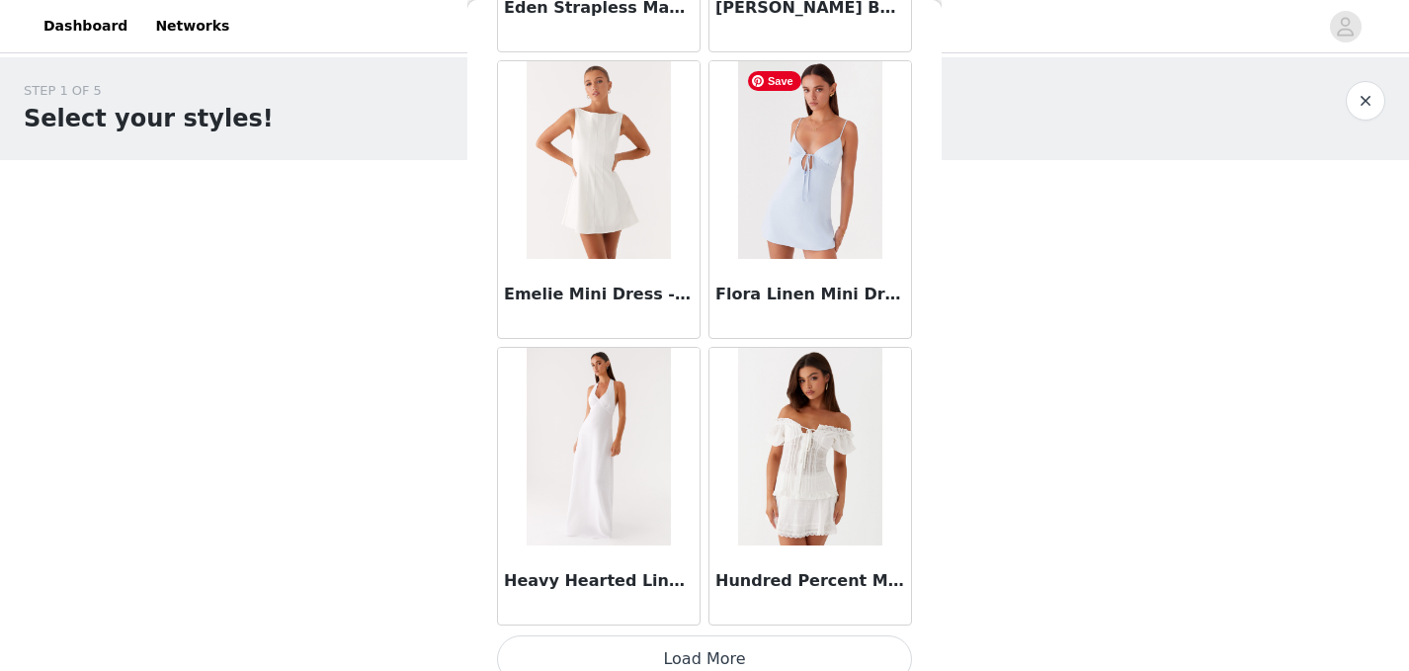
scroll to position [2352, 0]
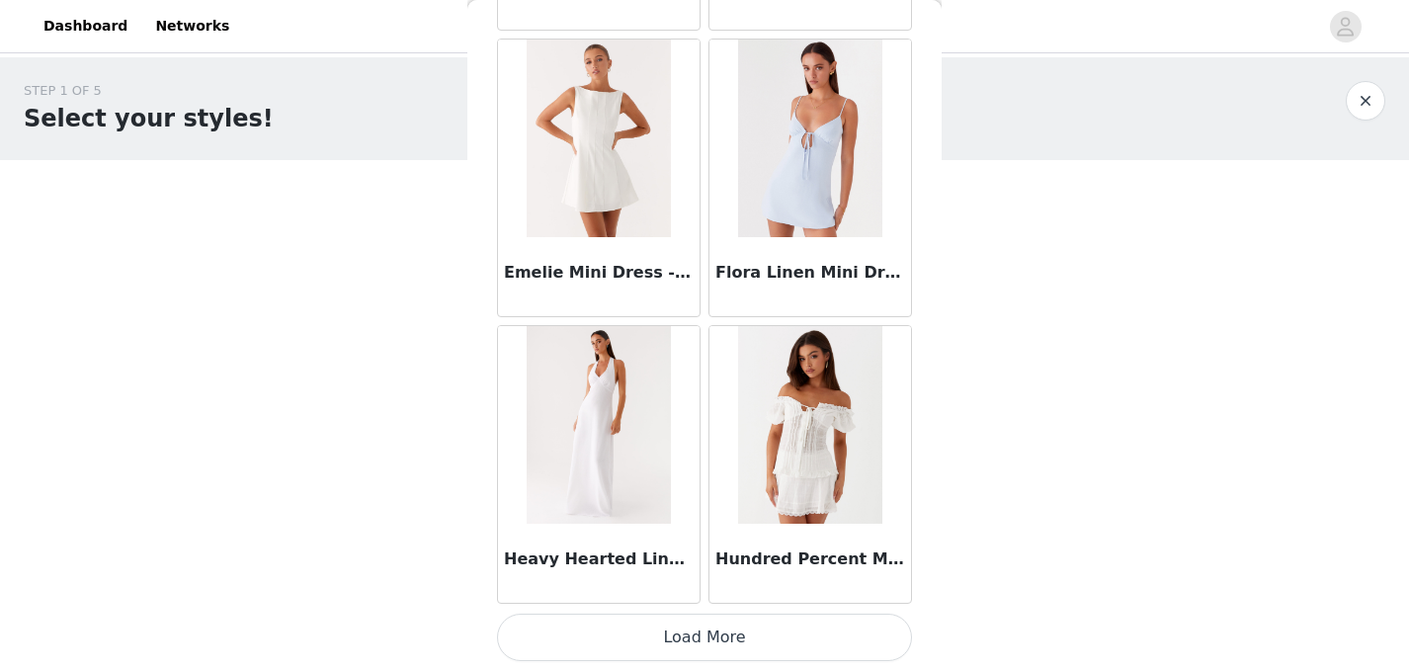
click at [726, 634] on button "Load More" at bounding box center [704, 636] width 415 height 47
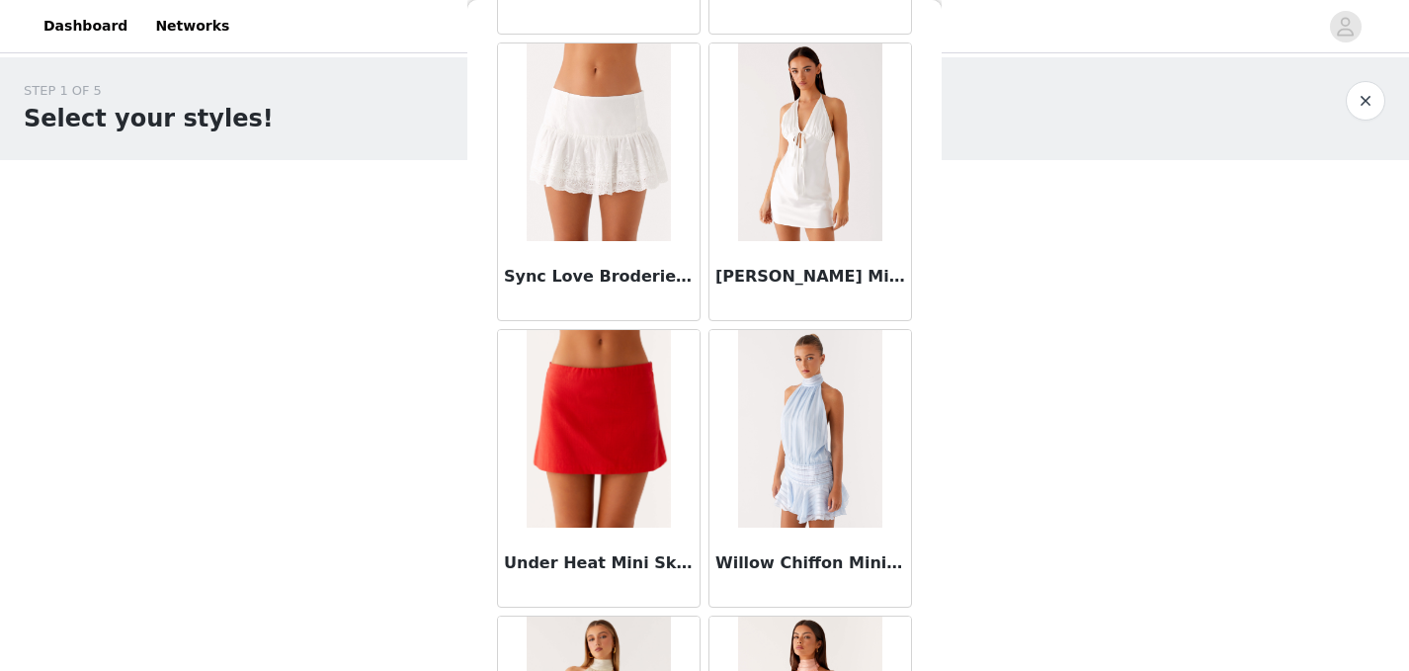
scroll to position [4618, 0]
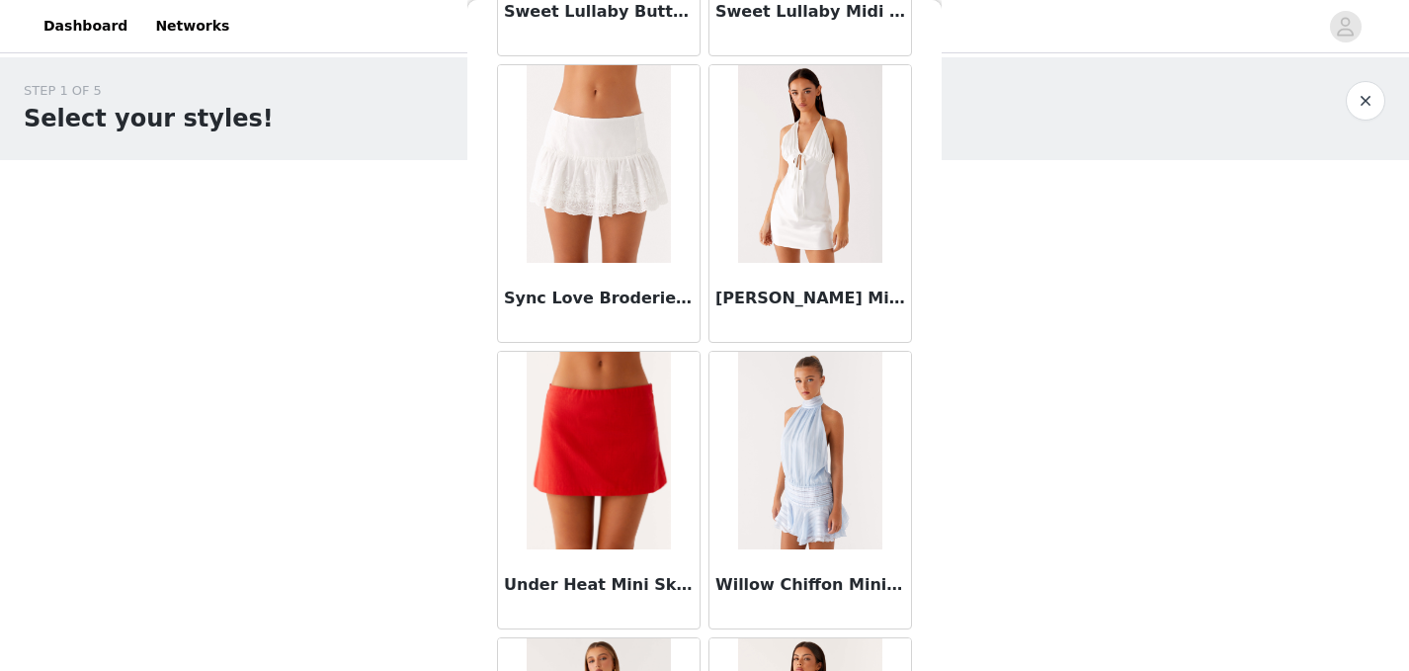
click at [1358, 93] on button "button" at bounding box center [1365, 101] width 40 height 40
